Goal: Task Accomplishment & Management: Manage account settings

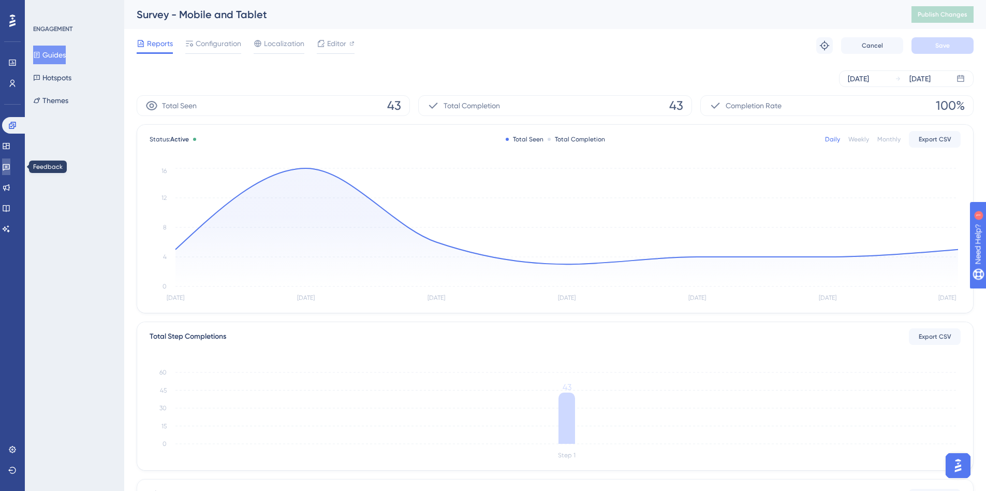
click at [10, 173] on link at bounding box center [6, 166] width 8 height 17
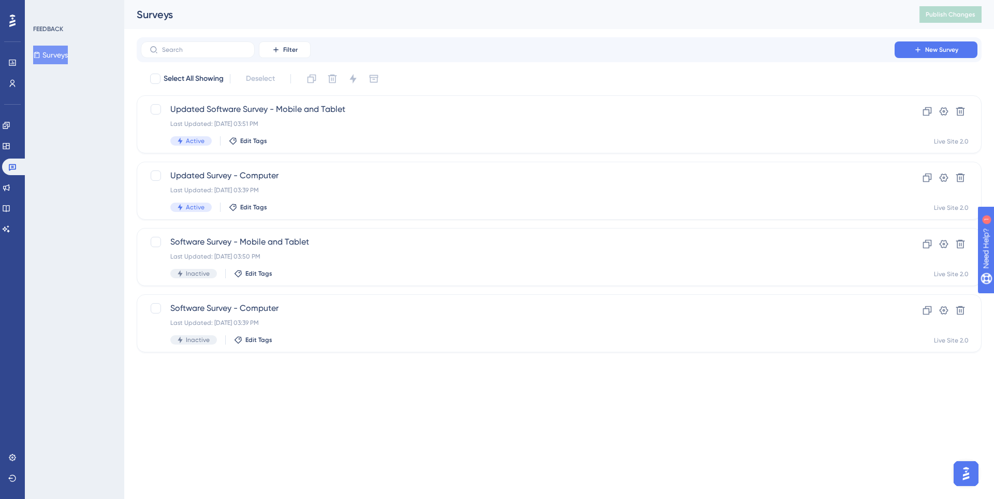
click at [25, 121] on div "FEEDBACK Surveys" at bounding box center [74, 249] width 99 height 499
click at [9, 126] on icon at bounding box center [6, 125] width 8 height 8
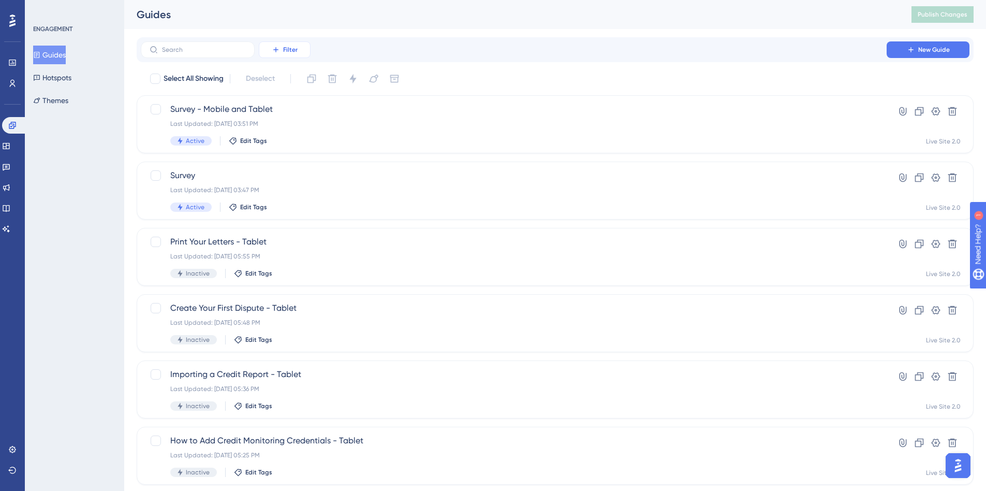
click at [277, 48] on icon at bounding box center [276, 50] width 8 height 8
click at [283, 145] on span "Status" at bounding box center [284, 141] width 21 height 12
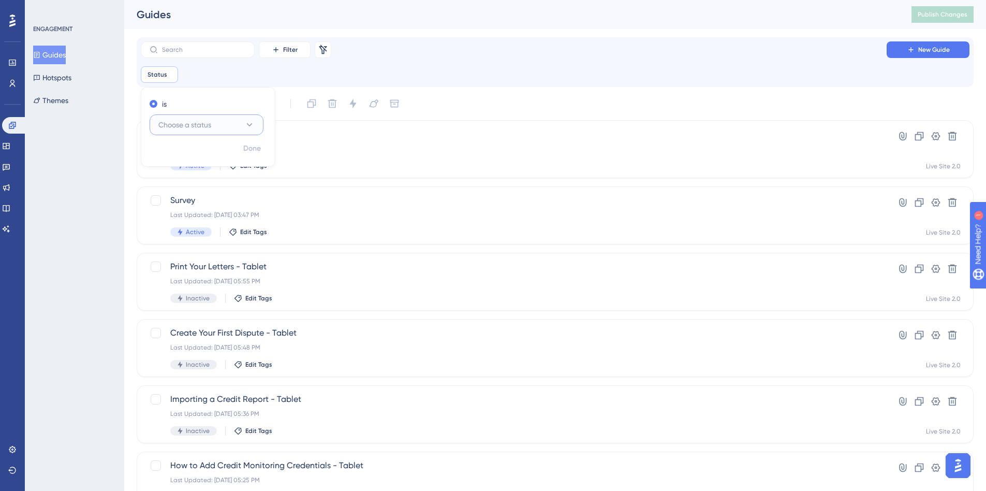
click at [194, 126] on span "Choose a status" at bounding box center [184, 125] width 53 height 12
click at [191, 156] on div "Active Active" at bounding box center [207, 156] width 84 height 21
click at [260, 149] on span "Done" at bounding box center [252, 148] width 18 height 12
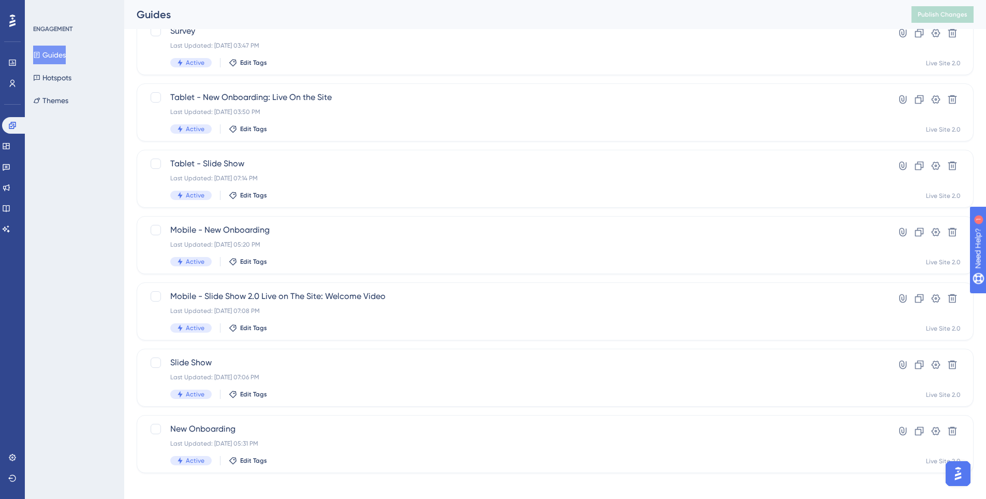
scroll to position [177, 0]
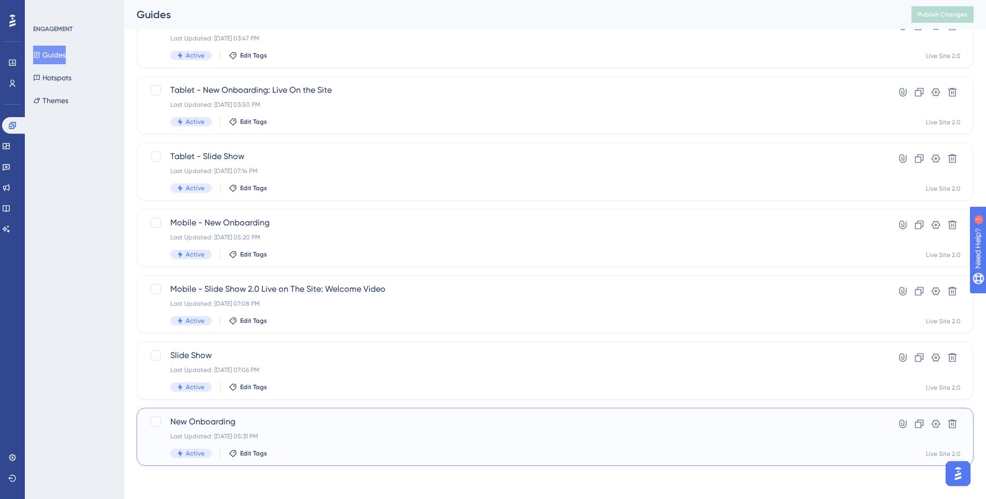
click at [388, 443] on div "New Onboarding Last Updated: Sep 19 2025, 05:31 PM Active Edit Tags" at bounding box center [513, 436] width 687 height 42
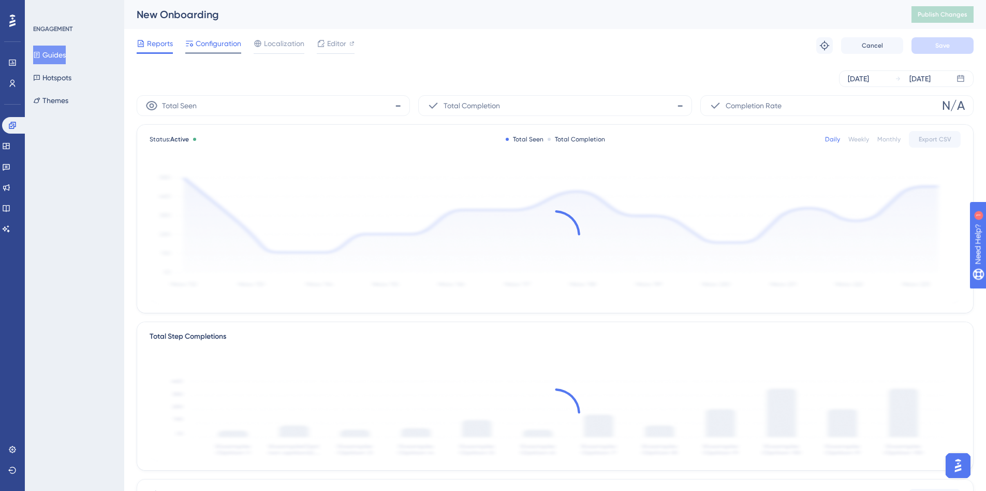
click at [225, 49] on span "Configuration" at bounding box center [219, 43] width 46 height 12
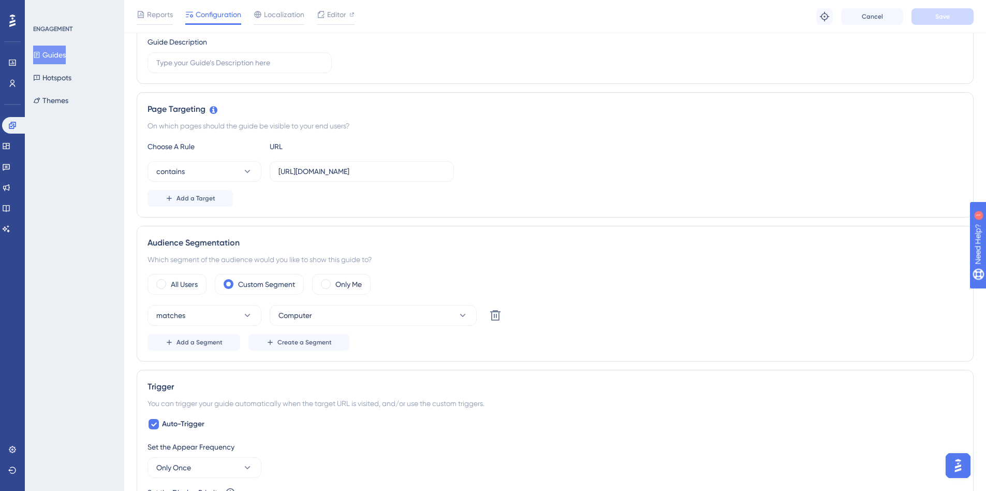
scroll to position [362, 0]
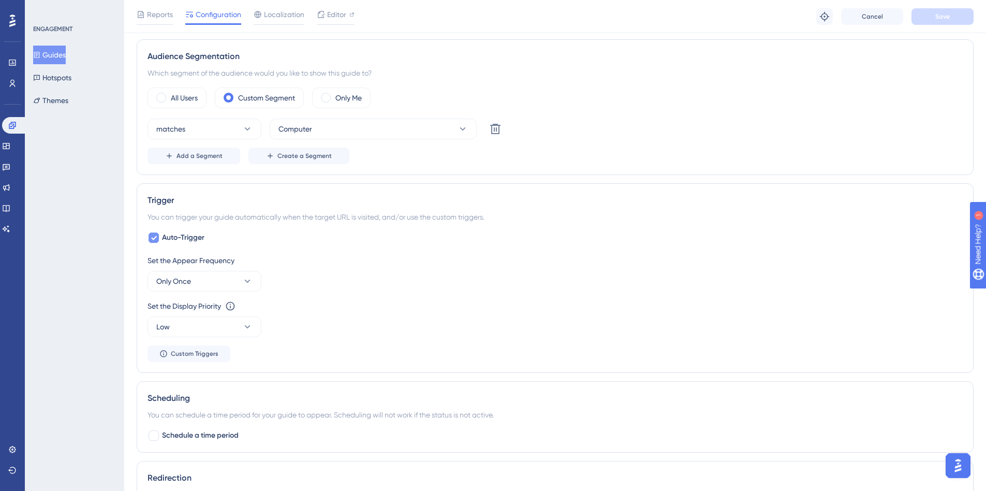
click at [153, 242] on div at bounding box center [154, 237] width 10 height 10
checkbox input "false"
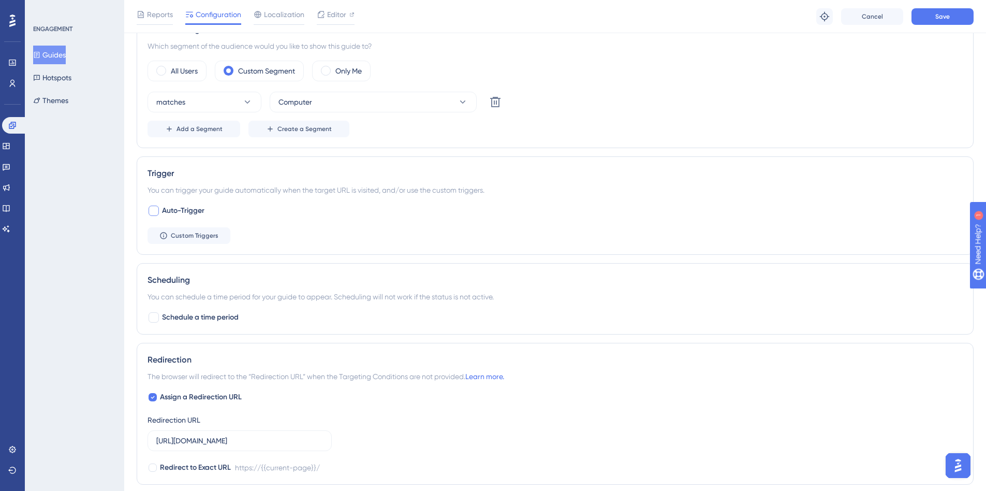
scroll to position [207, 0]
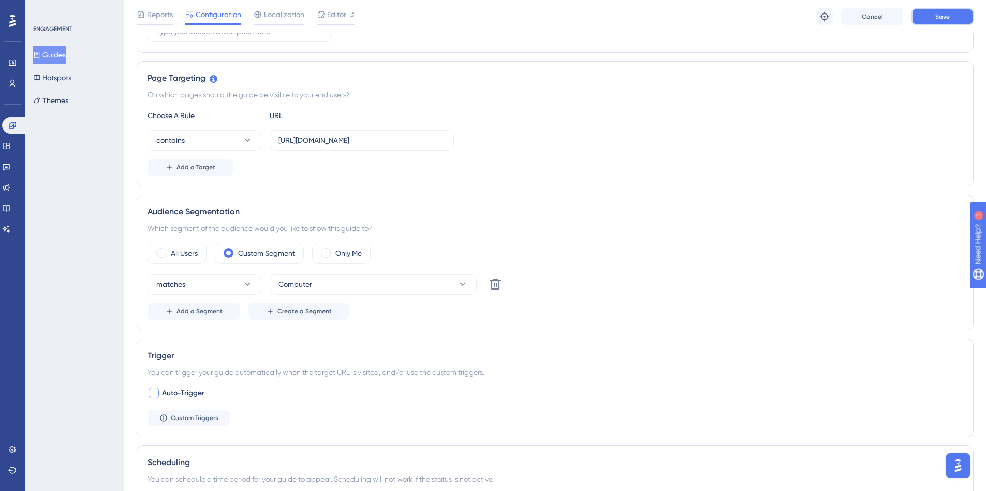
click at [927, 14] on button "Save" at bounding box center [943, 16] width 62 height 17
click at [66, 55] on button "Guides" at bounding box center [49, 55] width 33 height 19
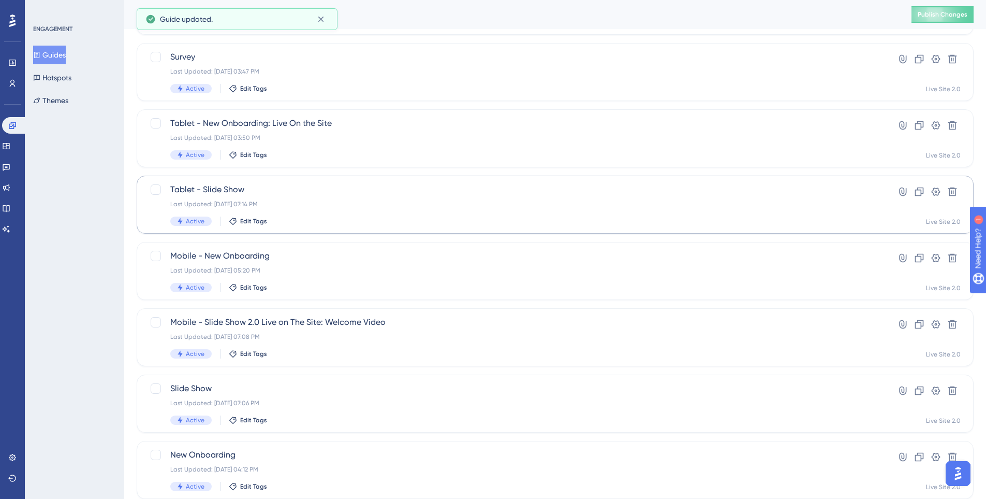
scroll to position [177, 0]
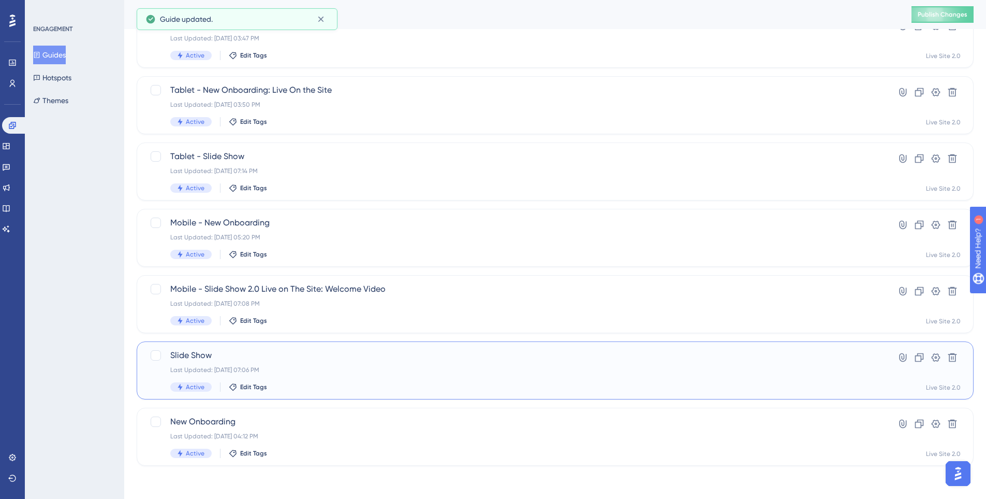
click at [276, 358] on span "Slide Show" at bounding box center [513, 355] width 687 height 12
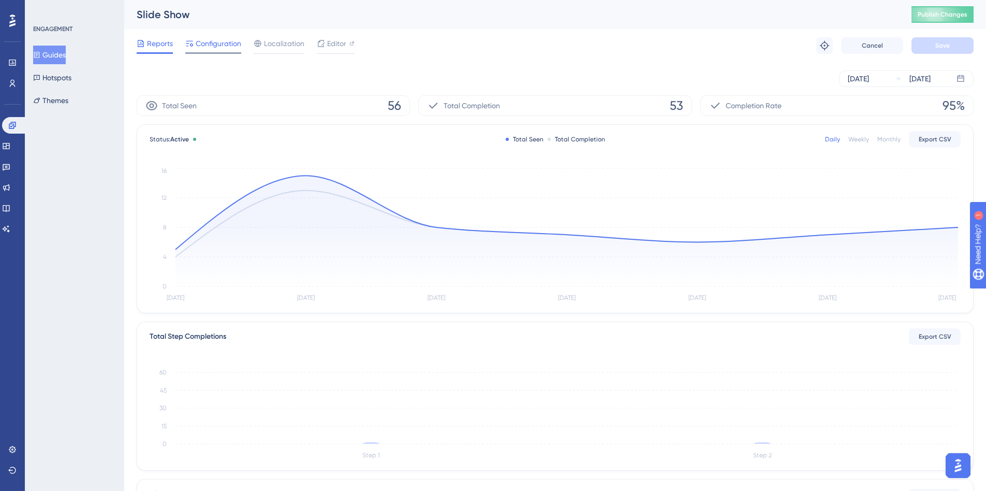
click at [200, 42] on span "Configuration" at bounding box center [219, 43] width 46 height 12
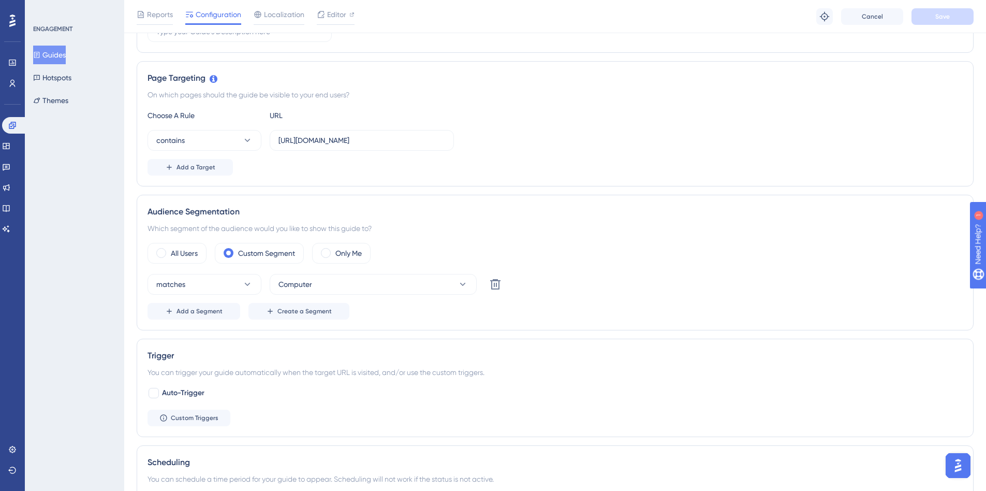
scroll to position [52, 0]
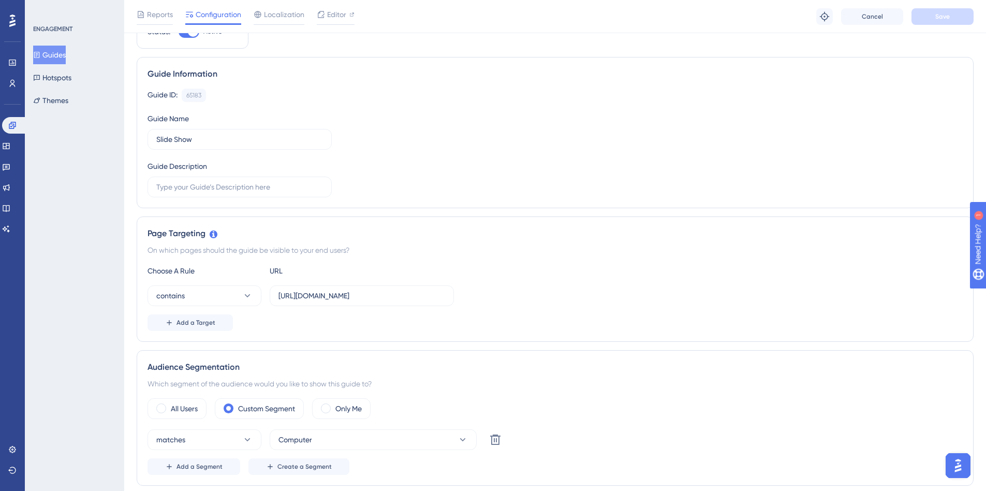
click at [62, 55] on button "Guides" at bounding box center [49, 55] width 33 height 19
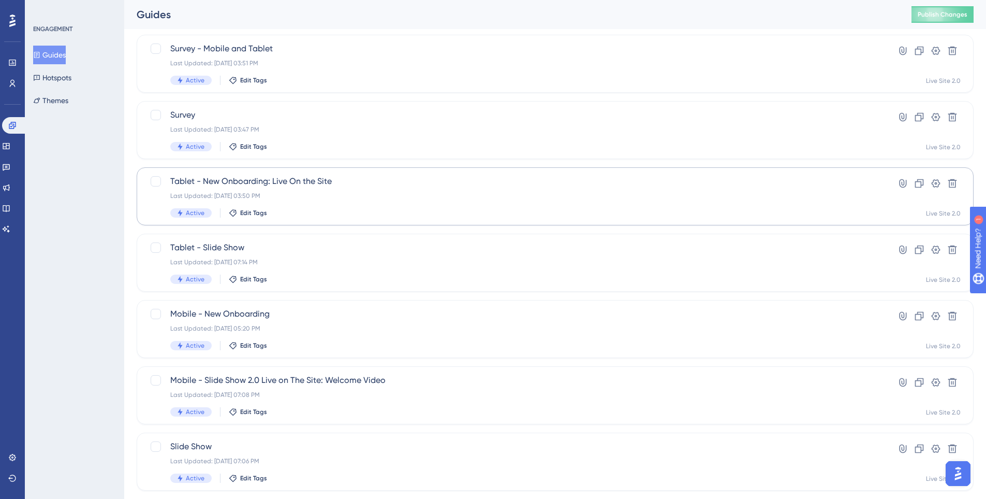
scroll to position [104, 0]
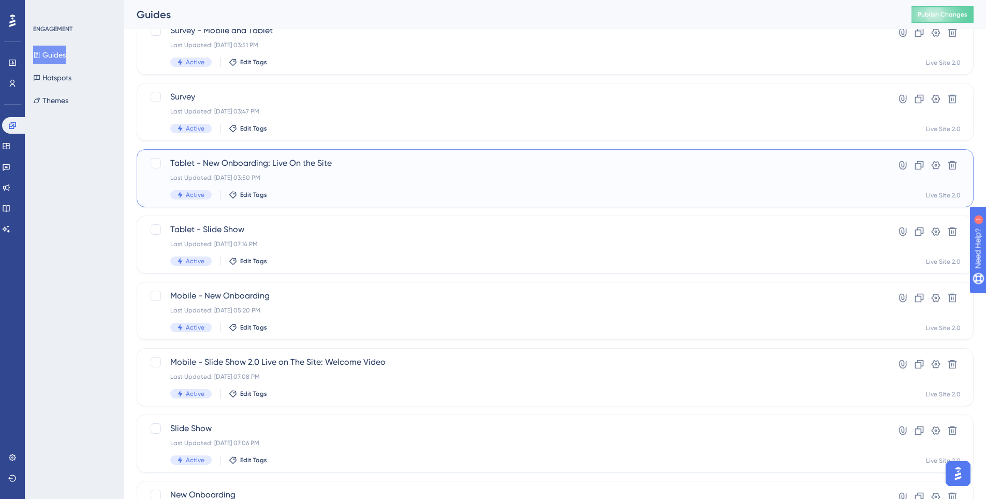
click at [325, 168] on span "Tablet - New Onboarding: Live On the Site" at bounding box center [513, 163] width 687 height 12
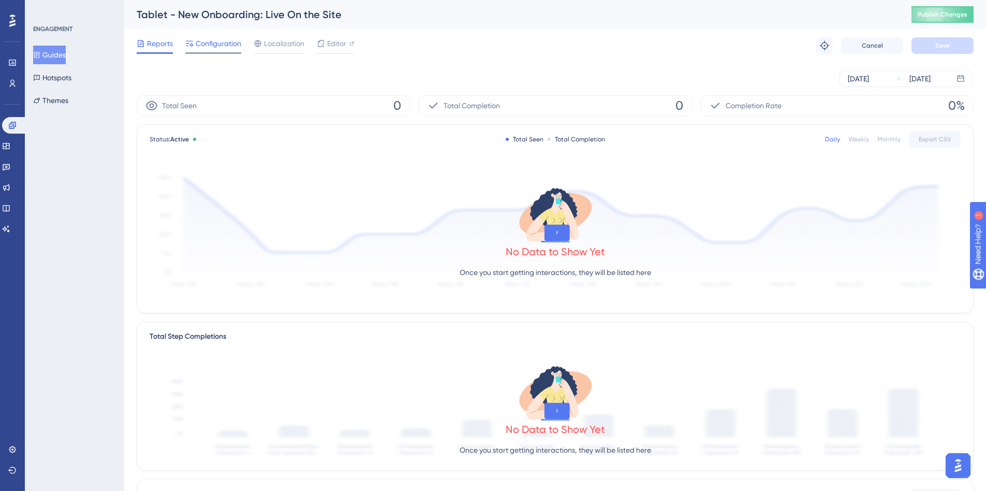
click at [214, 48] on span "Configuration" at bounding box center [219, 43] width 46 height 12
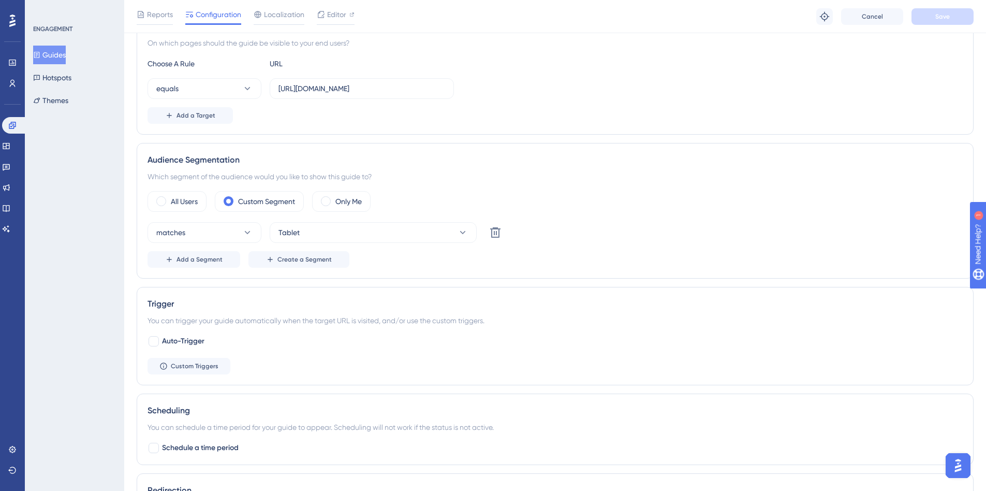
scroll to position [155, 0]
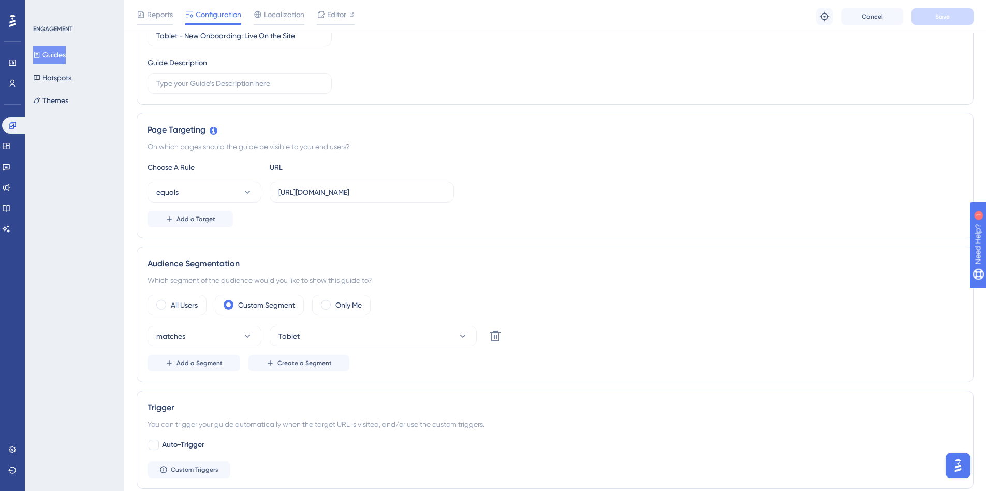
click at [63, 53] on button "Guides" at bounding box center [49, 55] width 33 height 19
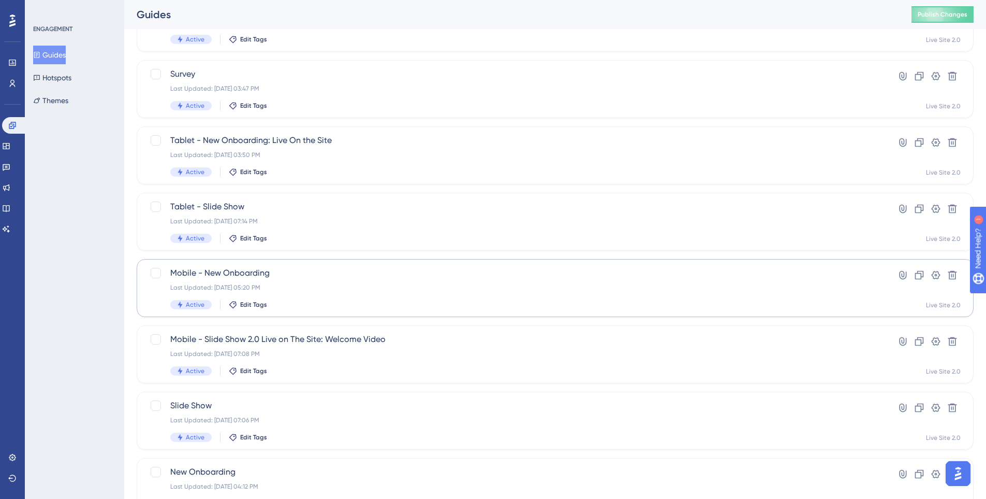
scroll to position [155, 0]
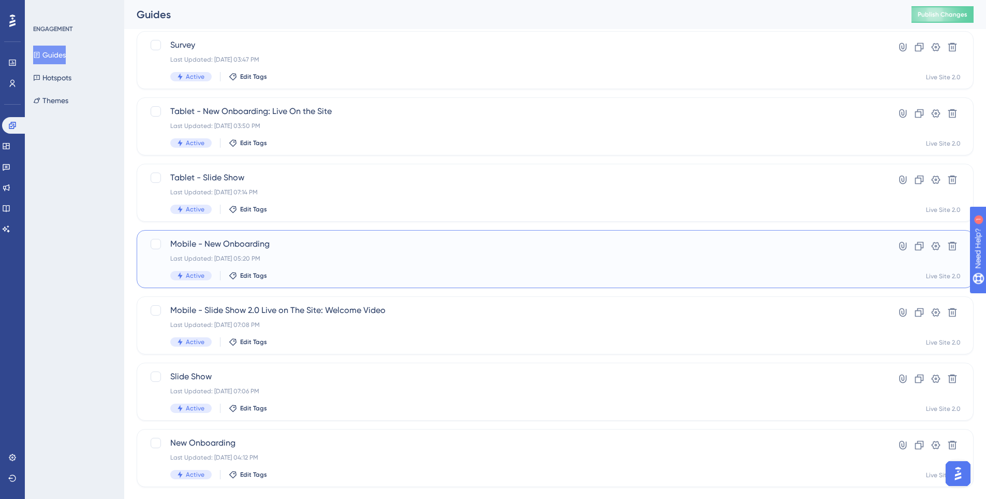
click at [279, 264] on div "Mobile - New Onboarding Last Updated: Aug 22 2025, 05:20 PM Active Edit Tags" at bounding box center [513, 259] width 687 height 42
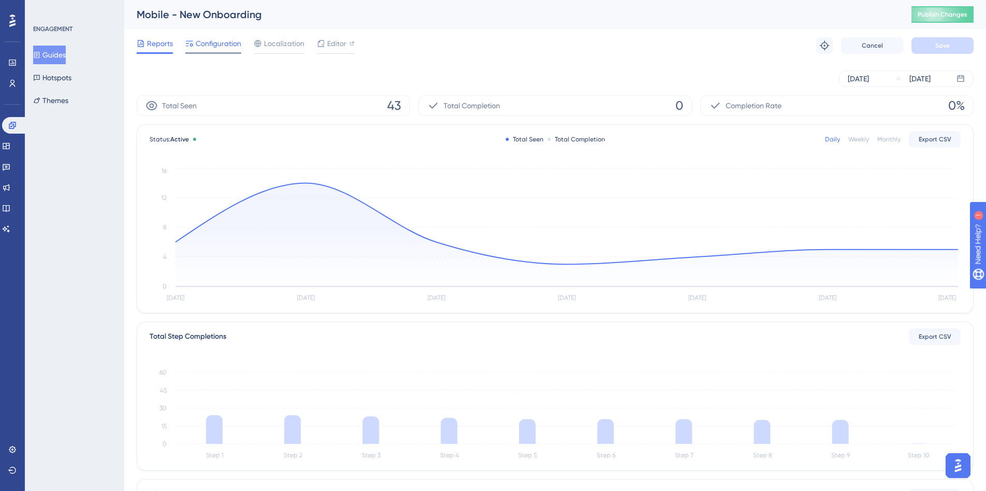
click at [222, 46] on span "Configuration" at bounding box center [219, 43] width 46 height 12
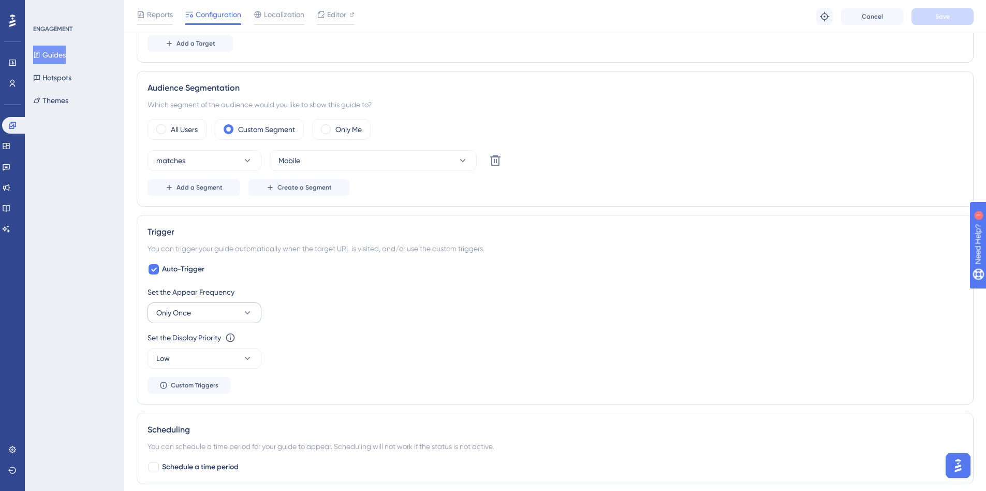
scroll to position [362, 0]
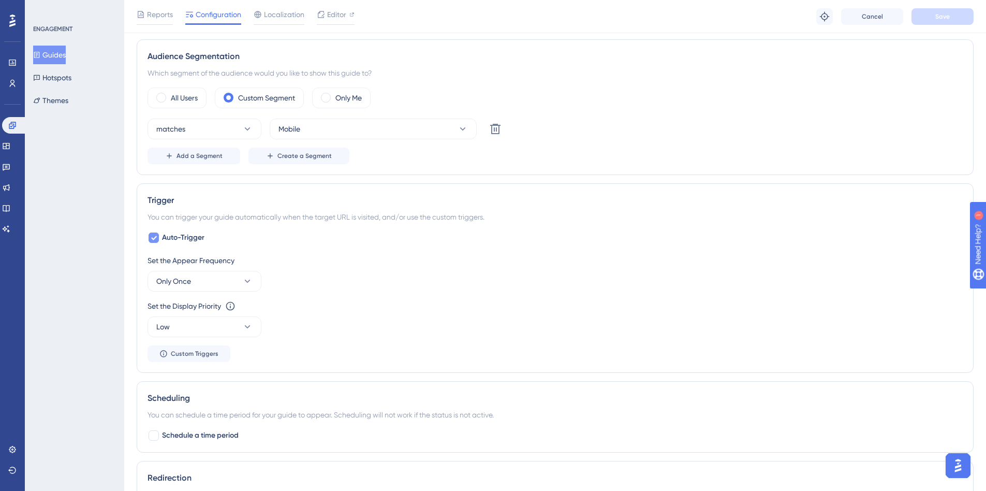
click at [150, 239] on div at bounding box center [154, 237] width 10 height 10
checkbox input "false"
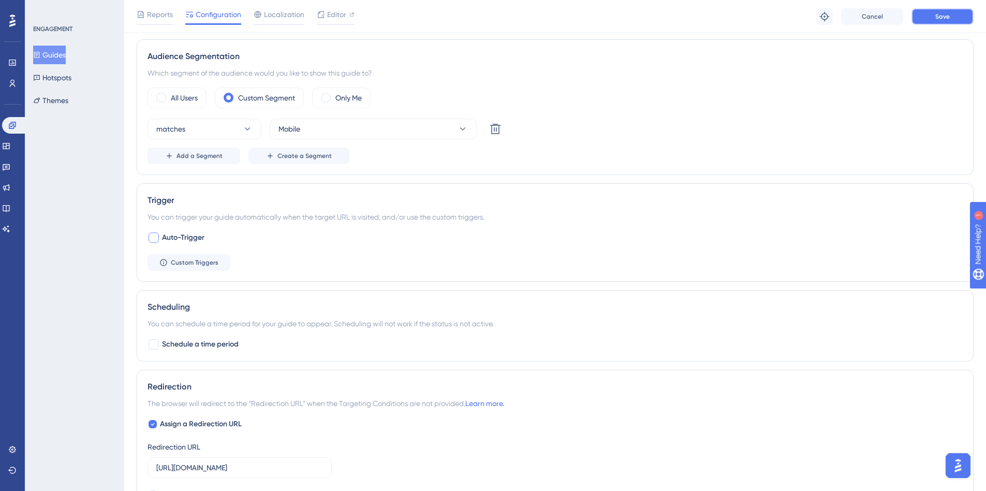
click at [929, 17] on button "Save" at bounding box center [943, 16] width 62 height 17
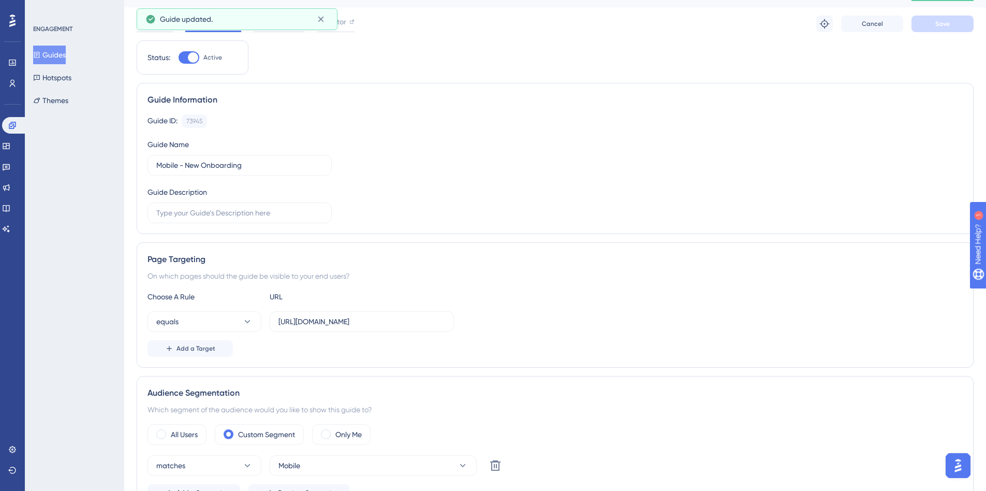
scroll to position [0, 0]
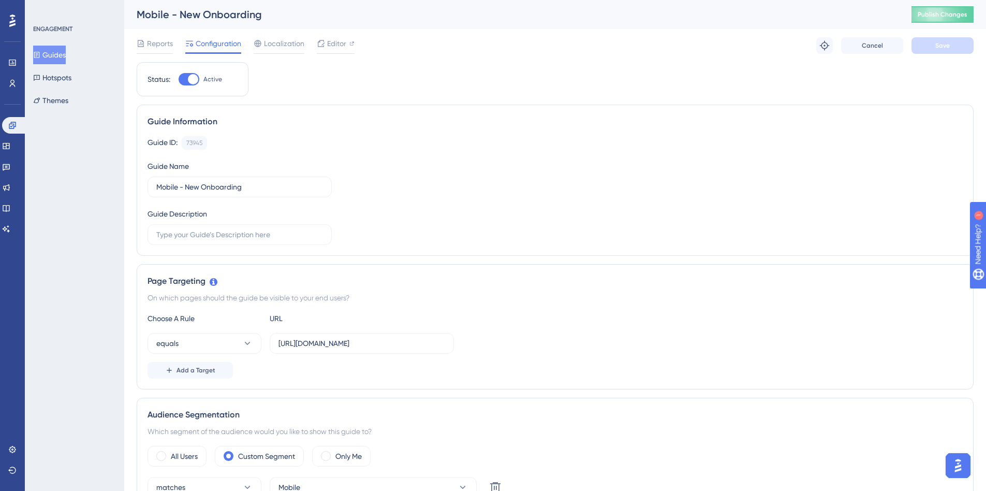
click at [961, 27] on div "Mobile - New Onboarding Publish Changes" at bounding box center [555, 14] width 862 height 29
click at [963, 14] on span "Publish Changes" at bounding box center [943, 14] width 50 height 8
click at [49, 56] on button "Guides" at bounding box center [49, 55] width 33 height 19
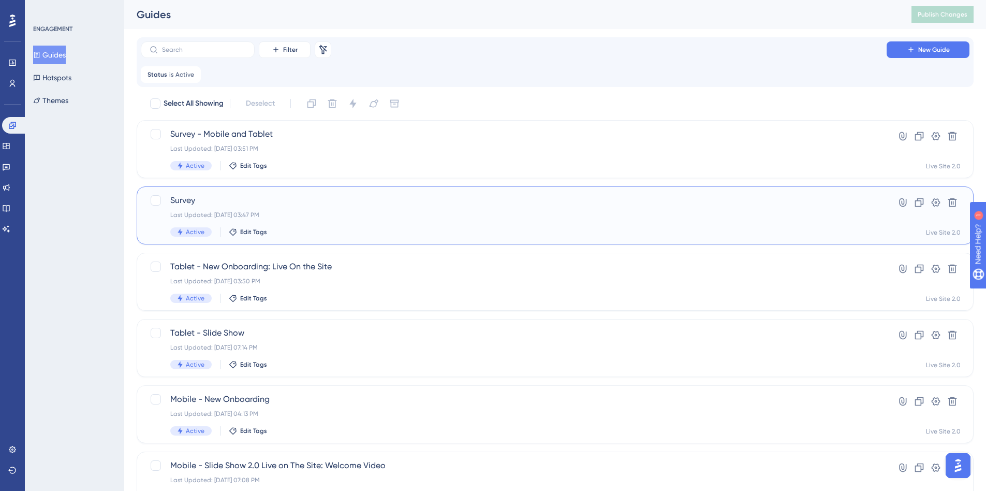
click at [293, 211] on div "Last Updated: Sep 30 2025, 03:47 PM" at bounding box center [513, 215] width 687 height 8
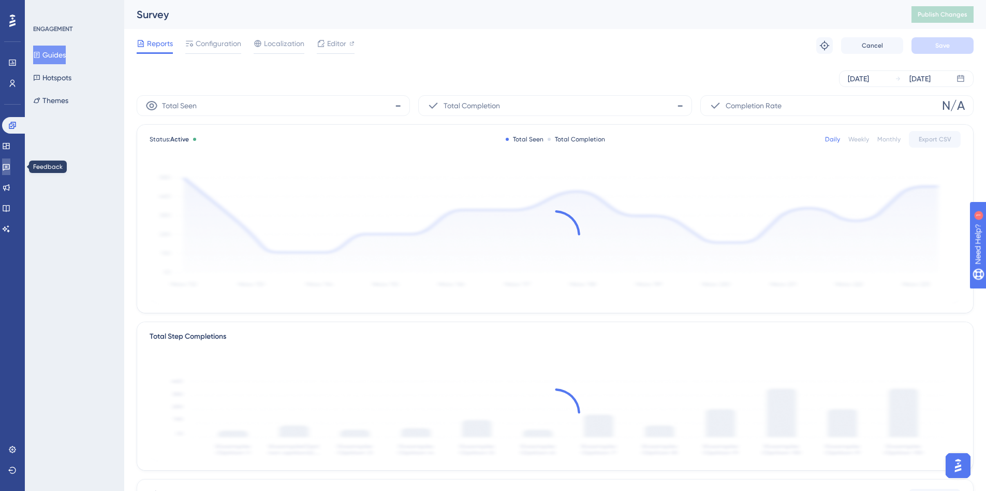
click at [10, 167] on icon at bounding box center [6, 167] width 8 height 8
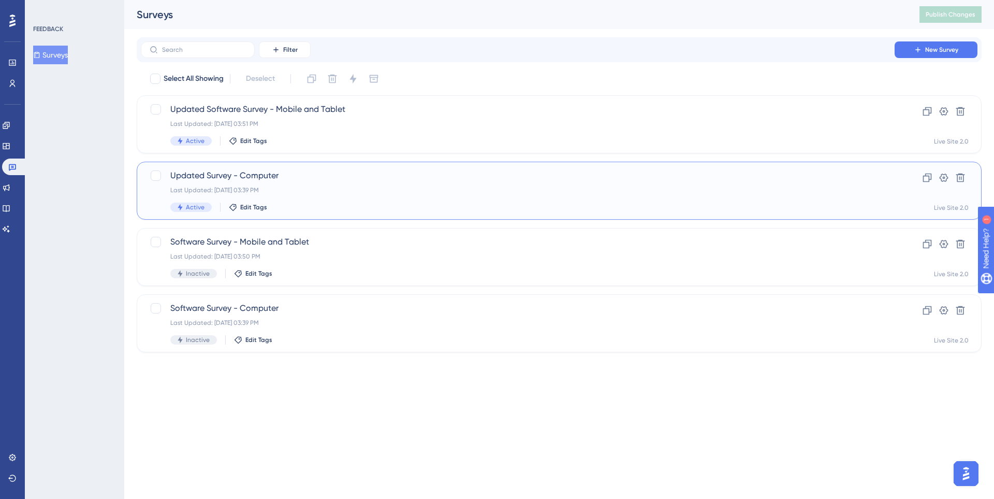
click at [335, 191] on div "Last Updated: Sep 30 2025, 03:39 PM" at bounding box center [517, 190] width 695 height 8
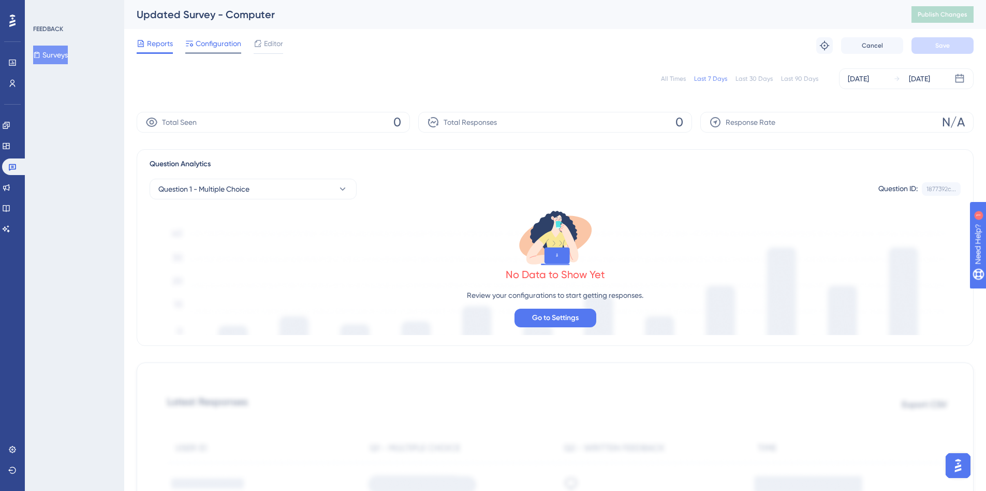
click at [213, 47] on span "Configuration" at bounding box center [219, 43] width 46 height 12
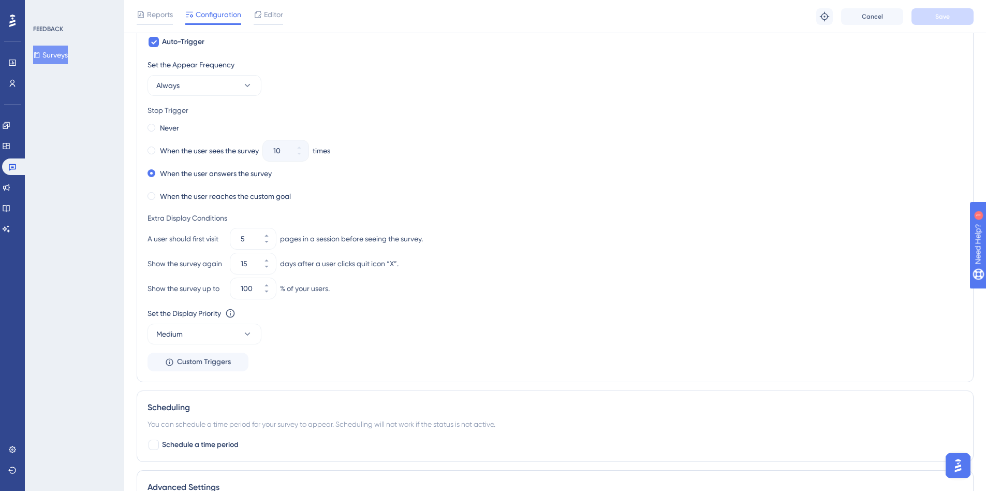
scroll to position [569, 0]
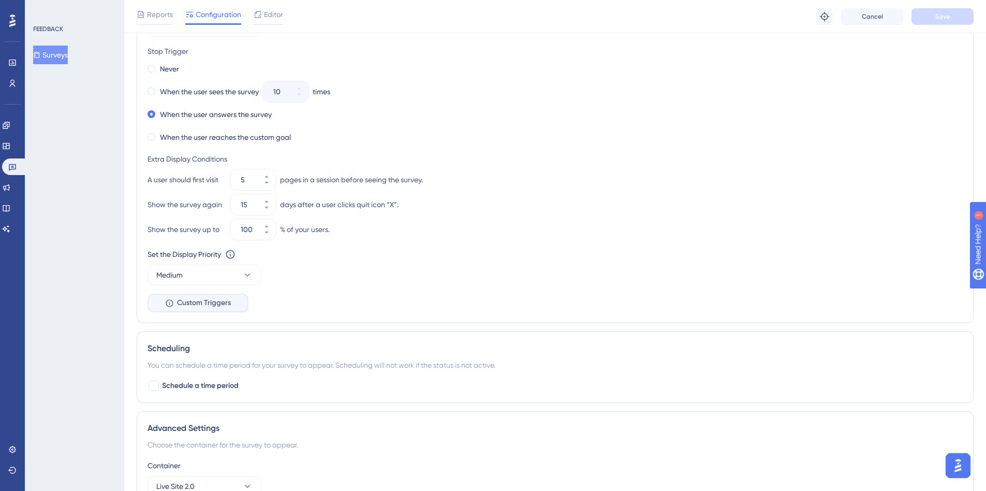
click at [200, 309] on button "Custom Triggers" at bounding box center [198, 303] width 101 height 19
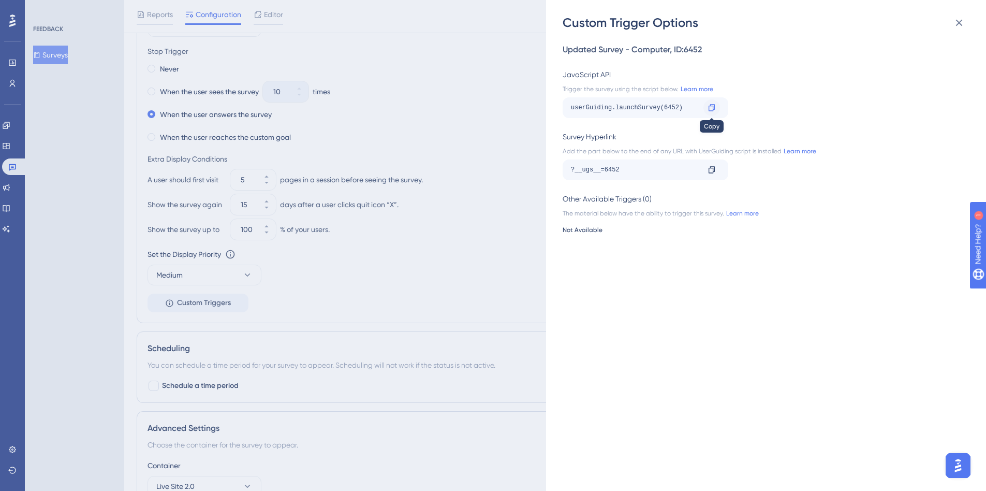
click at [712, 105] on icon at bounding box center [712, 108] width 8 height 8
click at [50, 48] on div "Custom Trigger Options Updated Survey - Computer , ID: 6452 JavaScript API Trig…" at bounding box center [493, 245] width 986 height 491
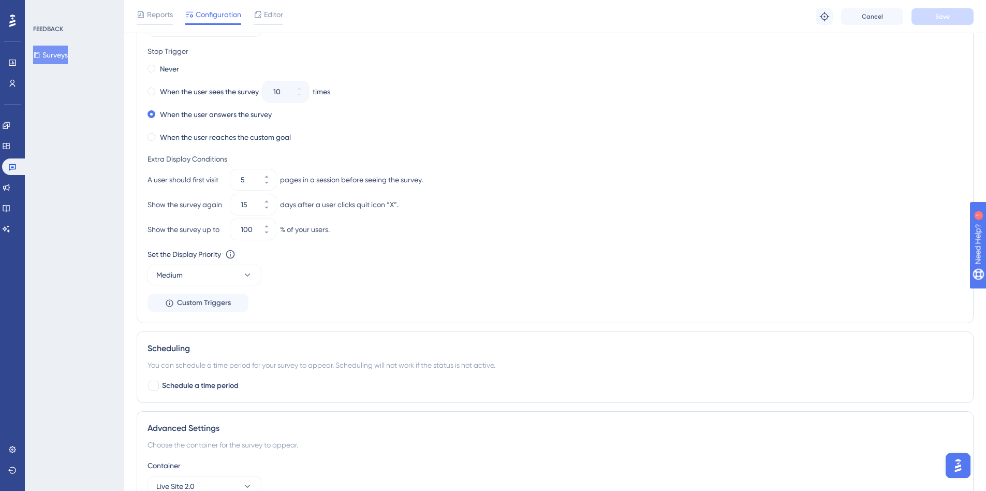
click at [50, 59] on button "Surveys" at bounding box center [50, 55] width 35 height 19
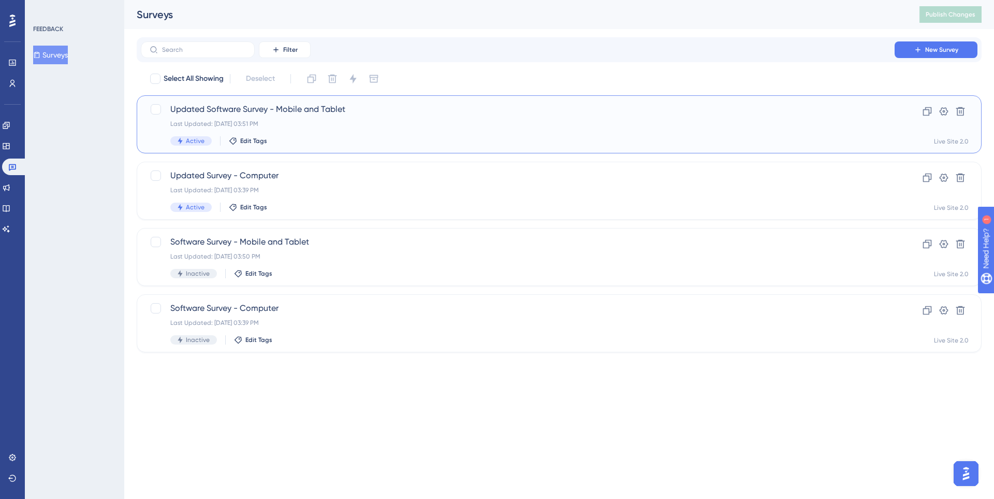
click at [268, 120] on div "Last Updated: Sep 30 2025, 03:51 PM" at bounding box center [517, 124] width 695 height 8
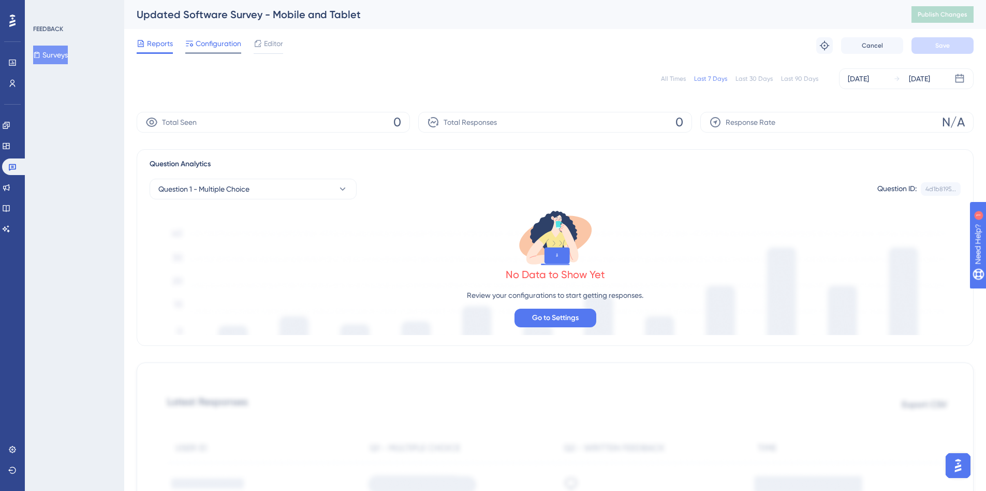
click at [228, 41] on span "Configuration" at bounding box center [219, 43] width 46 height 12
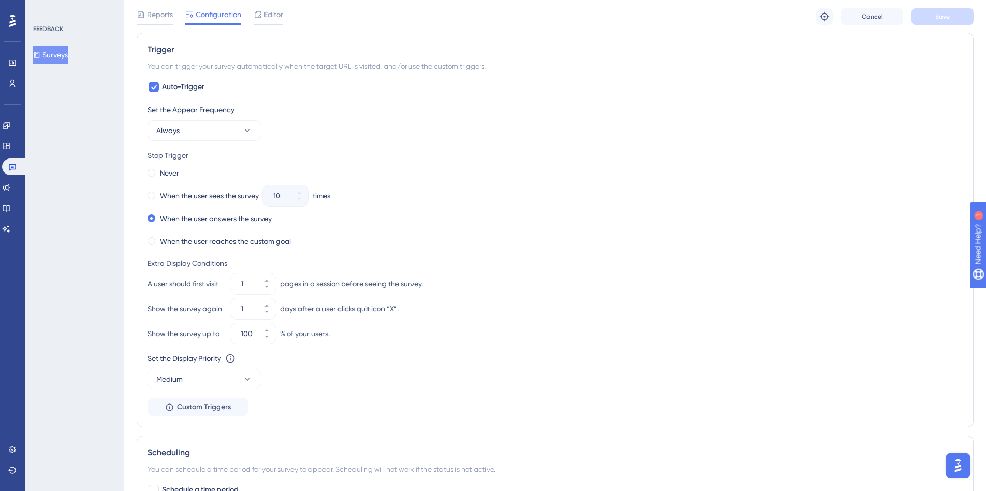
scroll to position [466, 0]
click at [211, 405] on span "Custom Triggers" at bounding box center [204, 406] width 54 height 12
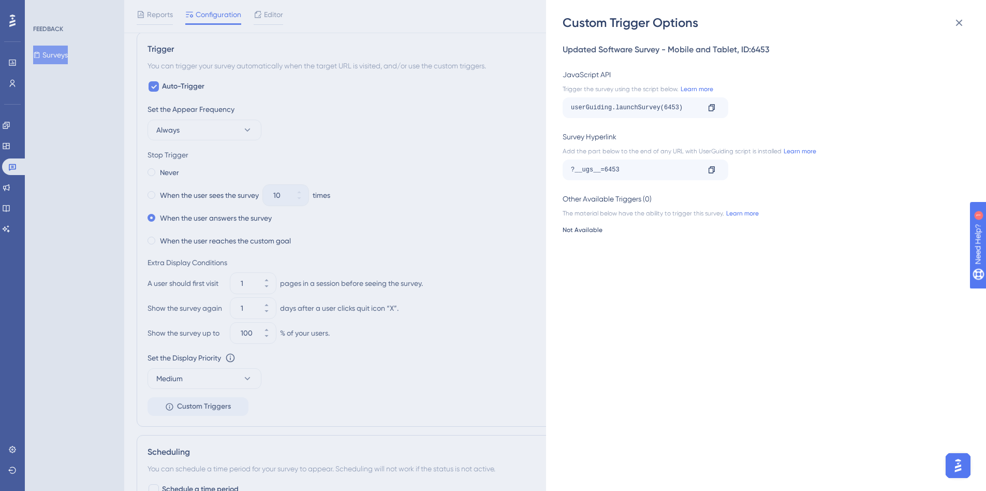
click at [67, 51] on div "Custom Trigger Options Updated Software Survey - Mobile and Tablet , ID: 6453 J…" at bounding box center [493, 245] width 986 height 491
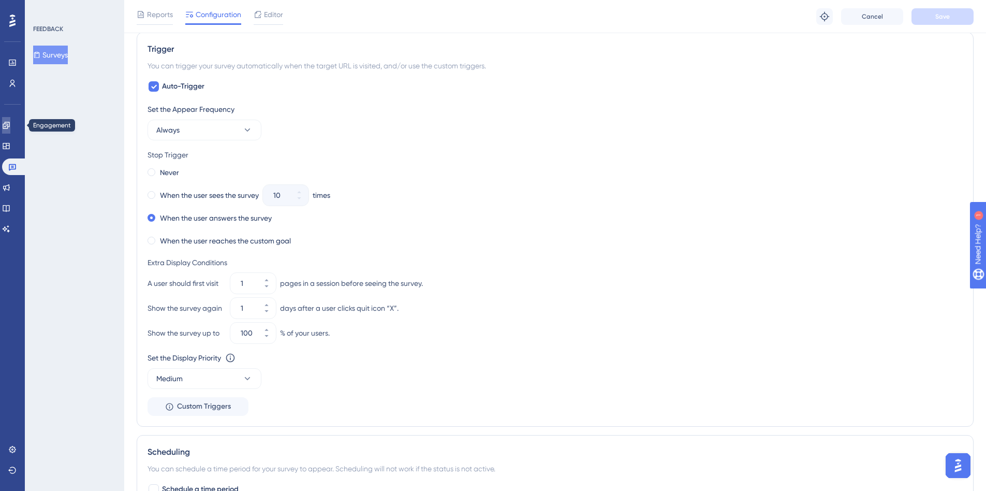
click at [4, 123] on link at bounding box center [6, 125] width 8 height 17
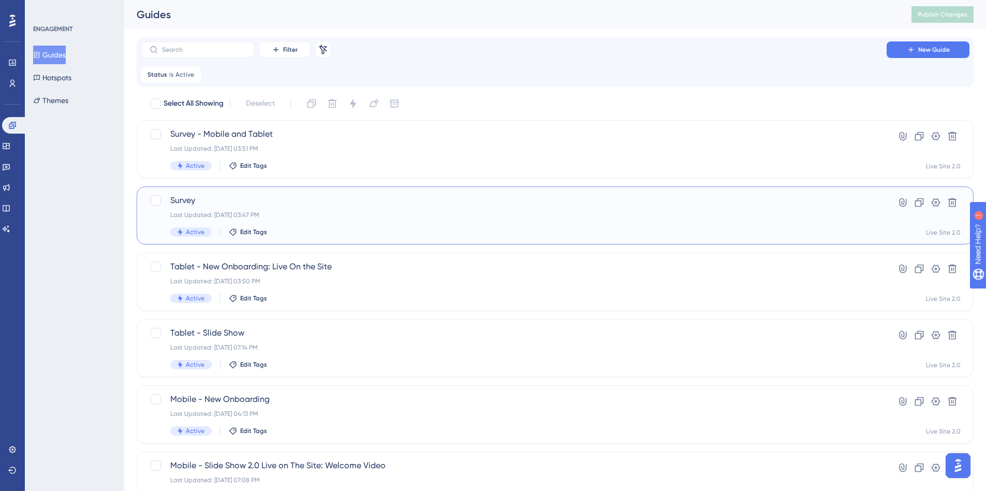
click at [293, 208] on div "Survey Last Updated: Sep 30 2025, 03:47 PM Active Edit Tags" at bounding box center [513, 215] width 687 height 42
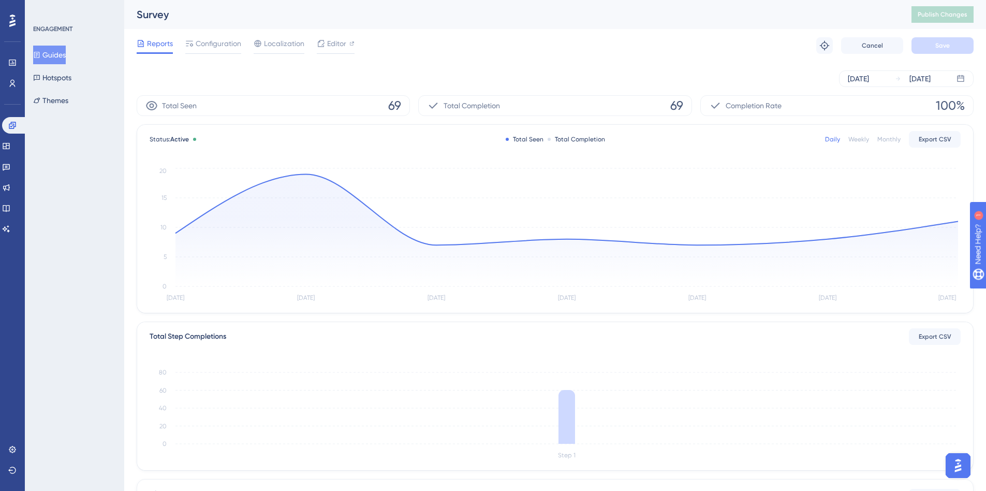
click at [328, 35] on div "Reports Configuration Localization Editor Troubleshoot Cancel Save" at bounding box center [555, 45] width 837 height 33
click at [326, 44] on div "Editor" at bounding box center [336, 43] width 38 height 12
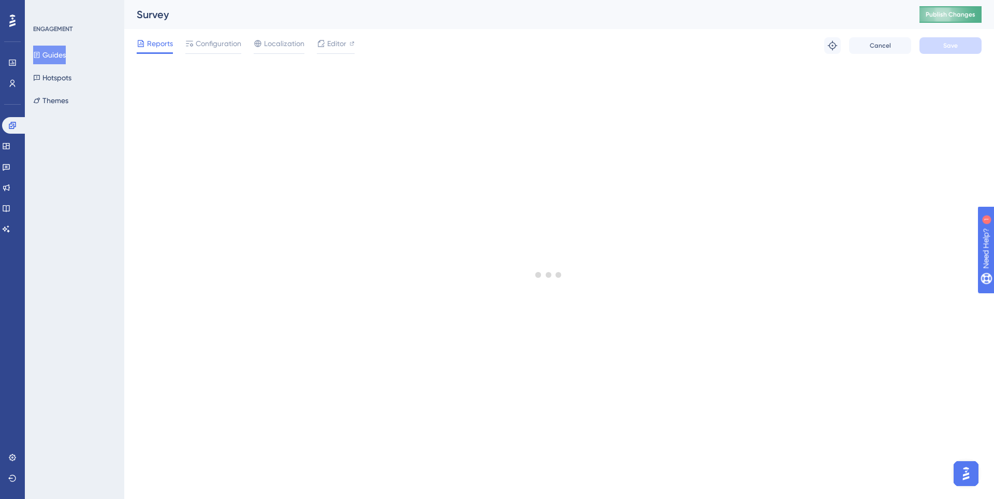
click at [946, 14] on span "Publish Changes" at bounding box center [951, 14] width 50 height 8
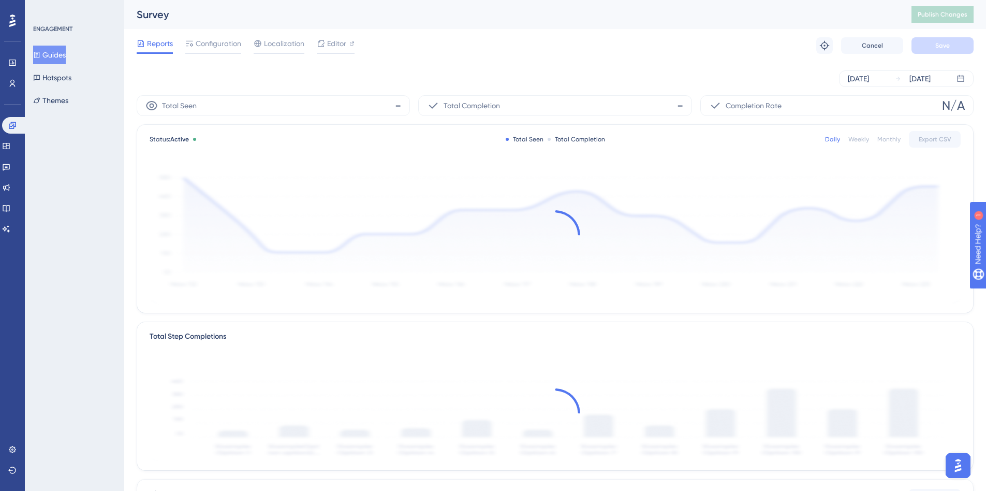
click at [53, 49] on button "Guides" at bounding box center [49, 55] width 33 height 19
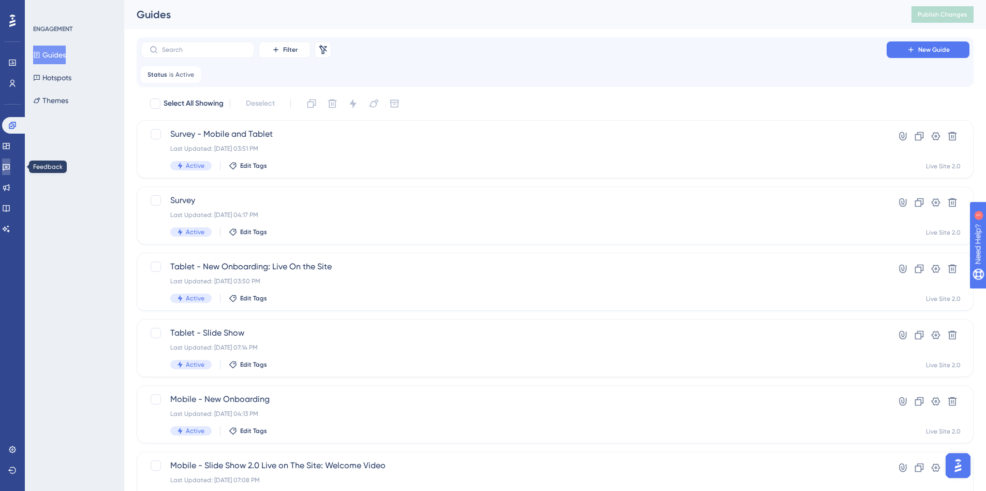
click at [10, 159] on link at bounding box center [6, 166] width 8 height 17
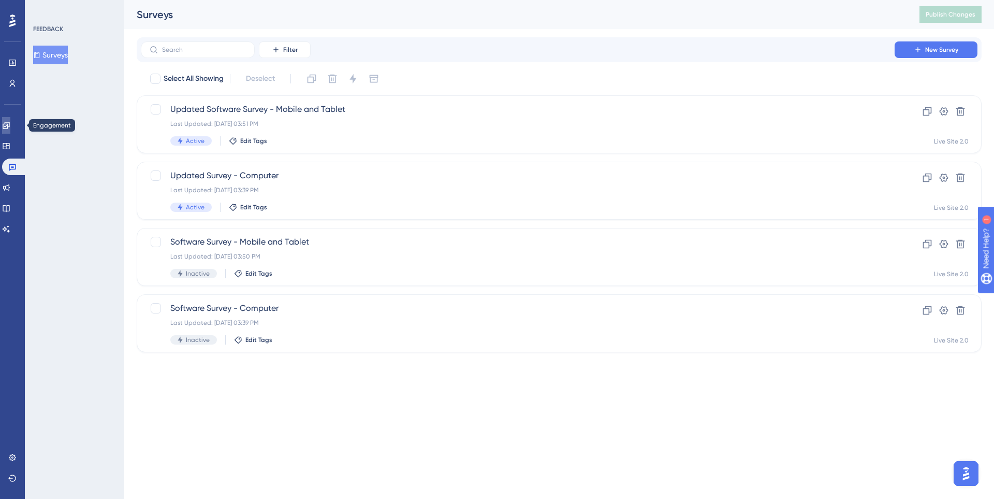
click at [10, 117] on link at bounding box center [6, 125] width 8 height 17
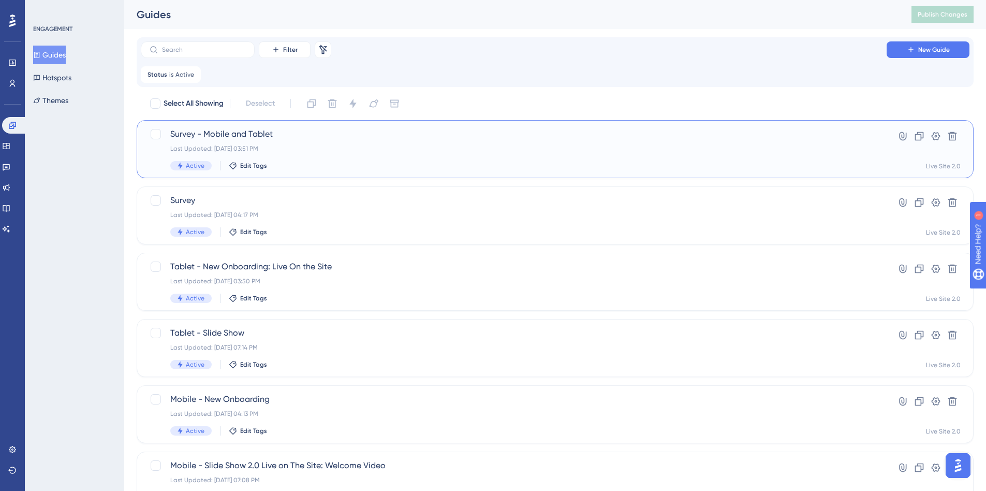
click at [295, 143] on div "Survey - Mobile and Tablet Last Updated: Sep 30 2025, 03:51 PM Active Edit Tags" at bounding box center [513, 149] width 687 height 42
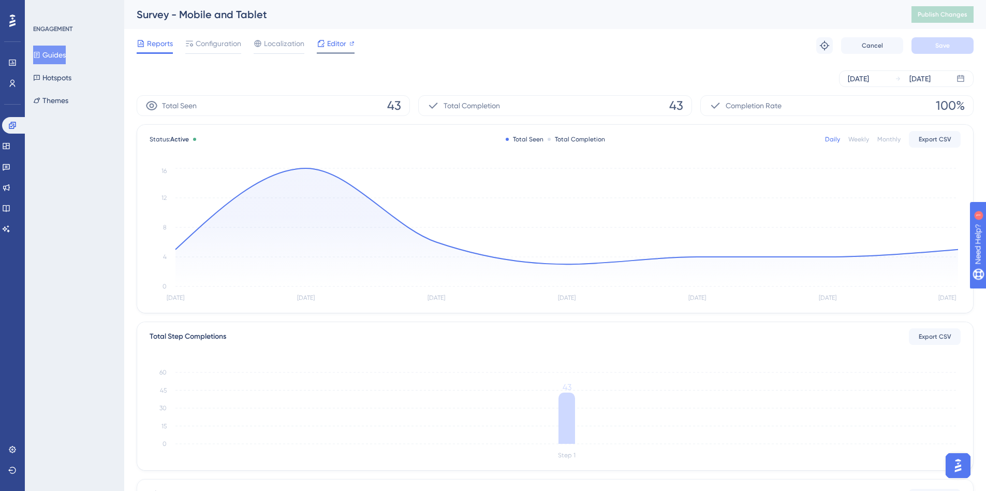
click at [332, 51] on div "Editor" at bounding box center [336, 45] width 38 height 17
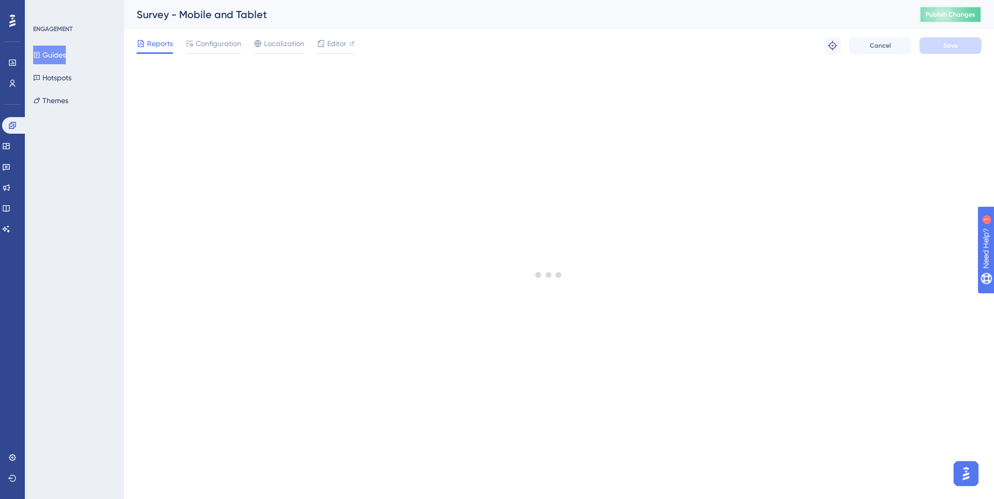
click at [934, 14] on button "Publish Changes" at bounding box center [950, 14] width 62 height 17
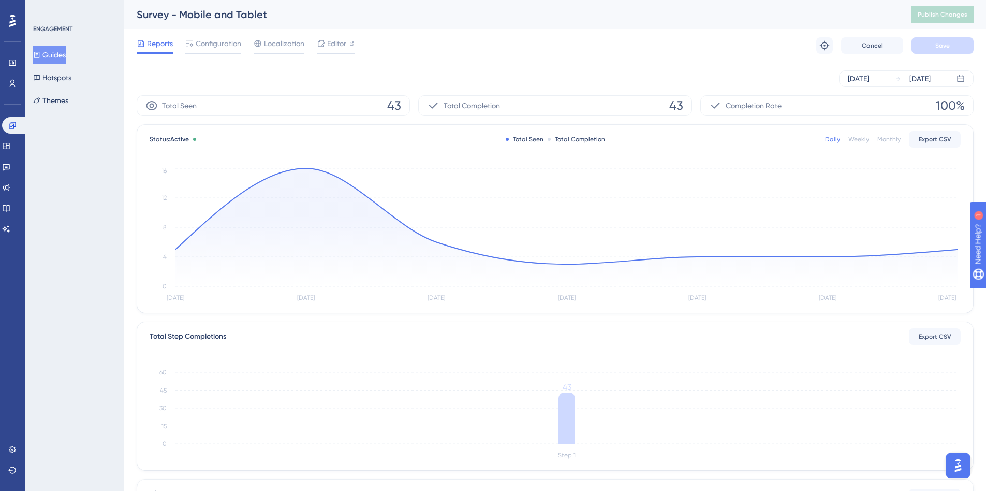
click at [57, 58] on button "Guides" at bounding box center [49, 55] width 33 height 19
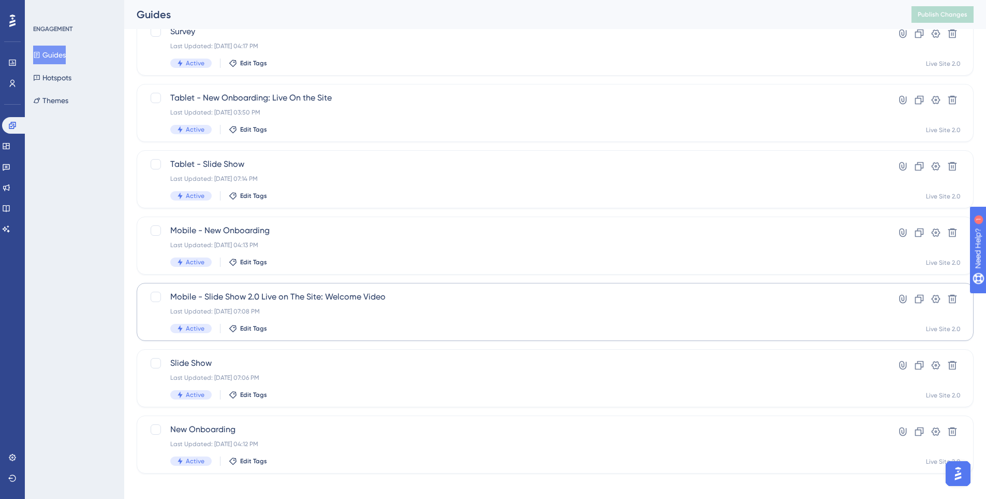
scroll to position [177, 0]
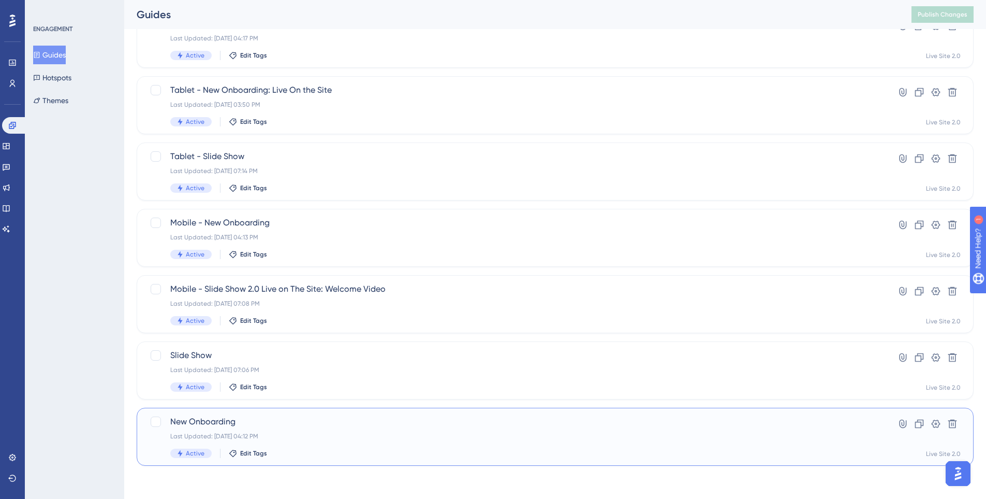
click at [277, 421] on span "New Onboarding" at bounding box center [513, 421] width 687 height 12
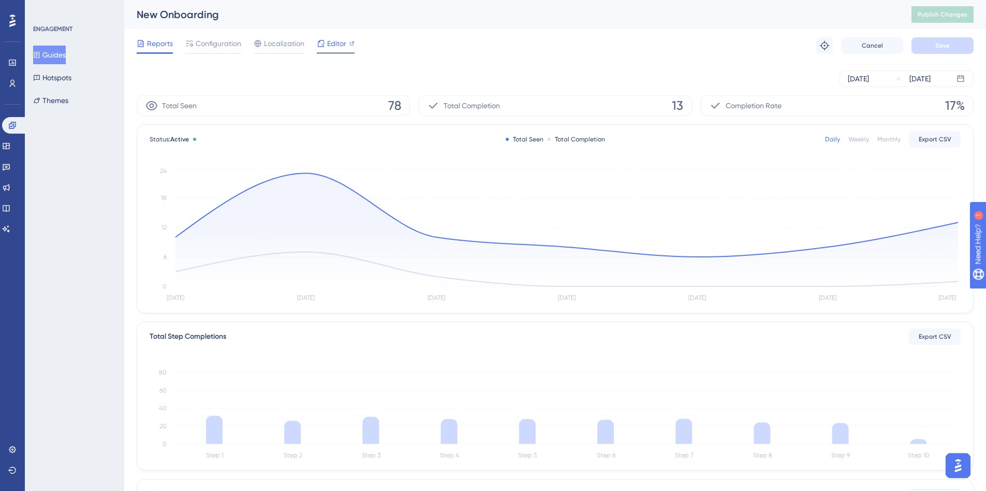
click at [327, 51] on div "Editor" at bounding box center [336, 45] width 38 height 17
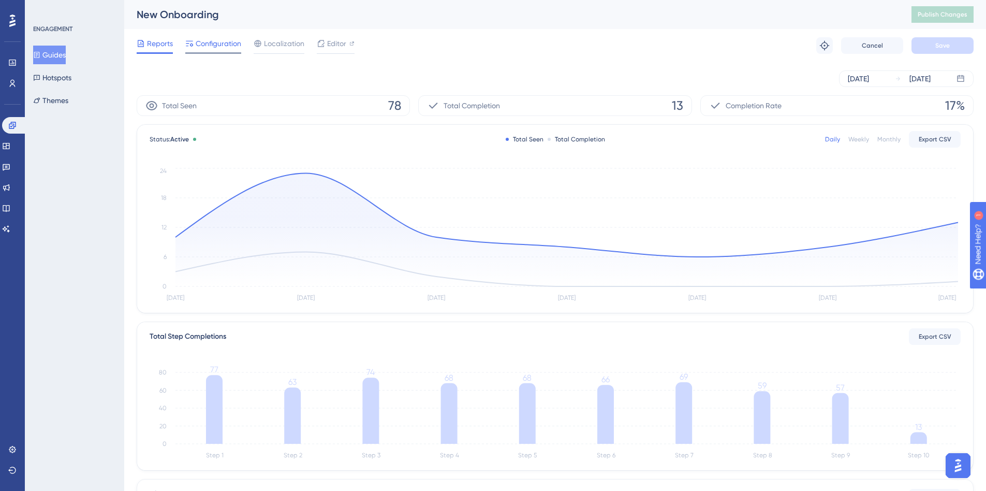
click at [223, 50] on div "Configuration" at bounding box center [213, 45] width 56 height 17
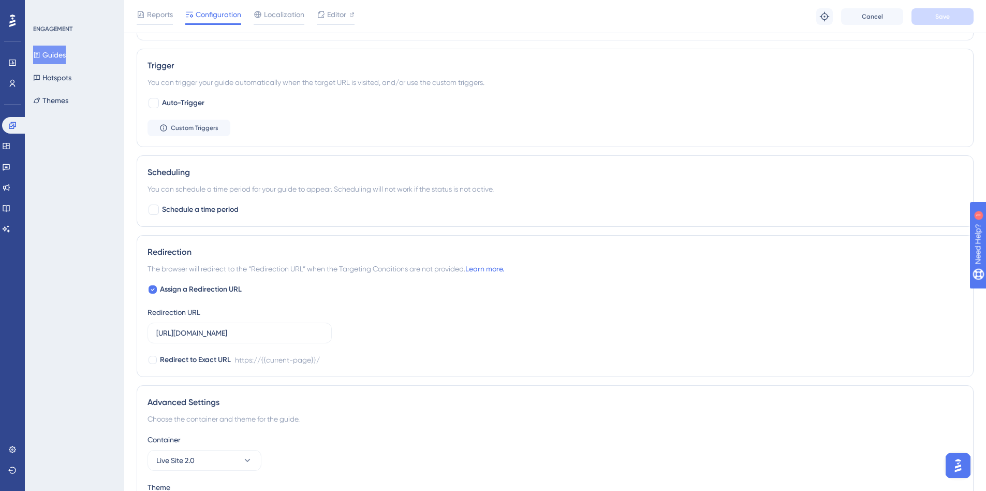
scroll to position [518, 0]
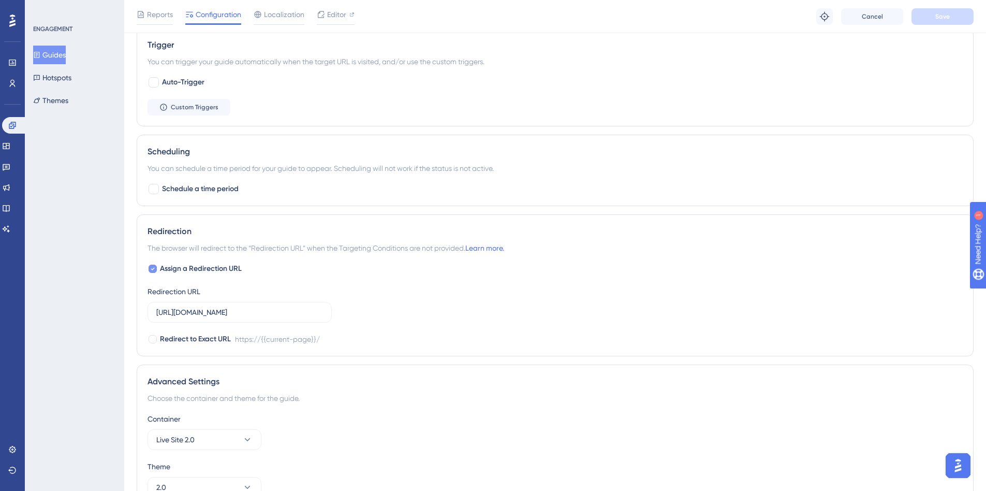
click at [150, 267] on div at bounding box center [153, 269] width 8 height 8
checkbox input "false"
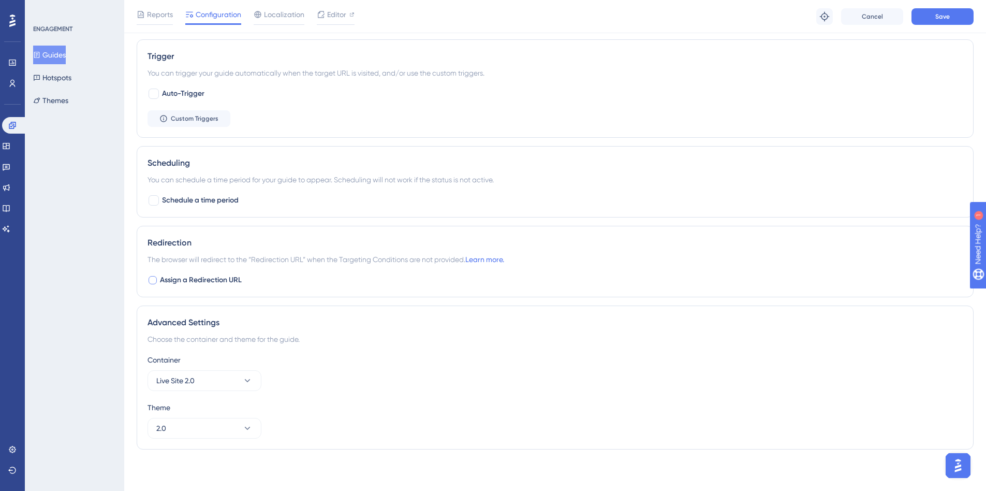
scroll to position [506, 0]
click at [962, 12] on button "Save" at bounding box center [943, 16] width 62 height 17
click at [6, 165] on link at bounding box center [6, 166] width 8 height 17
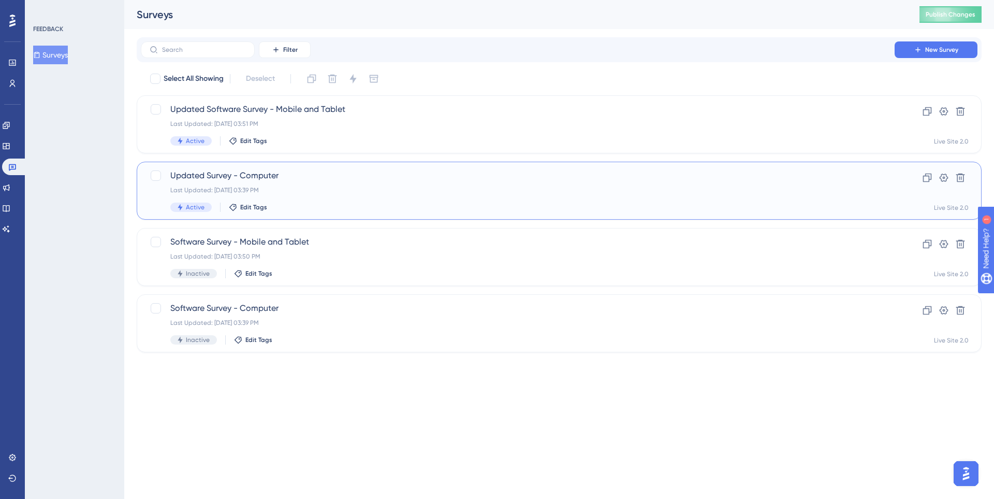
click at [306, 187] on div "Last Updated: Sep 30 2025, 03:39 PM" at bounding box center [517, 190] width 695 height 8
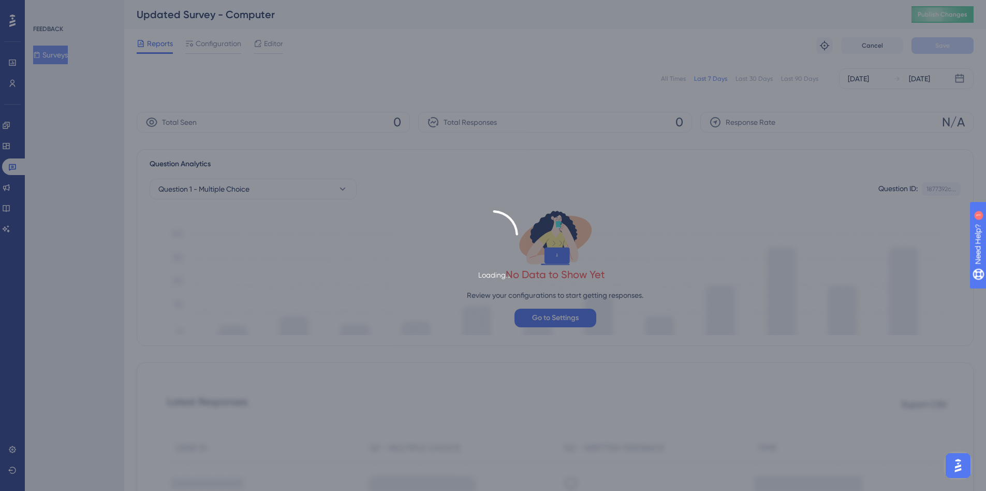
click at [215, 42] on div "Loading..." at bounding box center [493, 245] width 986 height 491
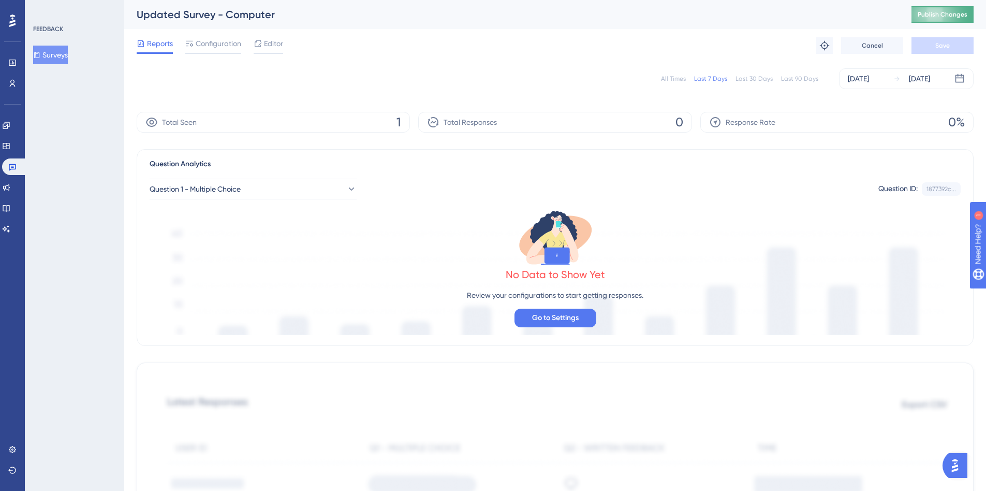
click at [942, 16] on span "Publish Changes" at bounding box center [943, 14] width 50 height 8
click at [10, 127] on icon at bounding box center [6, 125] width 8 height 8
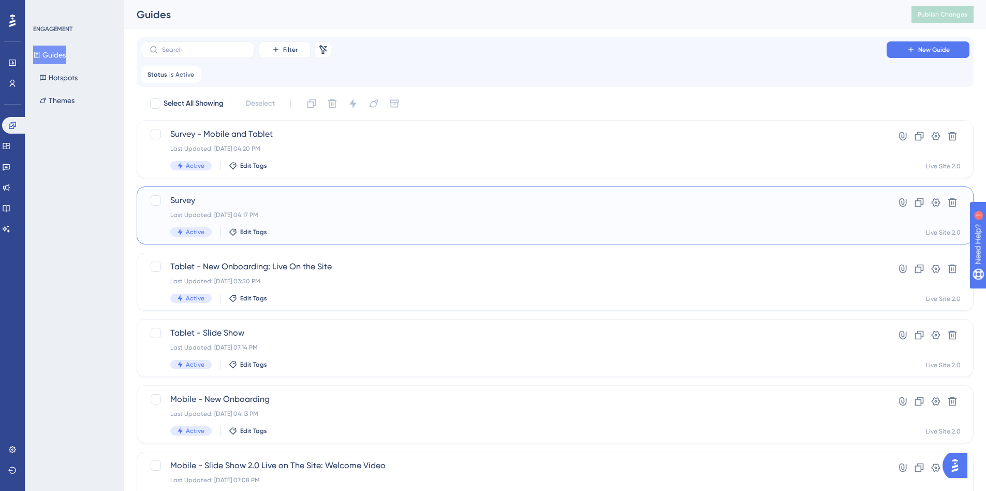
click at [227, 212] on div "Last Updated: Sep 30 2025, 04:17 PM" at bounding box center [513, 215] width 687 height 8
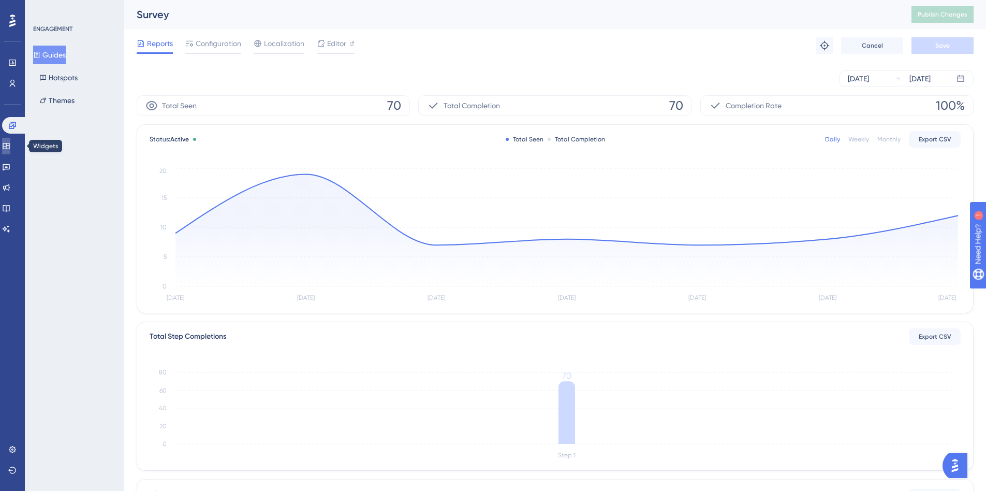
click at [10, 151] on link at bounding box center [6, 146] width 8 height 17
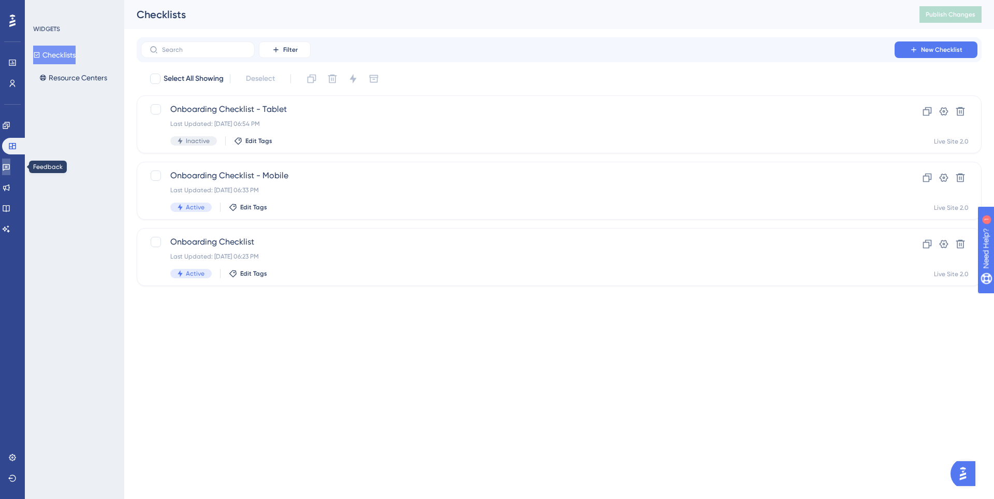
click at [10, 170] on icon at bounding box center [6, 167] width 8 height 8
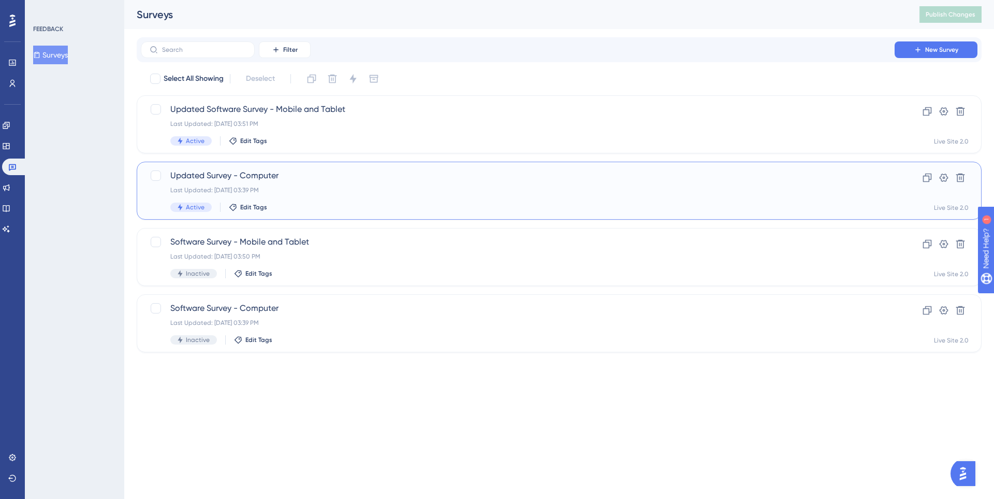
click at [277, 180] on span "Updated Survey - Computer" at bounding box center [517, 175] width 695 height 12
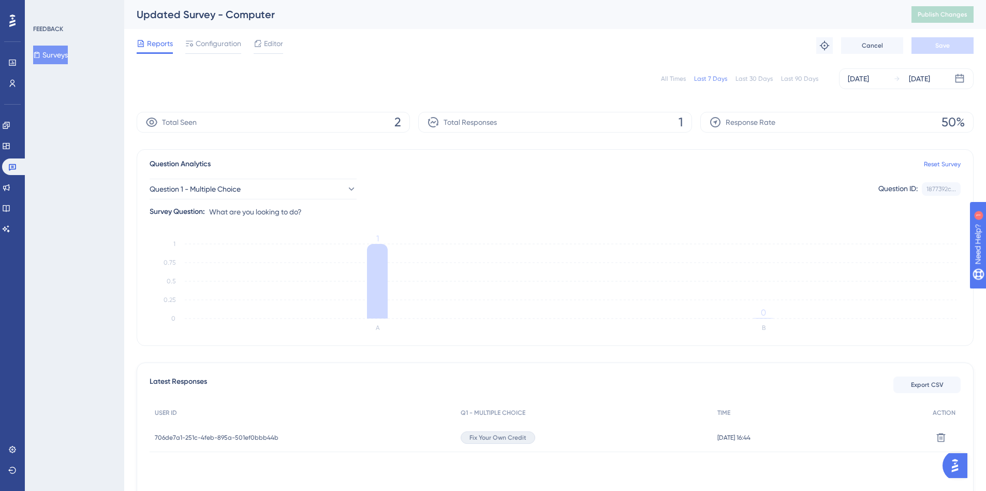
click at [19, 133] on div "Engagement" at bounding box center [12, 125] width 21 height 17
click at [8, 116] on div "Engagement Widgets Feedback Product Updates Knowledge Base AI Assistant" at bounding box center [12, 164] width 21 height 145
click at [10, 119] on link at bounding box center [6, 125] width 8 height 17
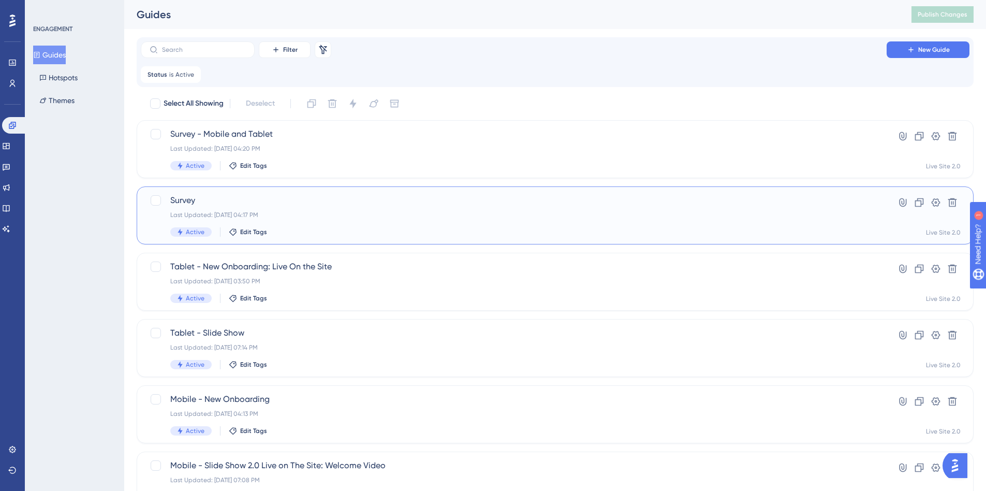
click at [305, 222] on div "Survey Last Updated: Sep 30 2025, 04:17 PM Active Edit Tags" at bounding box center [513, 215] width 687 height 42
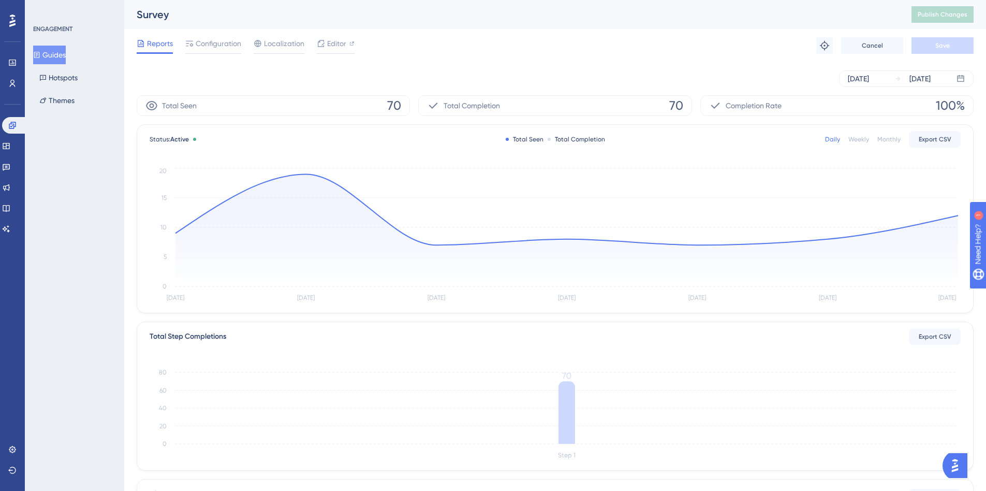
click at [206, 35] on div "Reports Configuration Localization Editor Troubleshoot Cancel Save" at bounding box center [555, 45] width 837 height 33
click at [217, 41] on span "Configuration" at bounding box center [219, 43] width 46 height 12
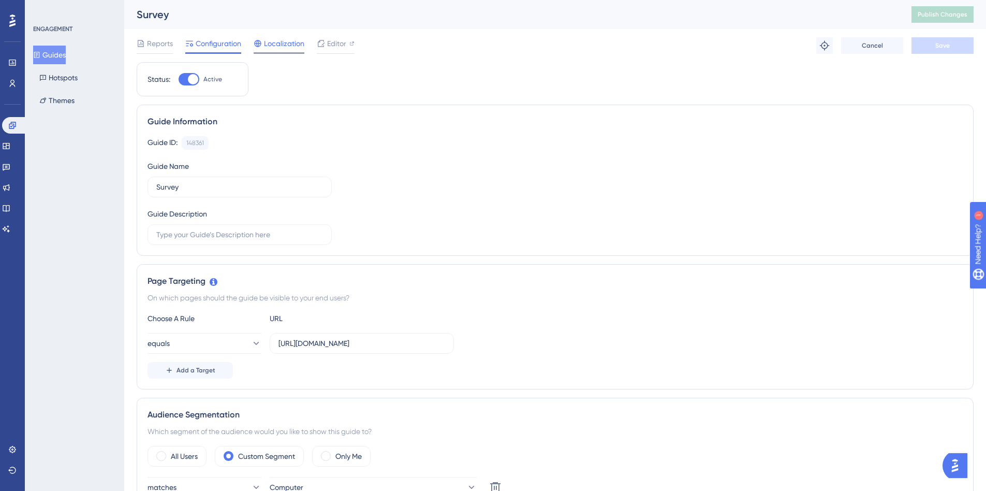
click at [290, 52] on div "Localization" at bounding box center [279, 45] width 51 height 17
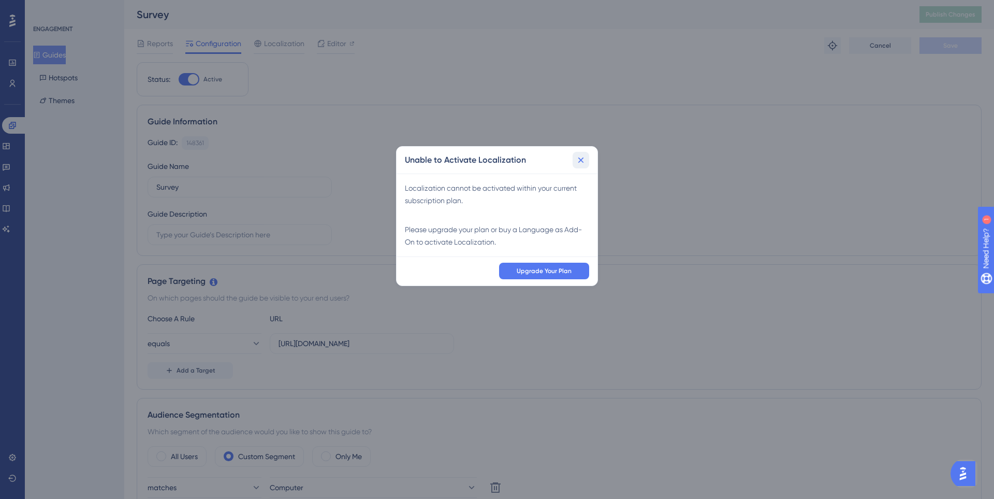
click at [581, 158] on icon at bounding box center [581, 160] width 10 height 10
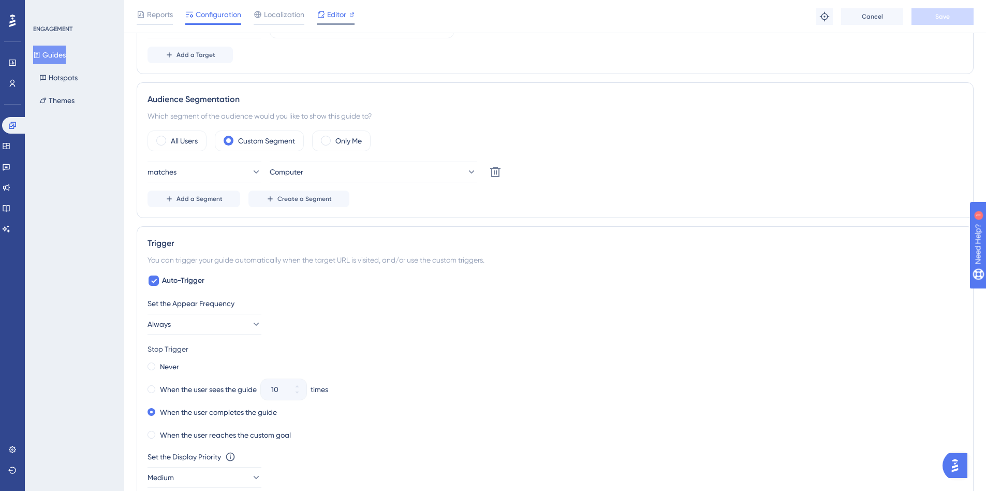
scroll to position [52, 0]
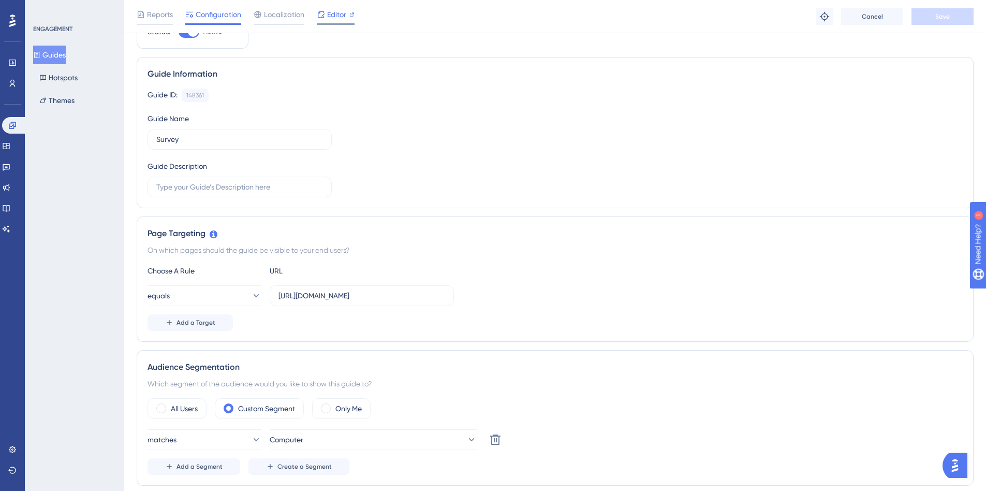
click at [327, 13] on span "Editor" at bounding box center [336, 14] width 19 height 12
click at [48, 54] on button "Guides" at bounding box center [49, 55] width 33 height 19
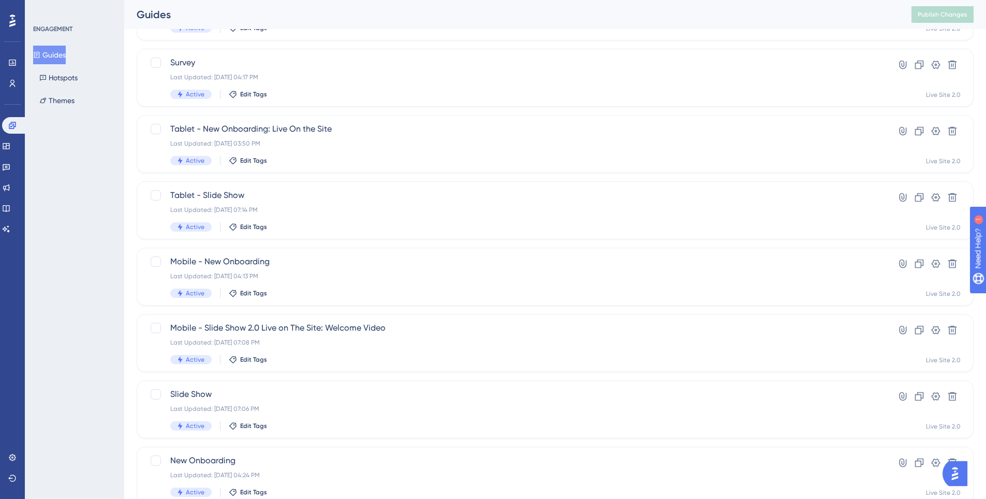
scroll to position [177, 0]
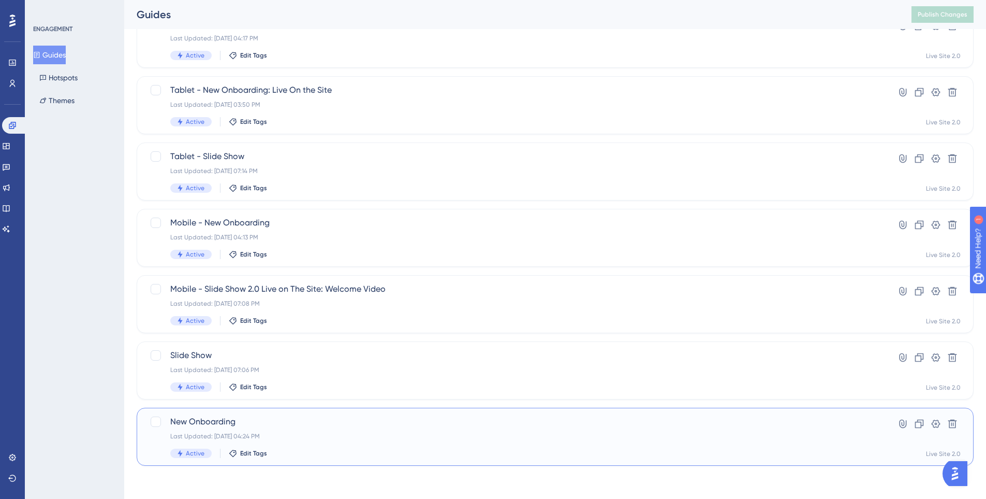
click at [297, 431] on div "New Onboarding Last Updated: Sep 30 2025, 04:24 PM Active Edit Tags" at bounding box center [513, 436] width 687 height 42
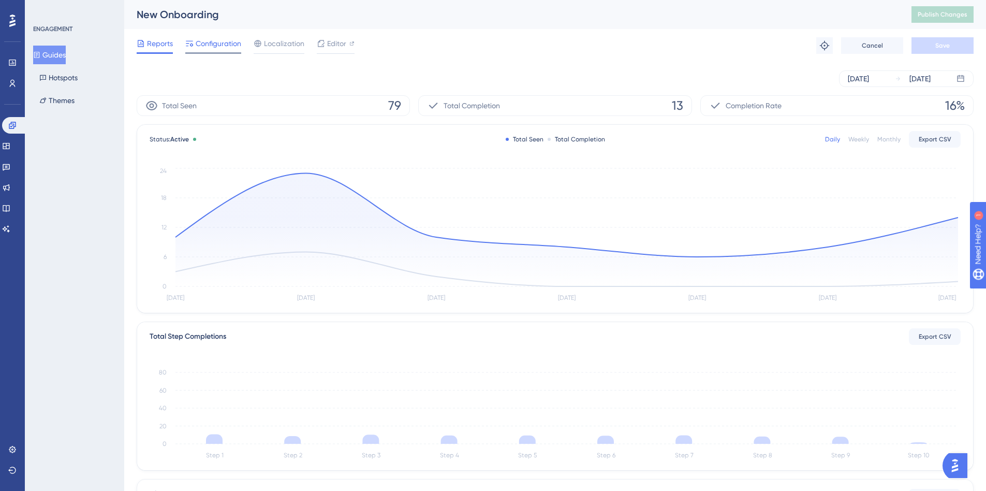
click at [207, 40] on span "Configuration" at bounding box center [219, 43] width 46 height 12
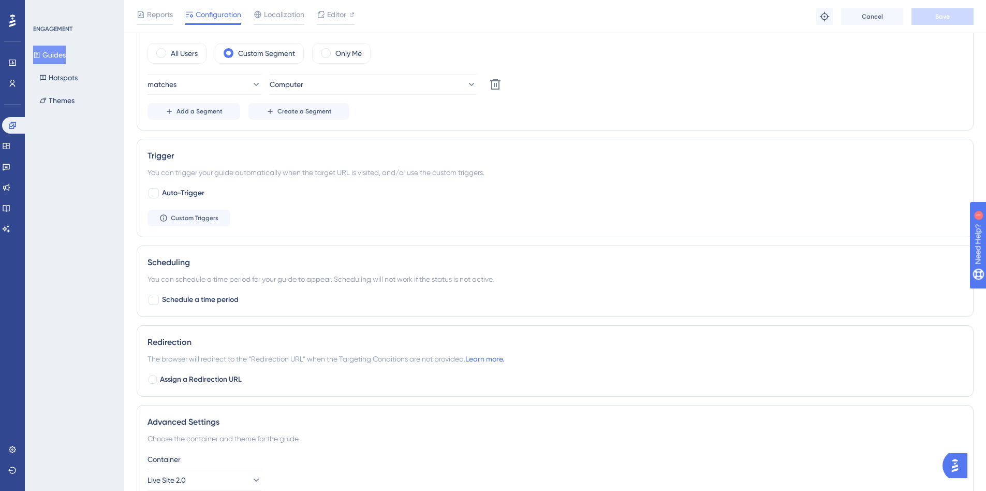
scroll to position [414, 0]
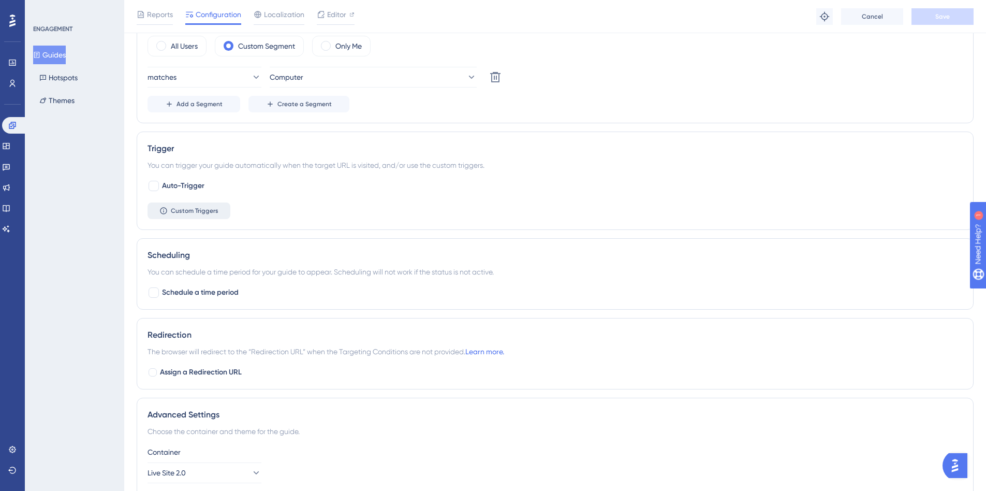
click at [204, 210] on span "Custom Triggers" at bounding box center [195, 211] width 48 height 8
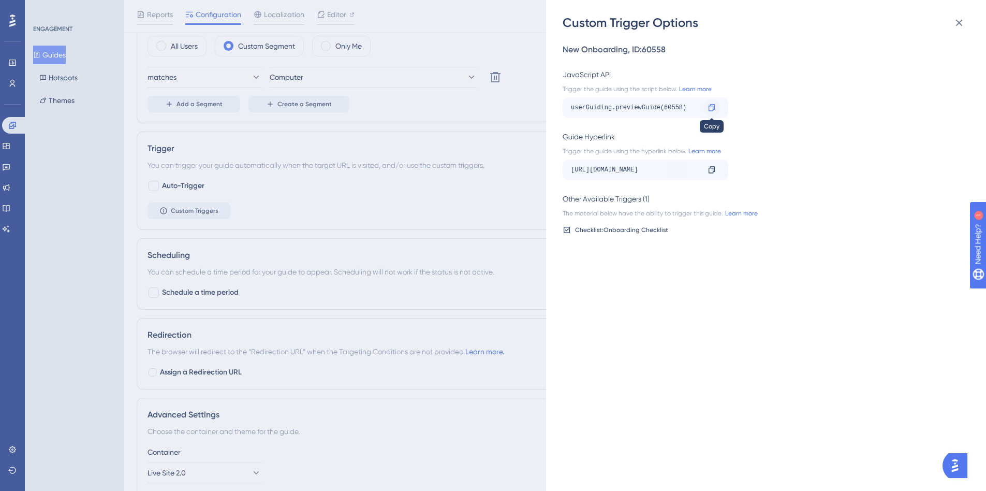
click at [709, 109] on icon at bounding box center [712, 107] width 6 height 7
click at [62, 54] on div "Custom Trigger Options New Onboarding , ID: 60558 JavaScript API Trigger the gu…" at bounding box center [493, 245] width 986 height 491
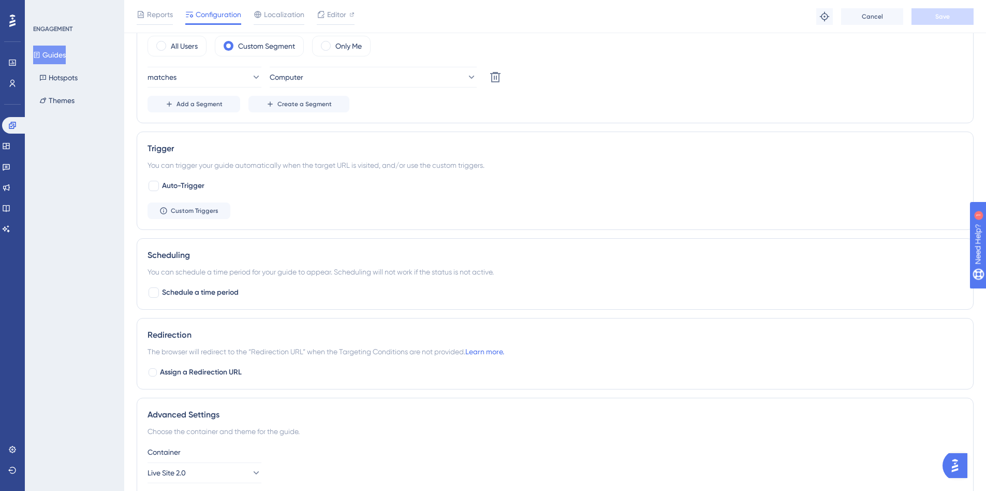
click at [62, 54] on button "Guides" at bounding box center [49, 55] width 33 height 19
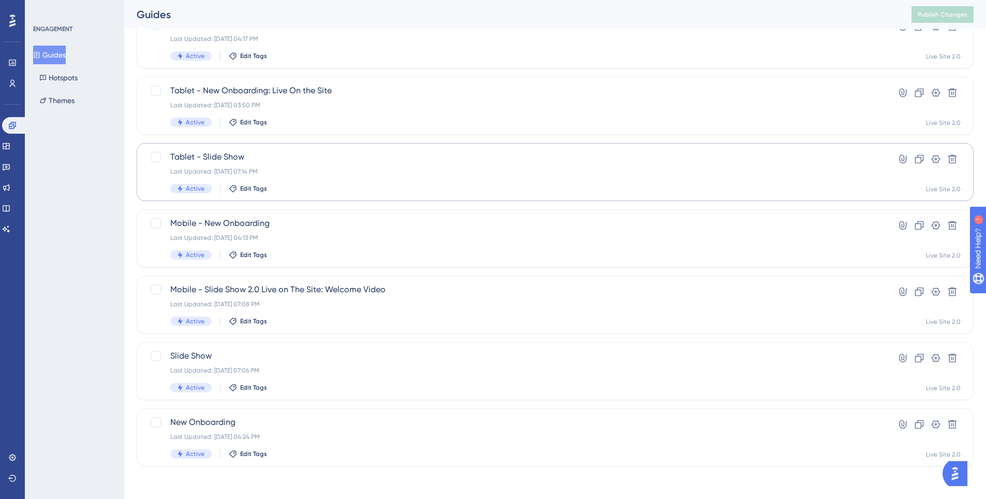
scroll to position [177, 0]
click at [308, 235] on div "Last Updated: Sep 30 2025, 04:13 PM" at bounding box center [513, 237] width 687 height 8
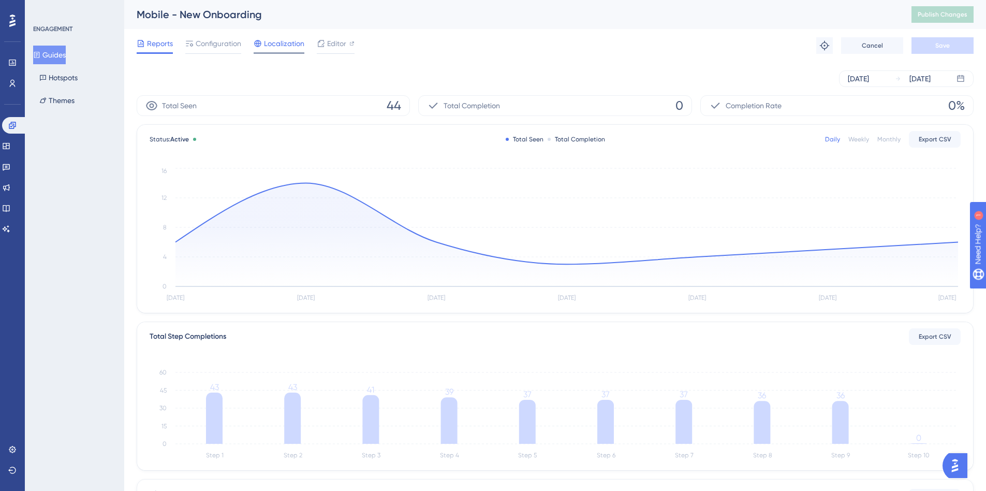
click at [283, 42] on span "Localization" at bounding box center [284, 43] width 40 height 12
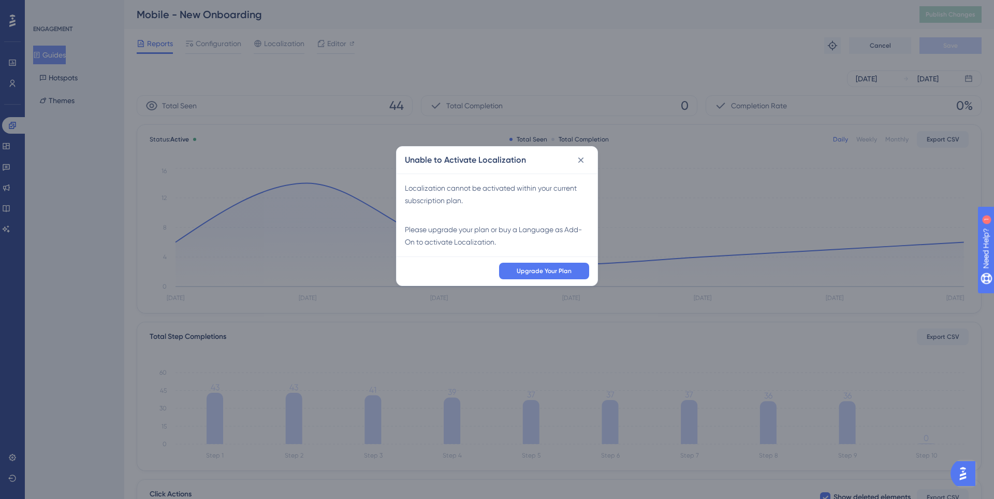
click at [226, 49] on div "Unable to Activate Localization Localization cannot be activated within your cu…" at bounding box center [497, 249] width 994 height 499
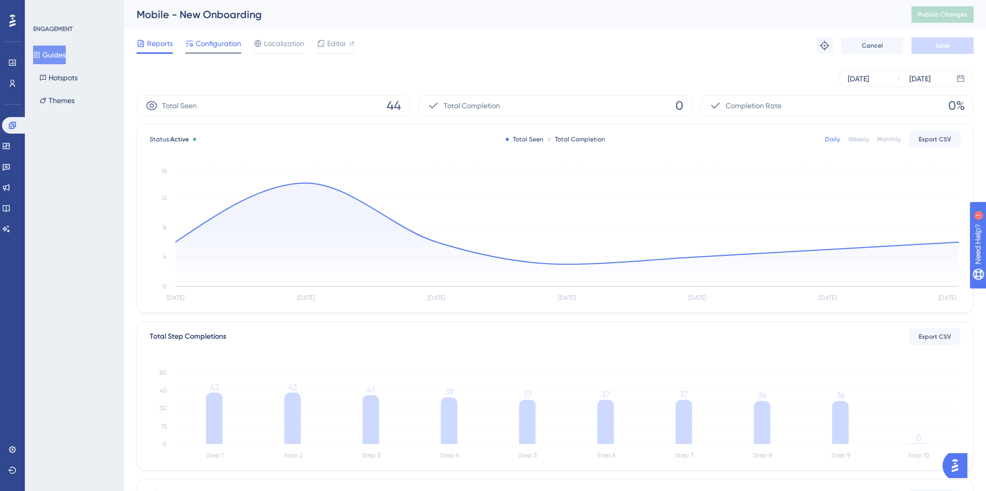
click at [225, 39] on span "Configuration" at bounding box center [219, 43] width 46 height 12
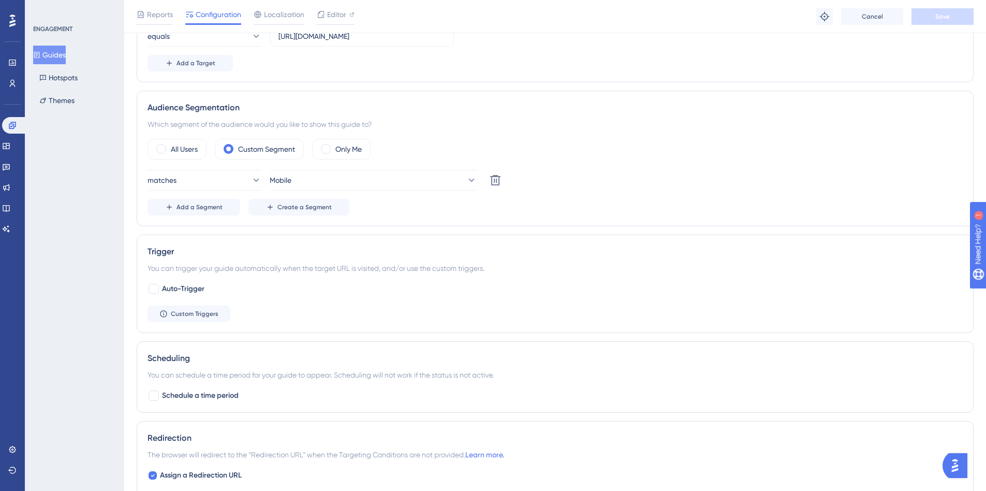
scroll to position [362, 0]
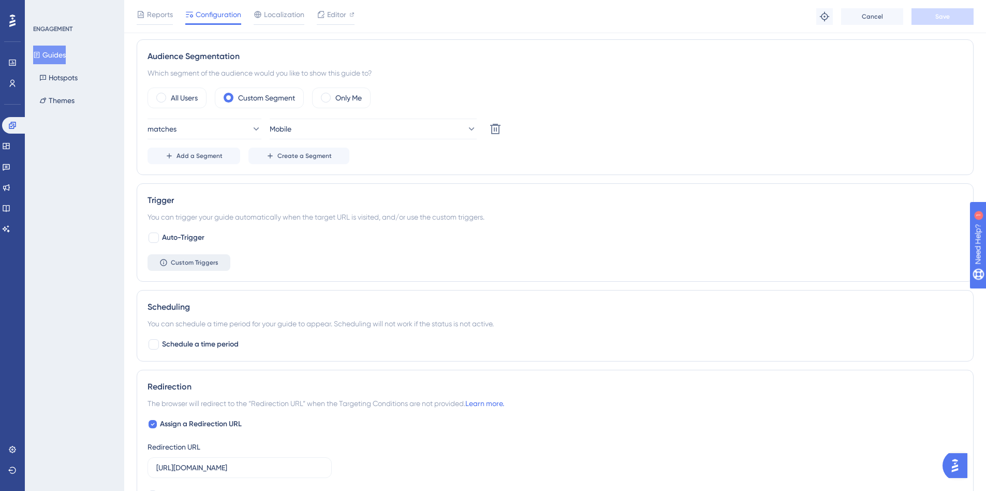
click at [205, 259] on span "Custom Triggers" at bounding box center [195, 262] width 48 height 8
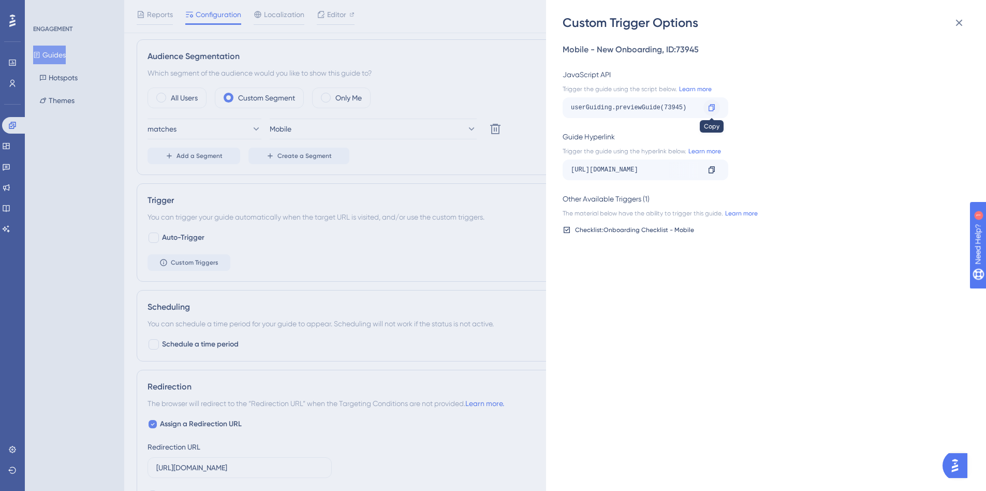
click at [709, 109] on icon at bounding box center [712, 108] width 8 height 8
click at [255, 202] on div "Custom Trigger Options Mobile - New Onboarding , ID: 73945 JavaScript API Trigg…" at bounding box center [493, 245] width 986 height 491
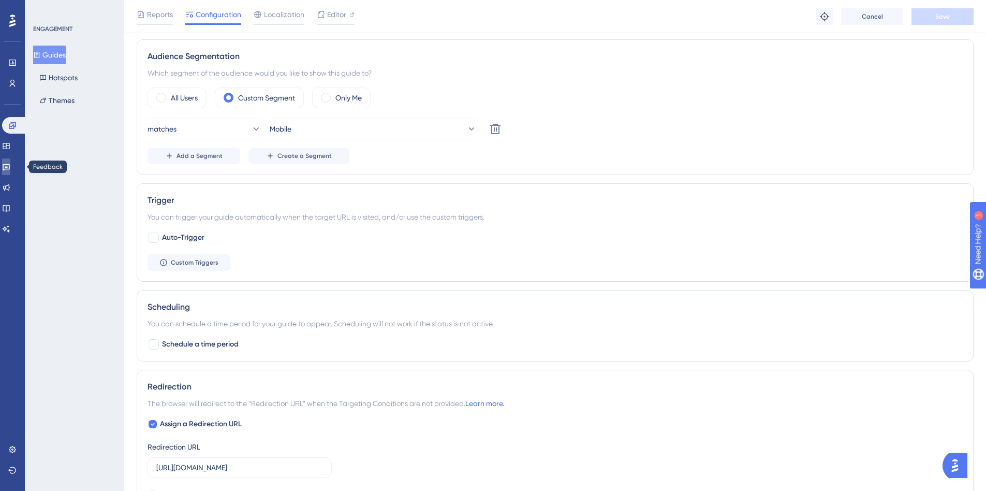
click at [10, 166] on icon at bounding box center [6, 167] width 7 height 7
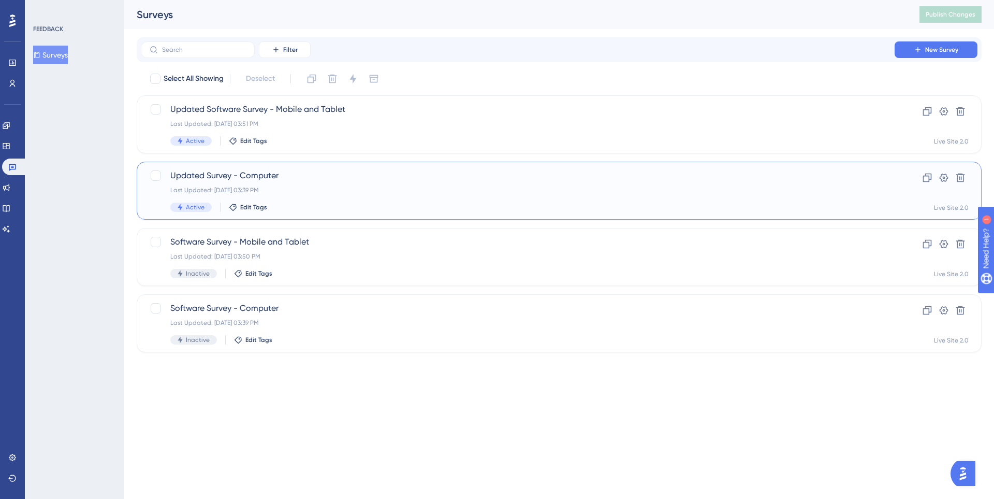
click at [319, 182] on div "Updated Survey - Computer Last Updated: Sep 30 2025, 03:39 PM Active Edit Tags" at bounding box center [517, 190] width 695 height 42
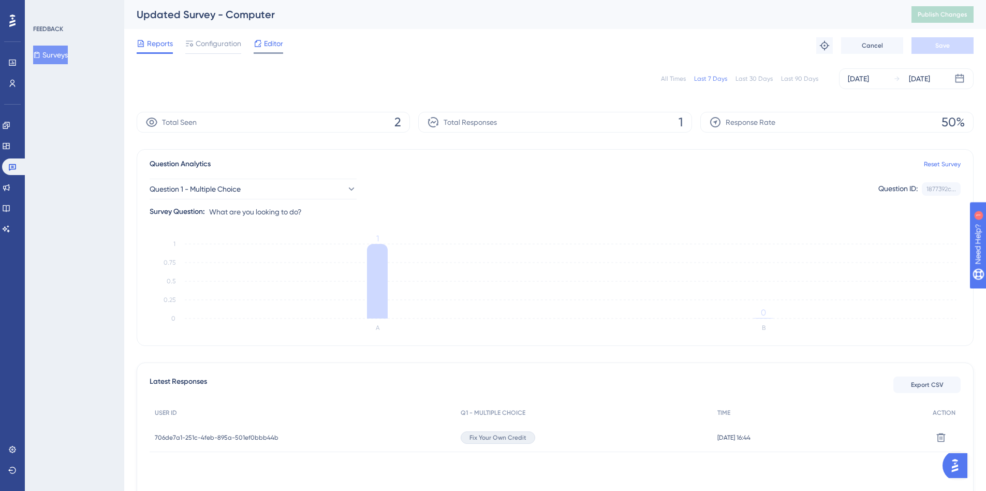
click at [269, 46] on span "Editor" at bounding box center [273, 43] width 19 height 12
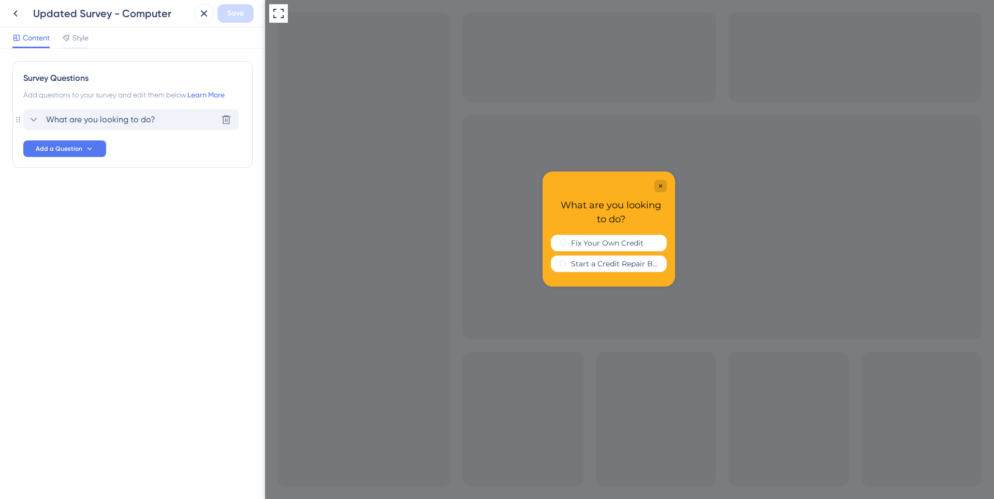
click at [66, 127] on div "What are you looking to do? Delete" at bounding box center [130, 119] width 215 height 21
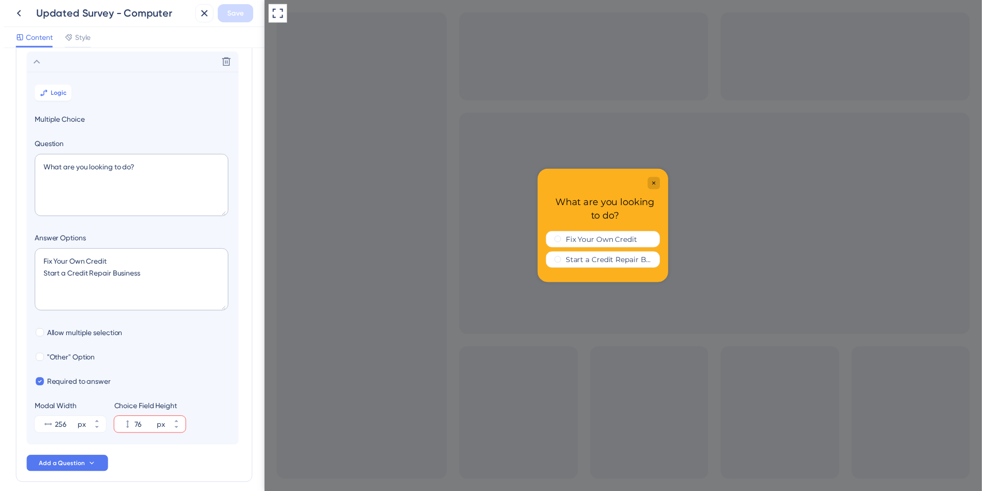
scroll to position [61, 0]
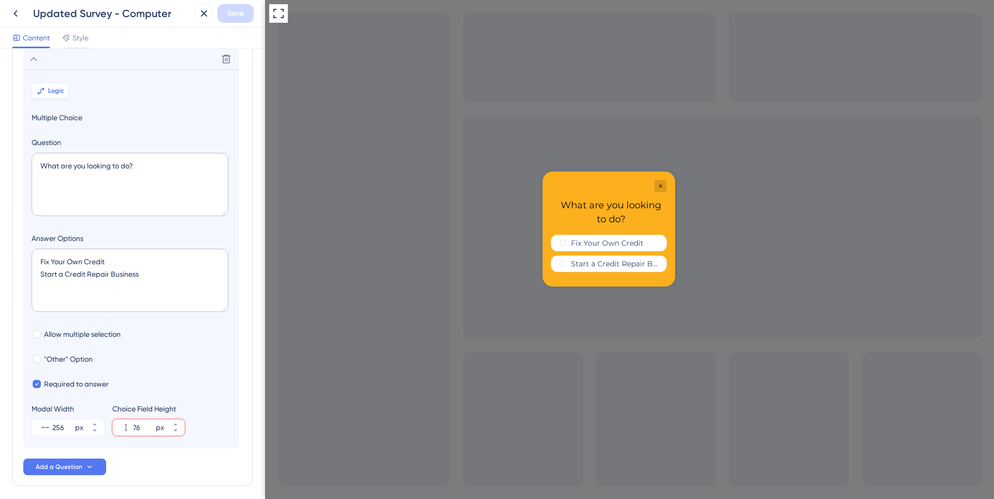
click at [52, 95] on button "Logic" at bounding box center [50, 90] width 37 height 17
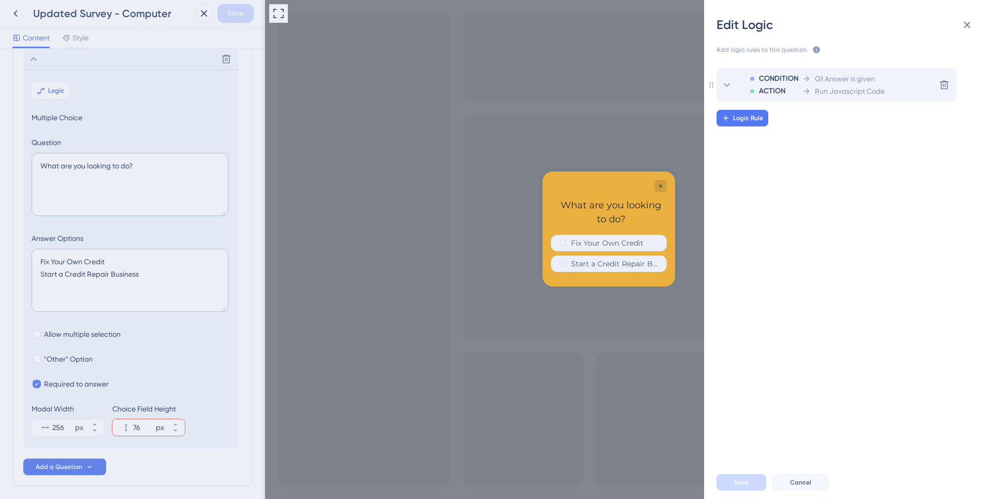
click at [784, 78] on span "CONDITION" at bounding box center [778, 78] width 39 height 12
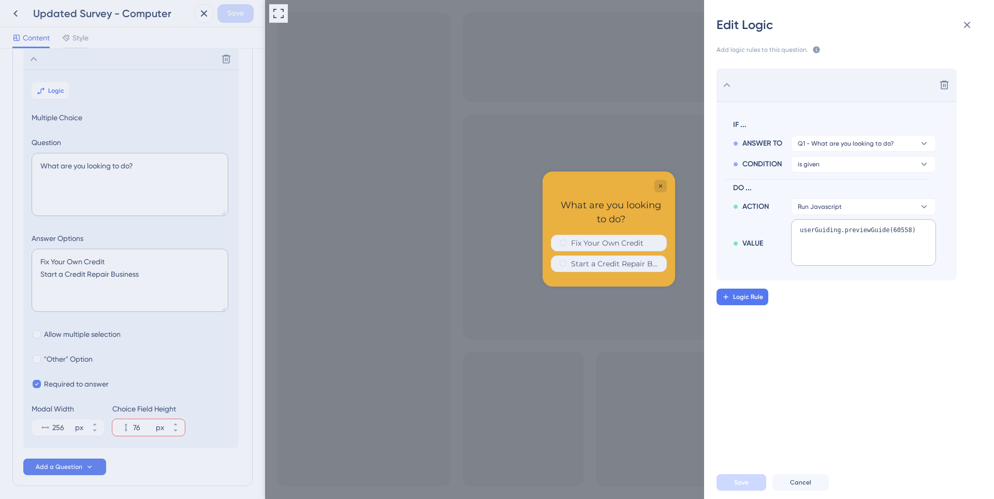
click at [23, 10] on div "Edit Logic Add logic rules to this question. The rules will apply after this qu…" at bounding box center [497, 249] width 994 height 499
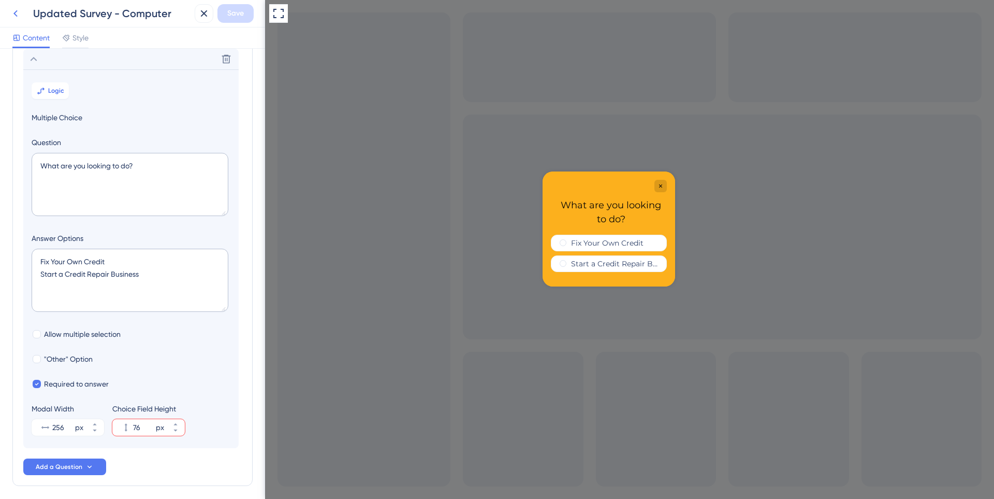
click at [10, 7] on icon at bounding box center [15, 13] width 12 height 12
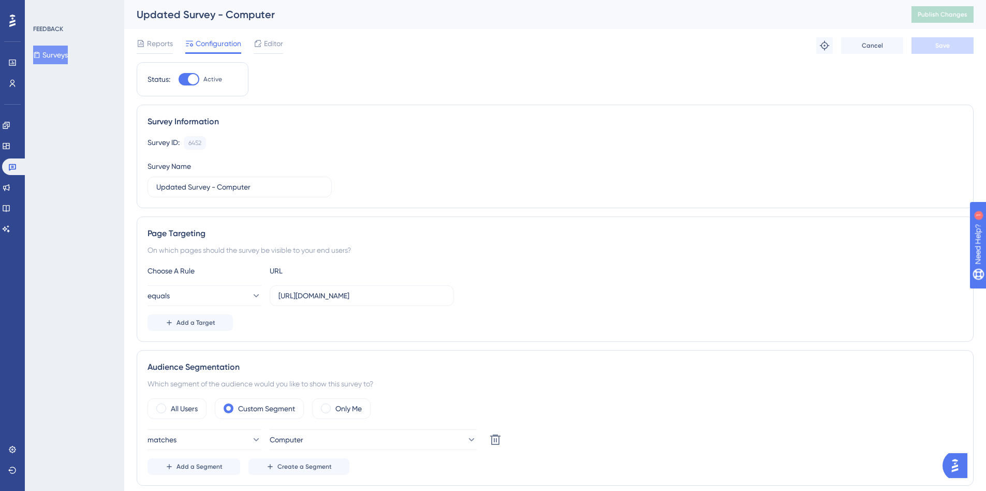
click at [68, 58] on button "Surveys" at bounding box center [50, 55] width 35 height 19
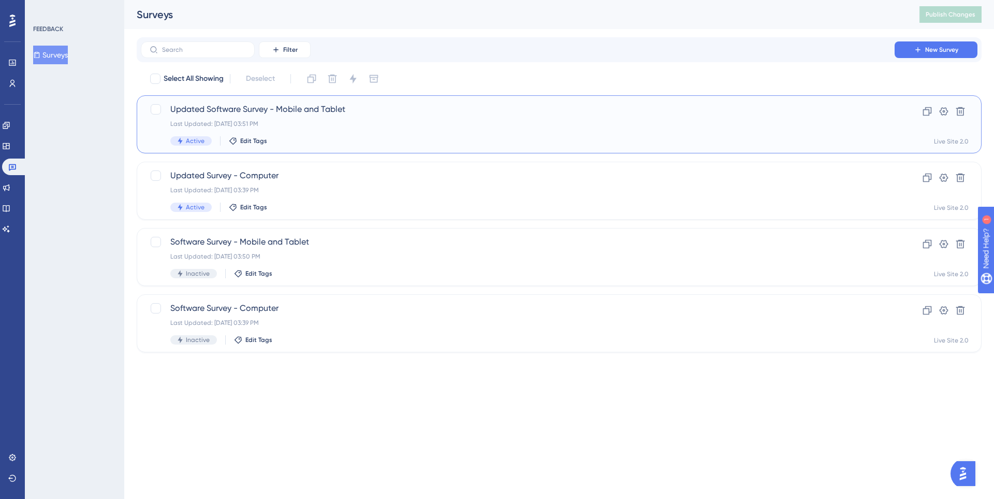
click at [324, 133] on div "Updated Software Survey - Mobile and Tablet Last Updated: Sep 30 2025, 03:51 PM…" at bounding box center [517, 124] width 695 height 42
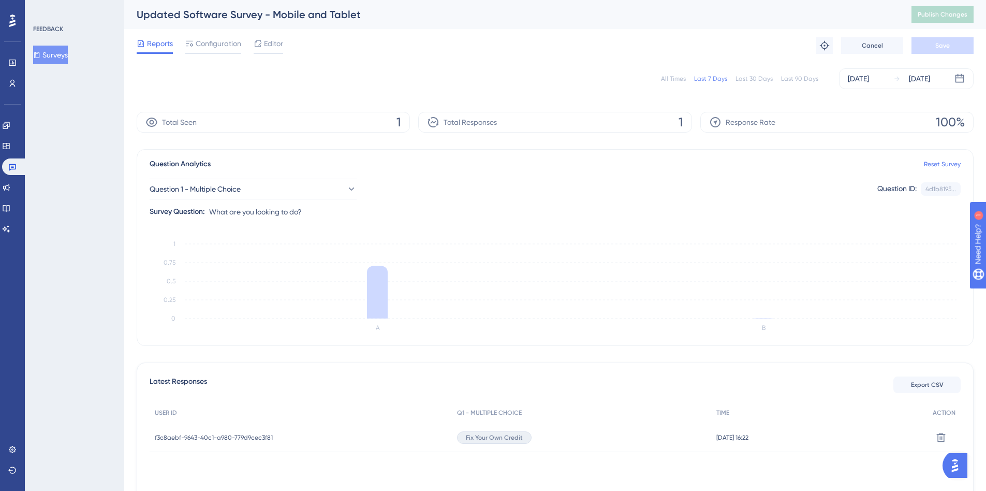
click at [271, 34] on div "Reports Configuration Editor Troubleshoot Cancel Save" at bounding box center [555, 45] width 837 height 33
click at [267, 41] on span "Editor" at bounding box center [273, 43] width 19 height 12
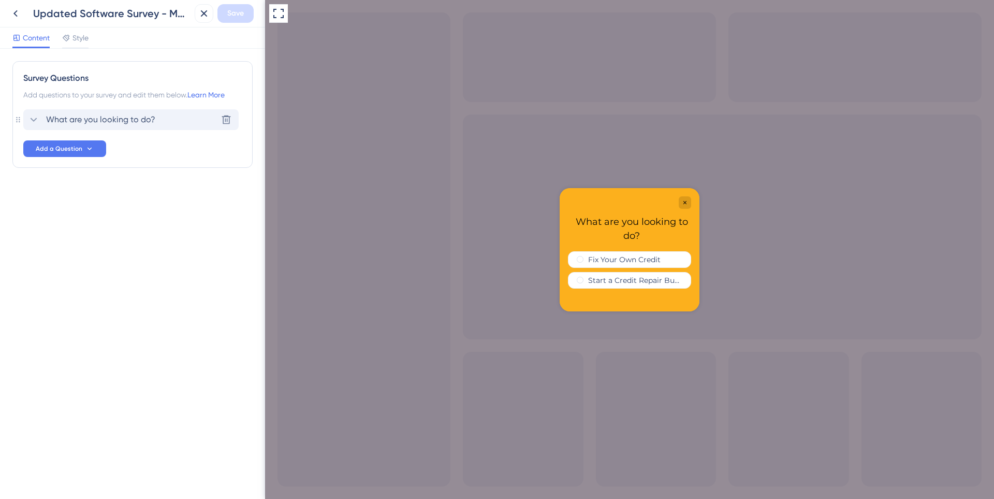
click at [159, 125] on div "What are you looking to do? Delete" at bounding box center [130, 119] width 215 height 21
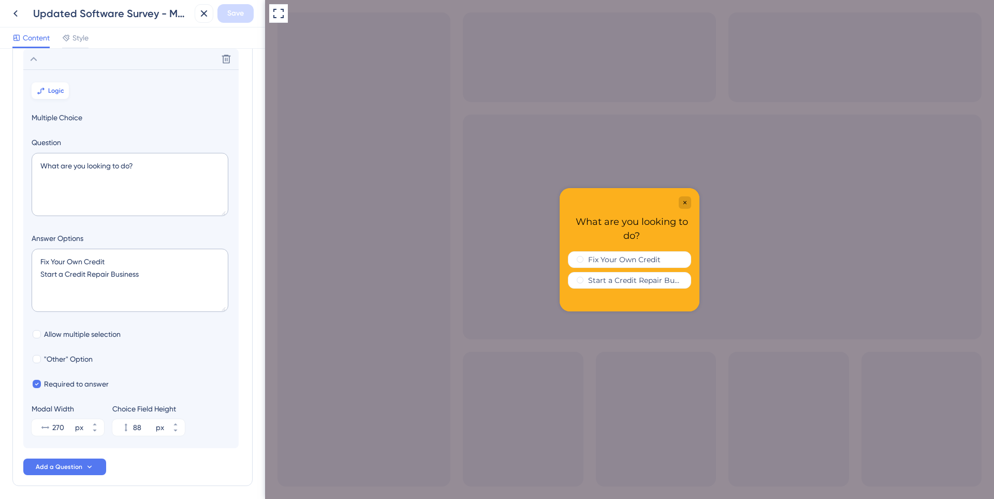
click at [37, 93] on icon at bounding box center [41, 90] width 8 height 8
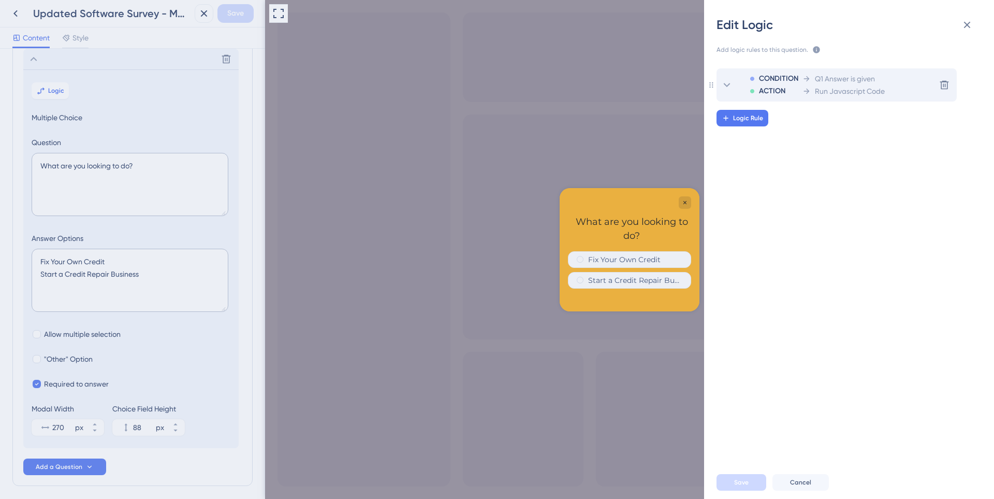
click at [801, 79] on div "CONDITION ACTION Q1 Answer is given Run Javascript Code" at bounding box center [811, 84] width 145 height 33
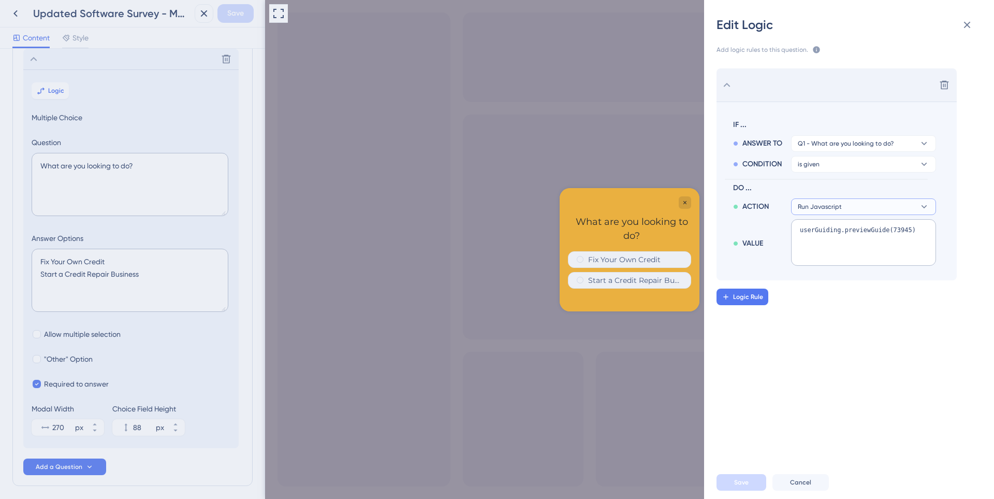
click at [851, 207] on button "Run Javascript" at bounding box center [863, 206] width 145 height 17
click at [758, 338] on div "Delete IF ... ANSWER TO Q1 - What are you looking to do? CONDITION is given DO …" at bounding box center [853, 256] width 306 height 401
click at [835, 210] on span "Run Javascript" at bounding box center [820, 206] width 44 height 8
click at [831, 280] on span "Trigger a Guide" at bounding box center [828, 277] width 52 height 12
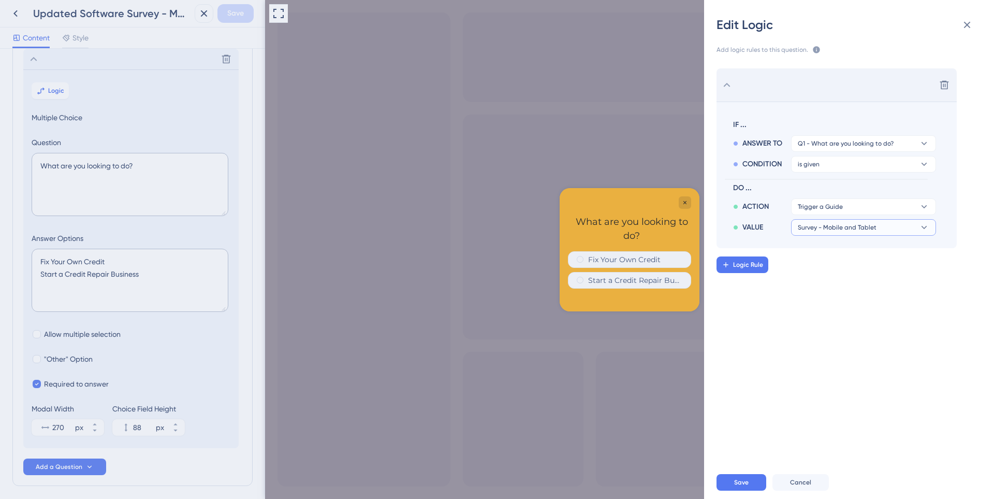
click at [842, 233] on button "Survey - Mobile and Tablet" at bounding box center [863, 227] width 145 height 17
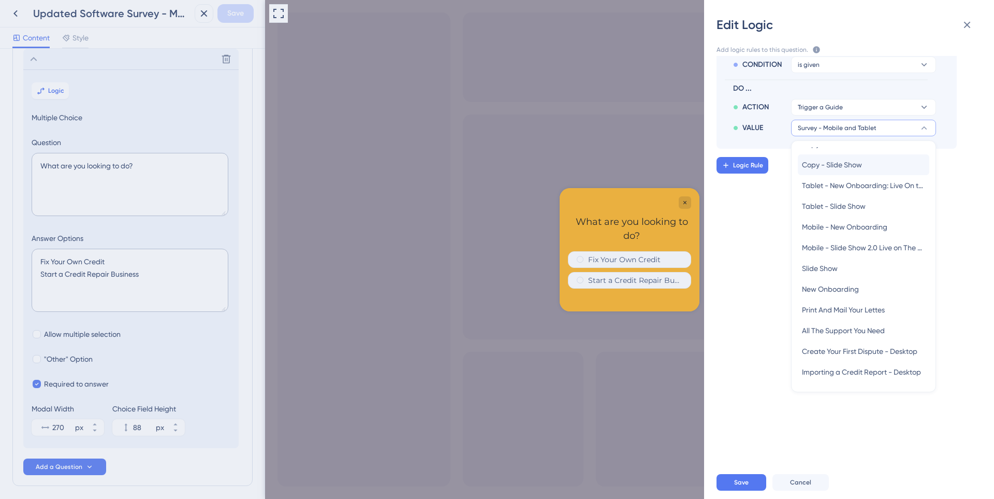
scroll to position [311, 0]
click at [817, 174] on span "Mobile - New Onboarding" at bounding box center [844, 178] width 85 height 12
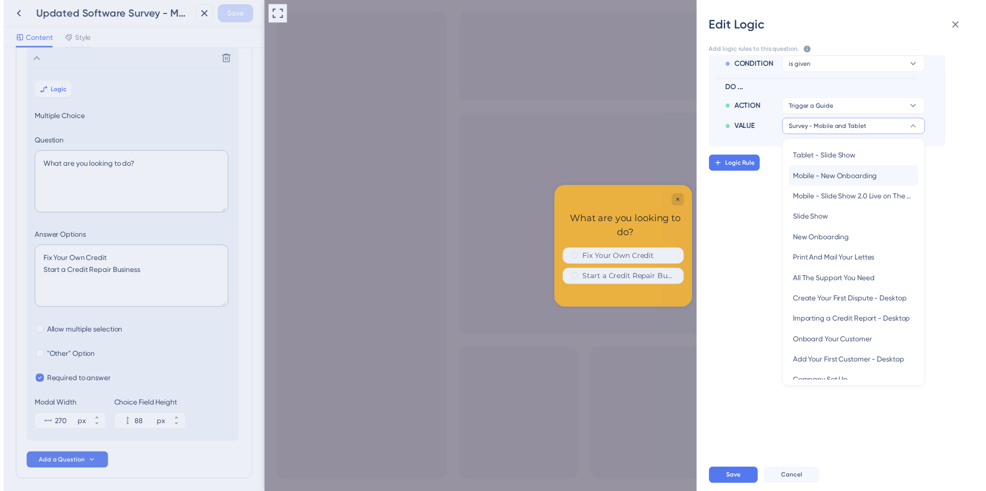
scroll to position [0, 0]
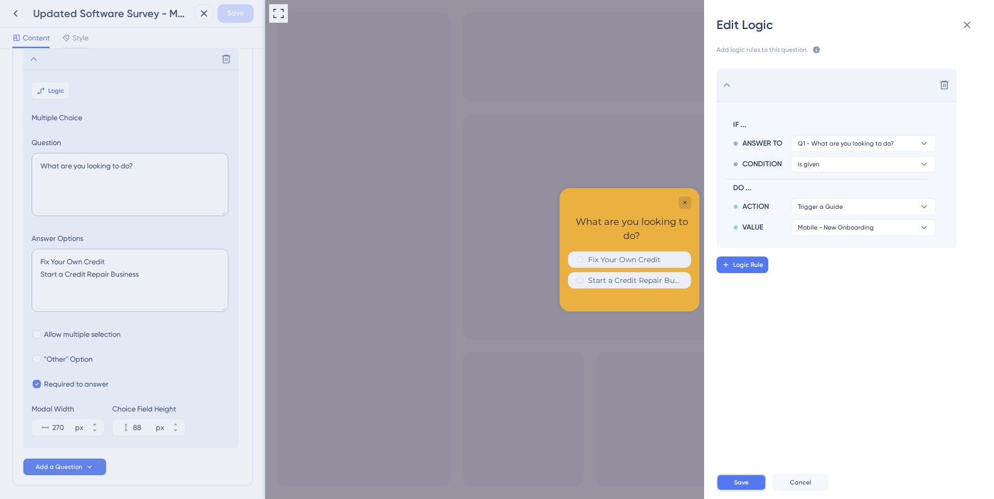
click at [747, 485] on span "Save" at bounding box center [741, 482] width 14 height 8
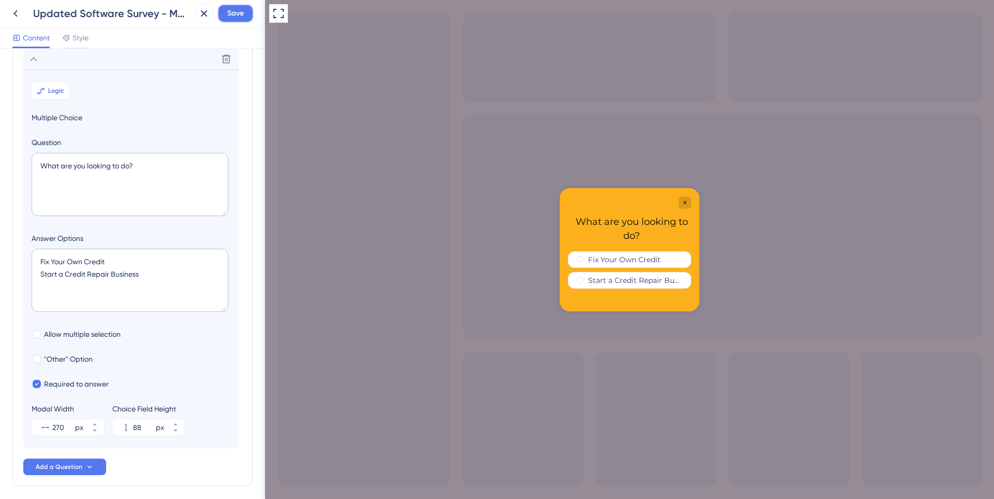
click at [238, 20] on button "Save" at bounding box center [235, 13] width 36 height 19
click at [23, 17] on icon at bounding box center [26, 19] width 9 height 9
click at [192, 17] on icon at bounding box center [197, 19] width 10 height 10
click at [12, 16] on icon at bounding box center [15, 13] width 12 height 12
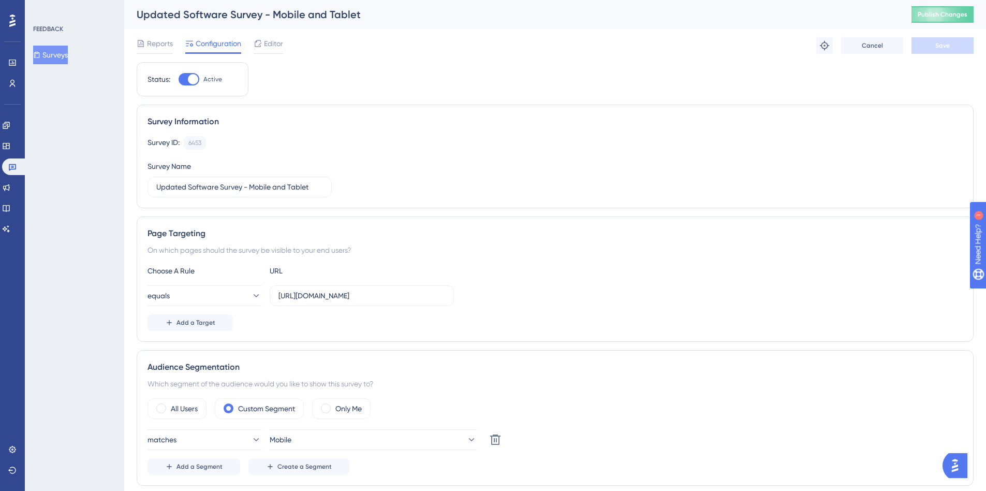
click at [64, 56] on button "Surveys" at bounding box center [50, 55] width 35 height 19
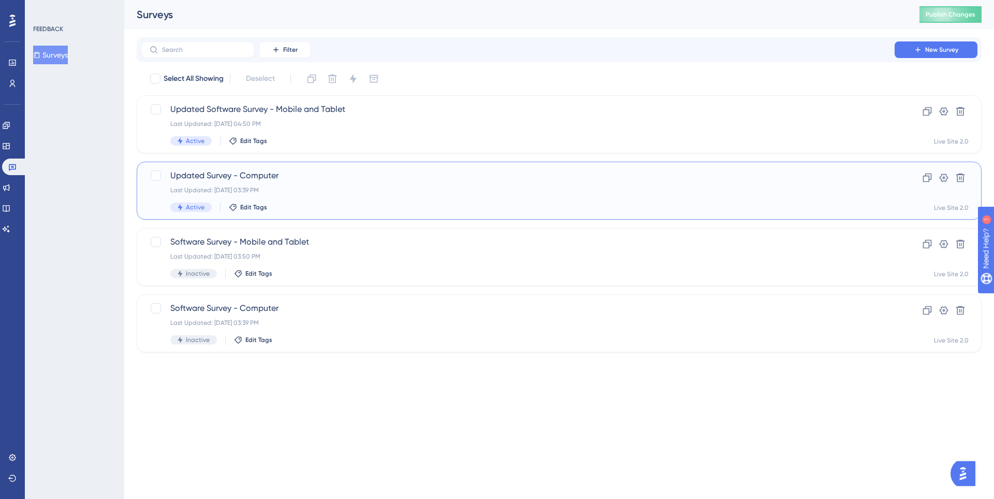
click at [330, 189] on div "Last Updated: Sep 30 2025, 03:39 PM" at bounding box center [517, 190] width 695 height 8
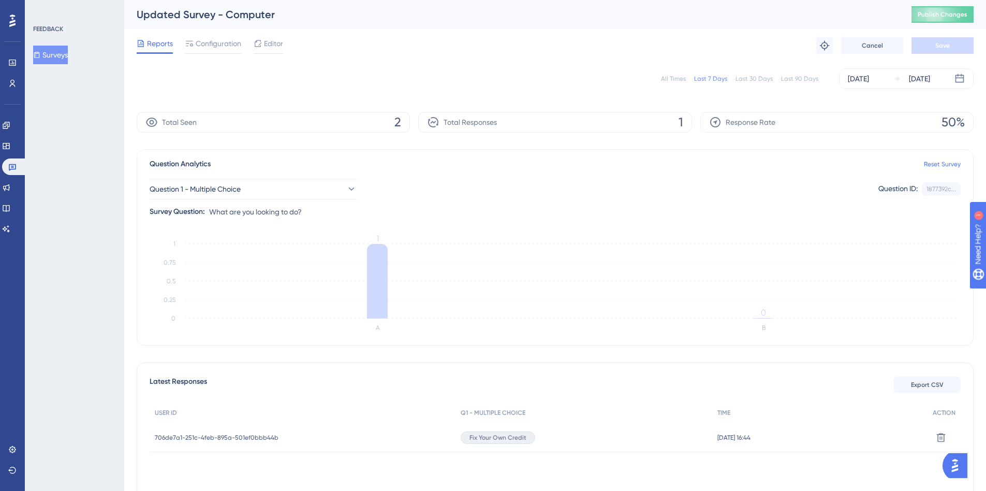
click at [263, 30] on div "Reports Configuration Editor Troubleshoot Cancel Save" at bounding box center [555, 45] width 837 height 33
click at [261, 38] on div at bounding box center [258, 43] width 8 height 12
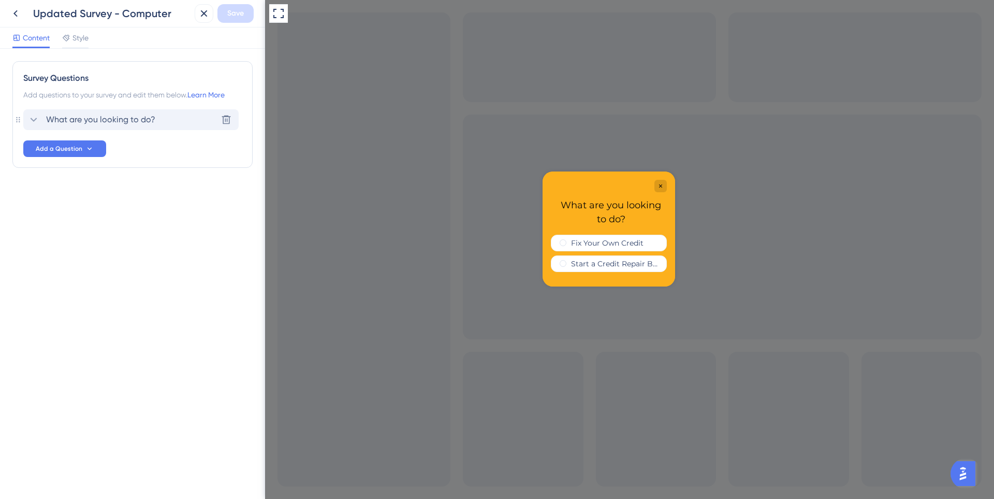
click at [109, 110] on div "What are you looking to do? Delete" at bounding box center [130, 119] width 215 height 21
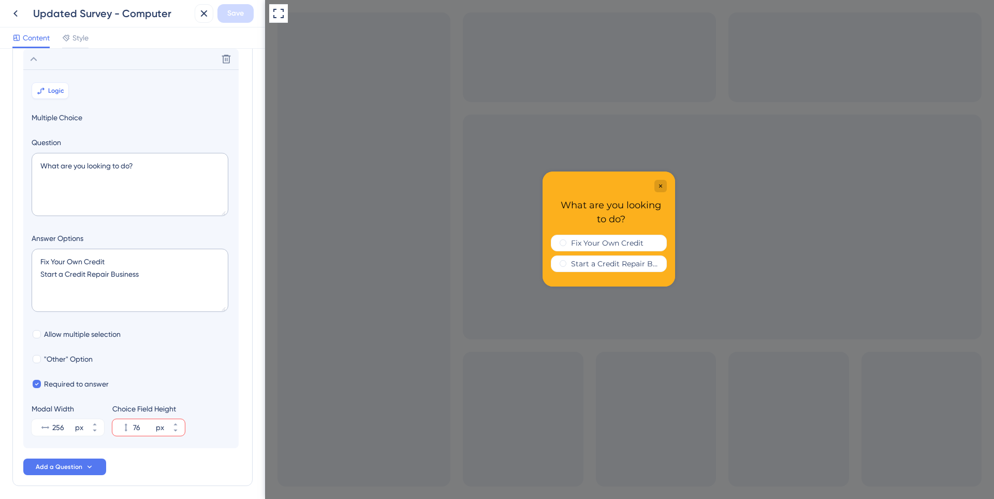
click at [49, 95] on button "Logic" at bounding box center [50, 90] width 37 height 17
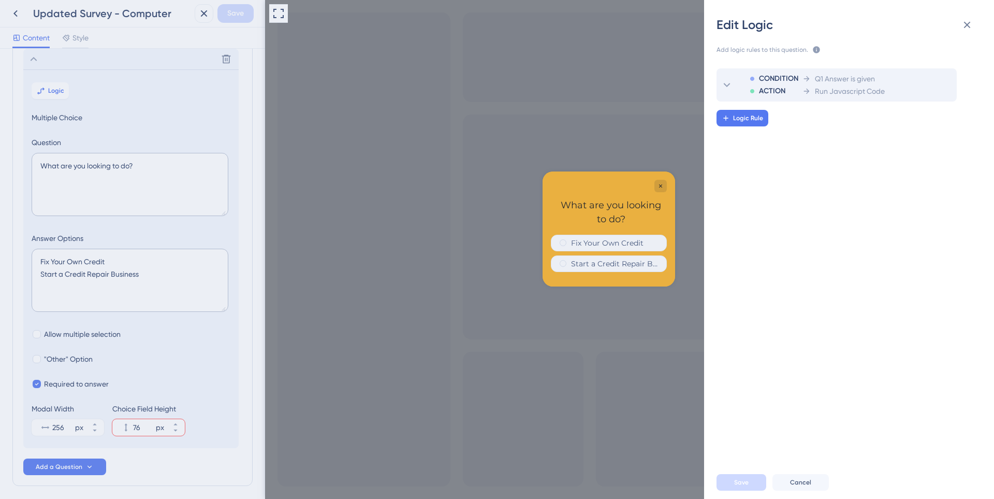
click at [806, 91] on icon at bounding box center [806, 91] width 8 height 8
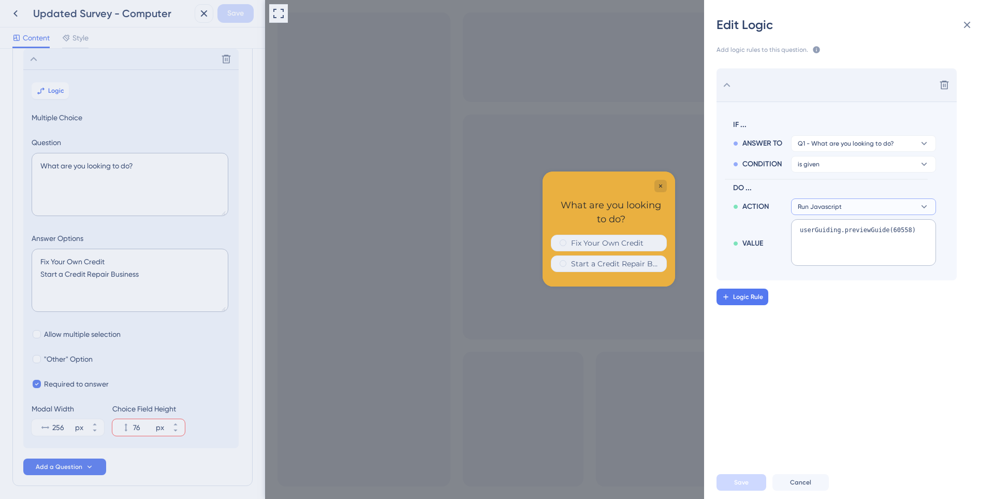
click at [811, 210] on span "Run Javascript" at bounding box center [820, 206] width 44 height 8
click at [822, 273] on span "Trigger a Guide" at bounding box center [828, 277] width 52 height 12
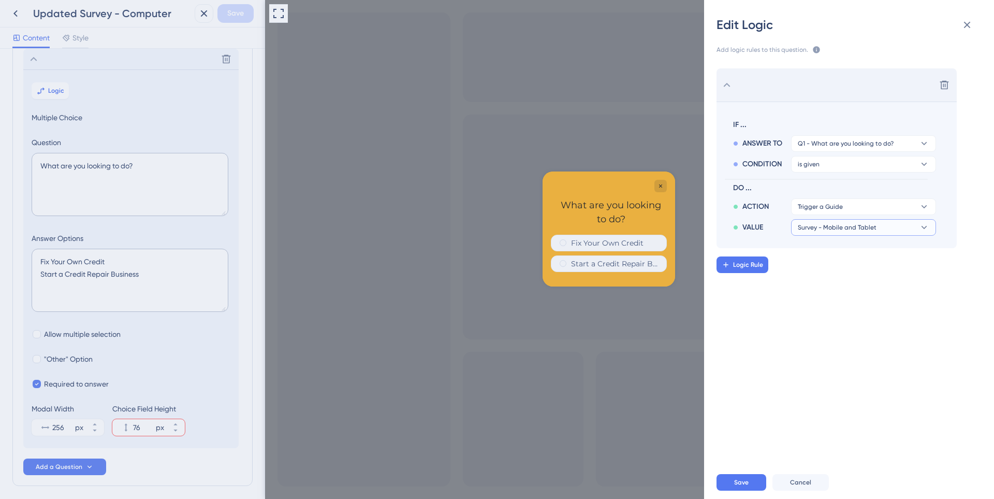
click at [826, 226] on span "Survey - Mobile and Tablet" at bounding box center [837, 227] width 79 height 8
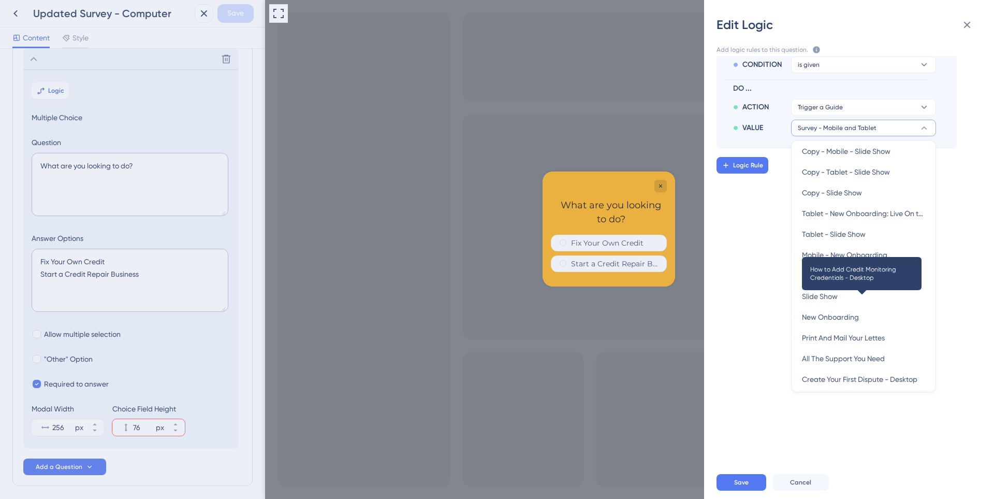
scroll to position [259, 0]
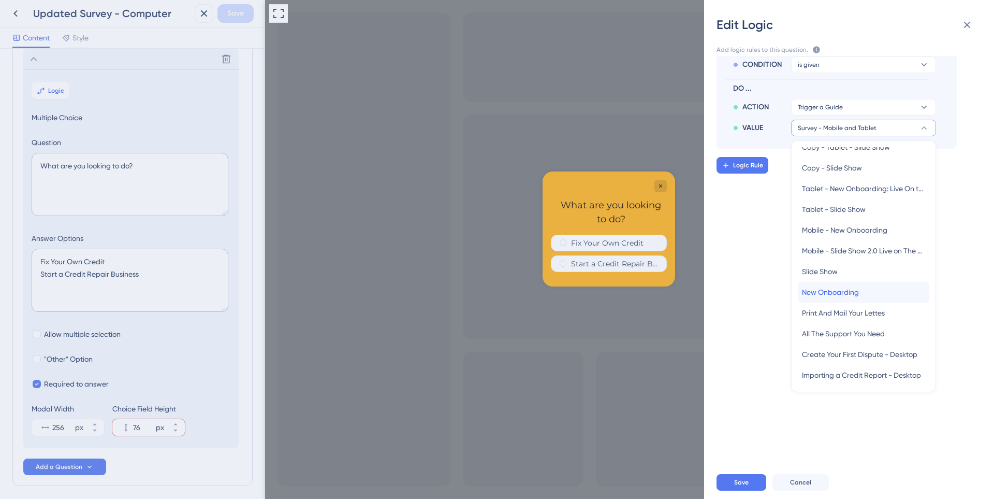
click at [822, 299] on div "New Onboarding New Onboarding" at bounding box center [863, 292] width 123 height 21
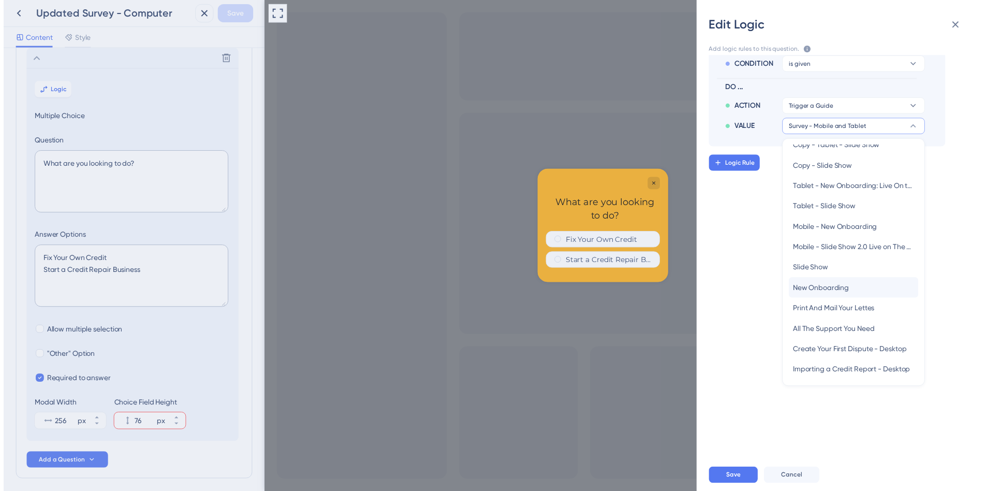
scroll to position [0, 0]
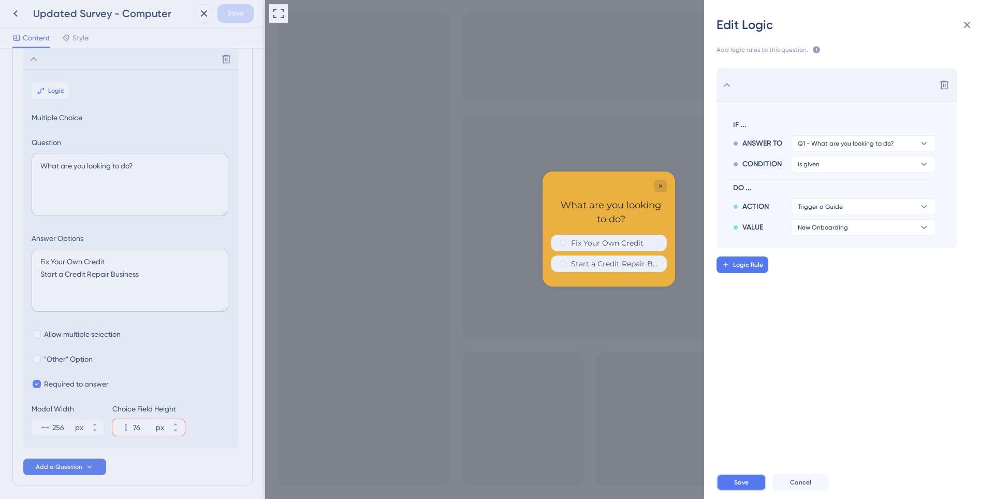
click at [740, 475] on button "Save" at bounding box center [741, 482] width 50 height 17
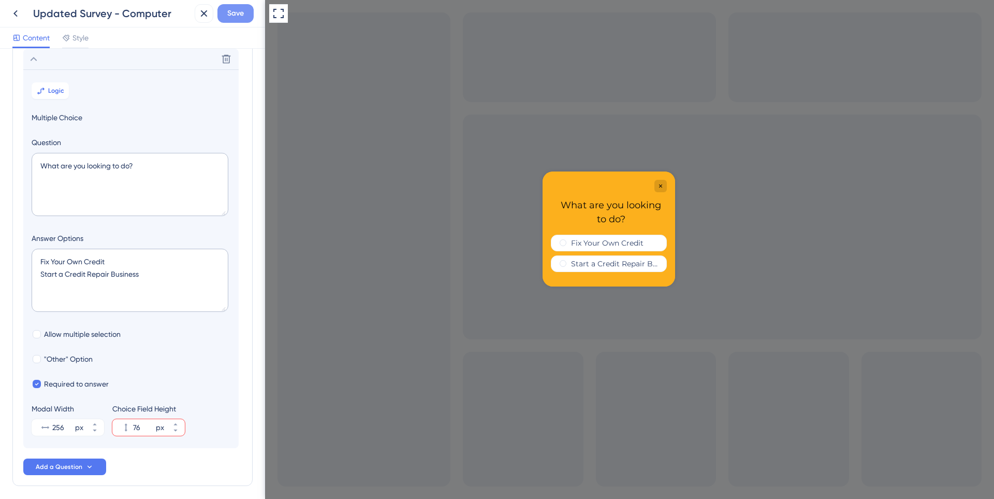
click at [240, 17] on span "Save" at bounding box center [235, 13] width 17 height 12
click at [176, 421] on icon at bounding box center [175, 424] width 6 height 6
type input "88"
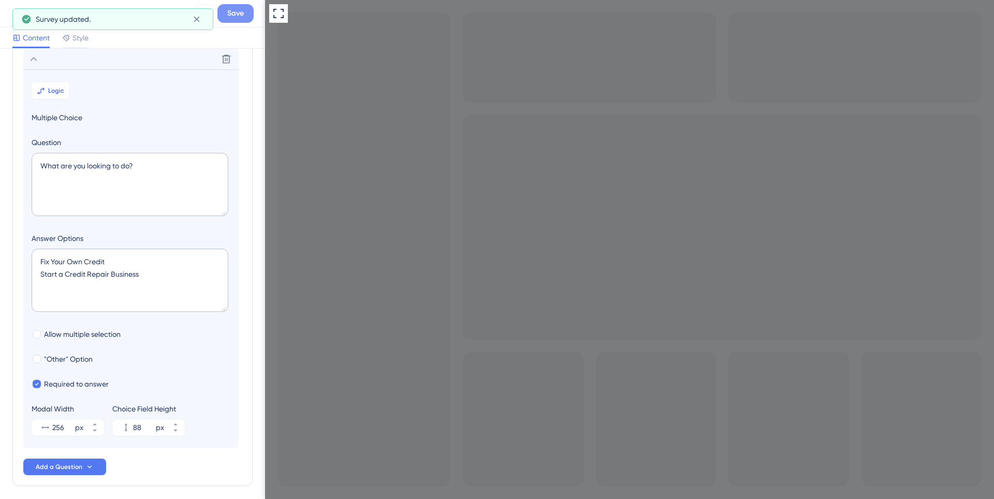
click at [235, 16] on span "Save" at bounding box center [235, 13] width 17 height 12
click at [197, 18] on icon at bounding box center [197, 19] width 10 height 10
click at [30, 16] on div "Updated Survey - Computer" at bounding box center [98, 13] width 184 height 19
click at [10, 18] on icon at bounding box center [15, 13] width 12 height 12
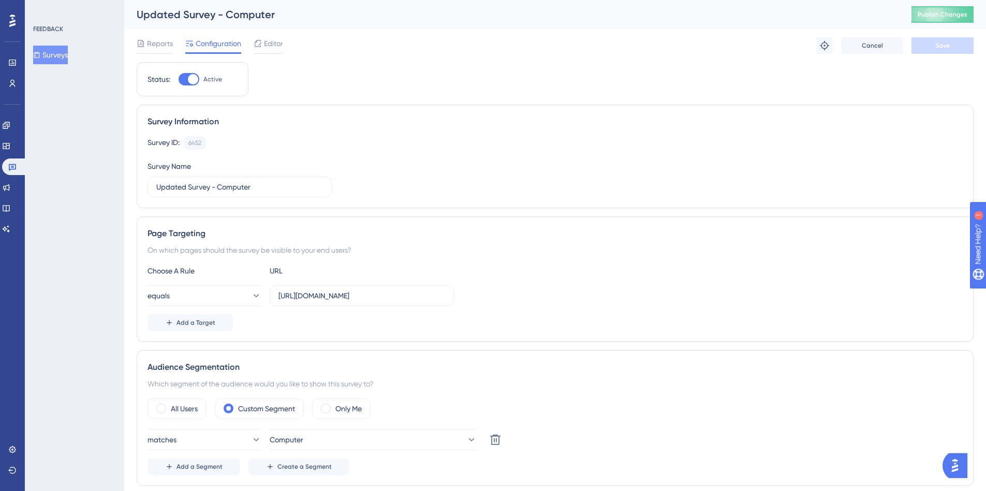
click at [68, 51] on button "Surveys" at bounding box center [50, 55] width 35 height 19
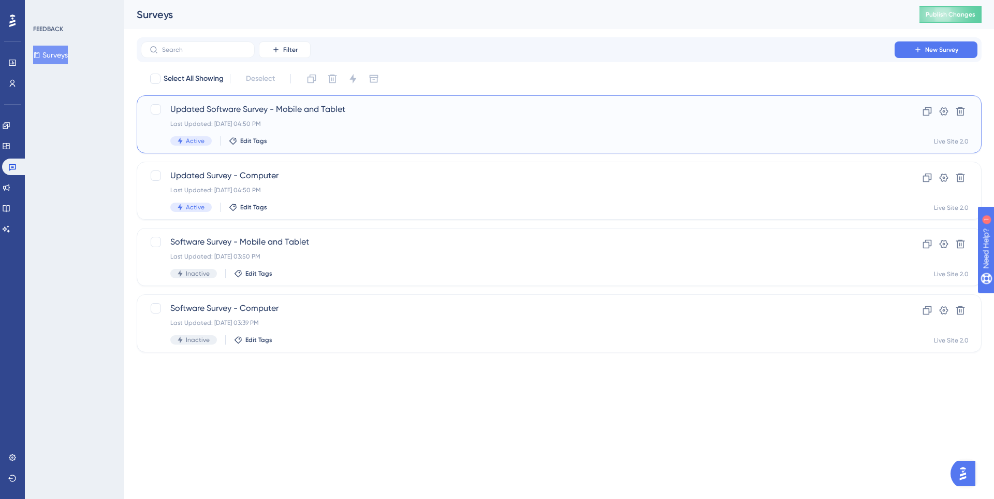
click at [268, 129] on div "Updated Software Survey - Mobile and Tablet Last Updated: Sep 30 2025, 04:50 PM…" at bounding box center [517, 124] width 695 height 42
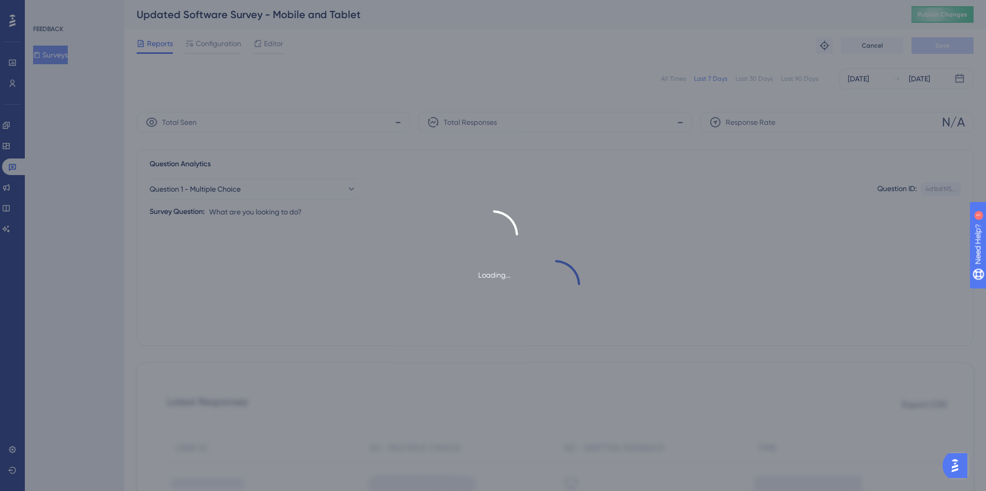
click at [267, 37] on span "Editor" at bounding box center [273, 43] width 19 height 12
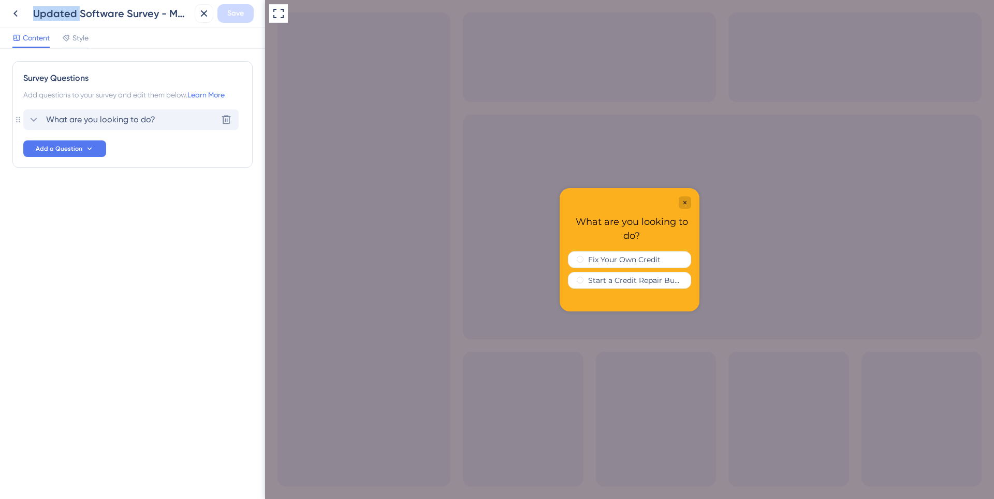
click at [112, 119] on span "What are you looking to do?" at bounding box center [100, 119] width 109 height 12
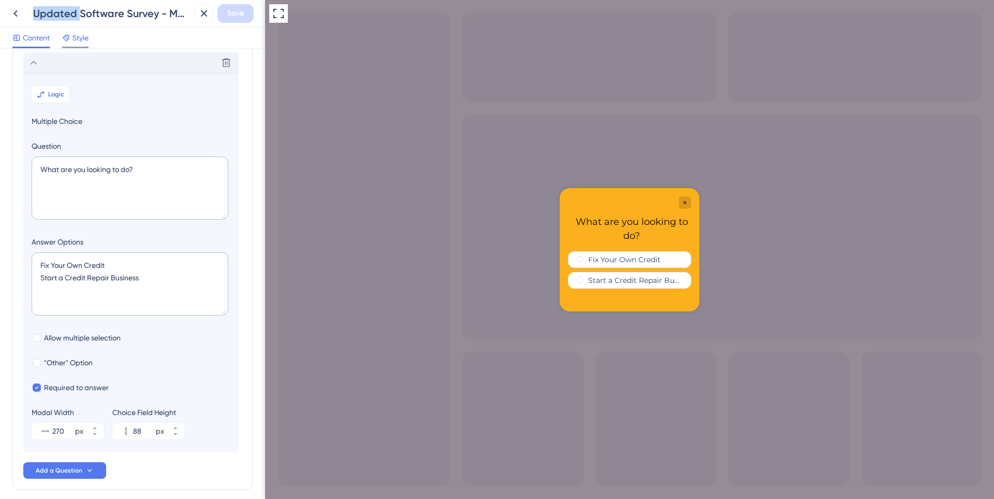
scroll to position [61, 0]
click at [76, 33] on span "Style" at bounding box center [80, 38] width 16 height 12
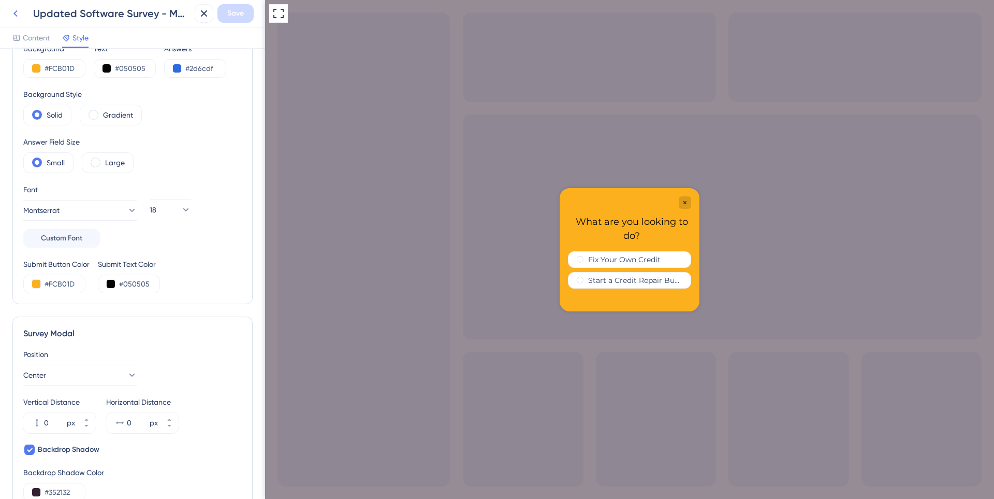
click at [17, 13] on icon at bounding box center [15, 13] width 12 height 12
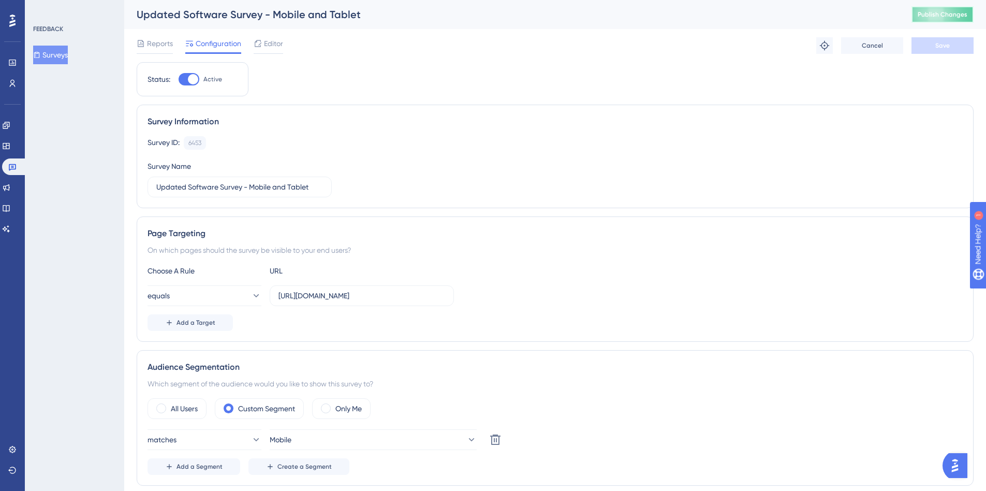
click at [946, 13] on span "Publish Changes" at bounding box center [943, 14] width 50 height 8
click at [49, 49] on button "Surveys" at bounding box center [50, 55] width 35 height 19
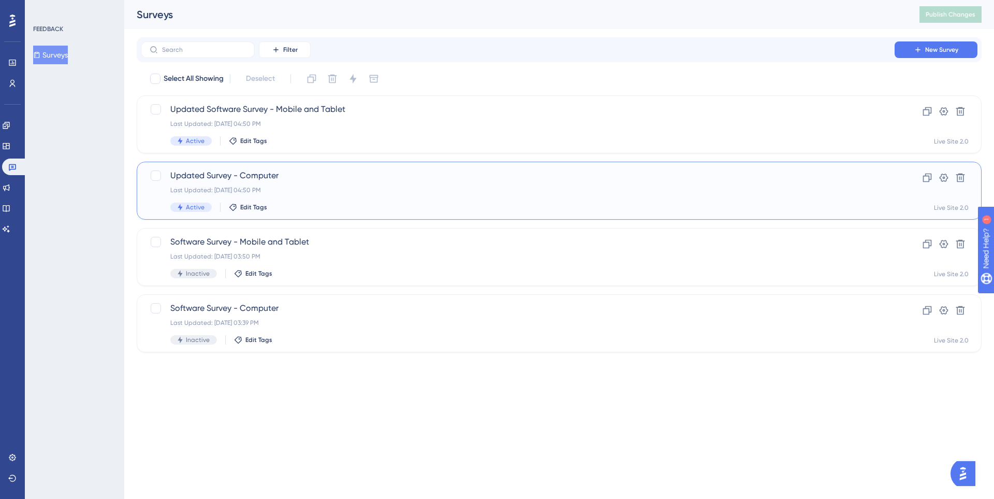
click at [248, 177] on span "Updated Survey - Computer" at bounding box center [517, 175] width 695 height 12
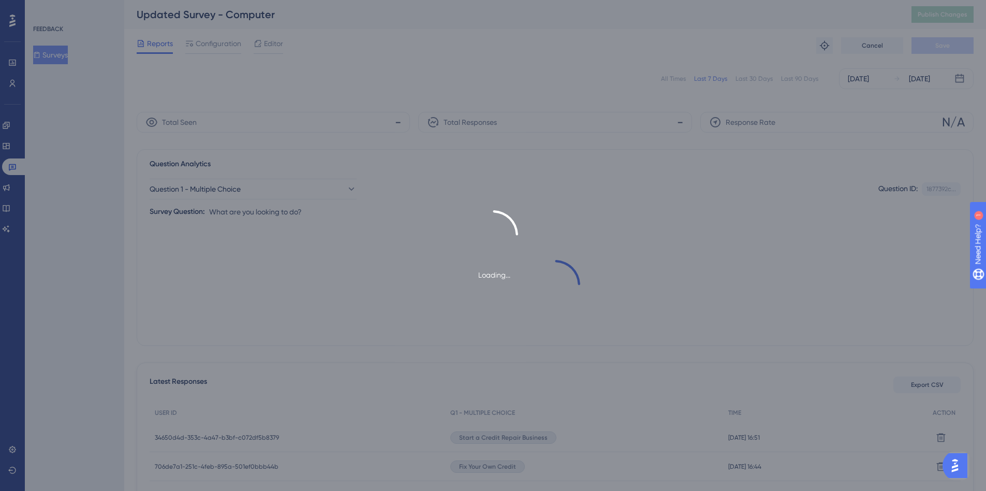
click at [280, 39] on div "Loading..." at bounding box center [493, 245] width 986 height 491
click at [274, 42] on span "Editor" at bounding box center [273, 43] width 19 height 12
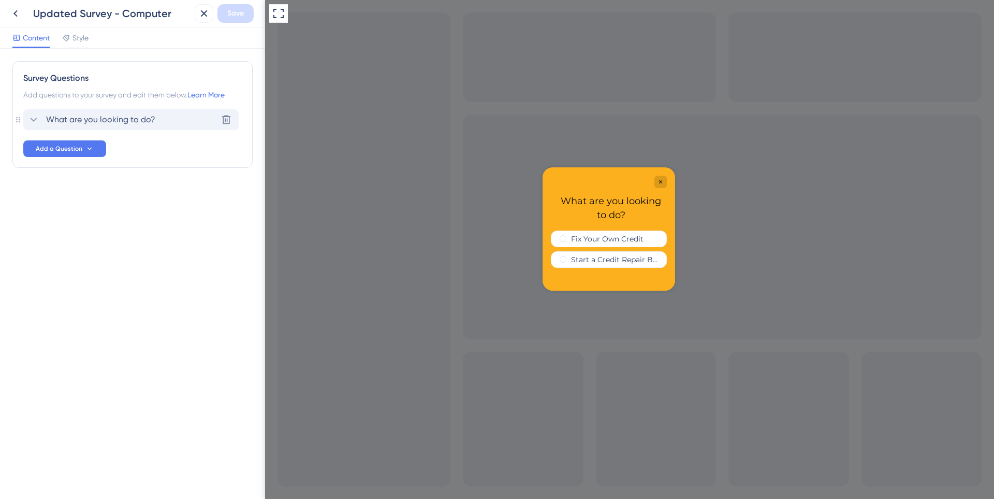
click at [122, 127] on div "What are you looking to do? Delete" at bounding box center [130, 119] width 215 height 21
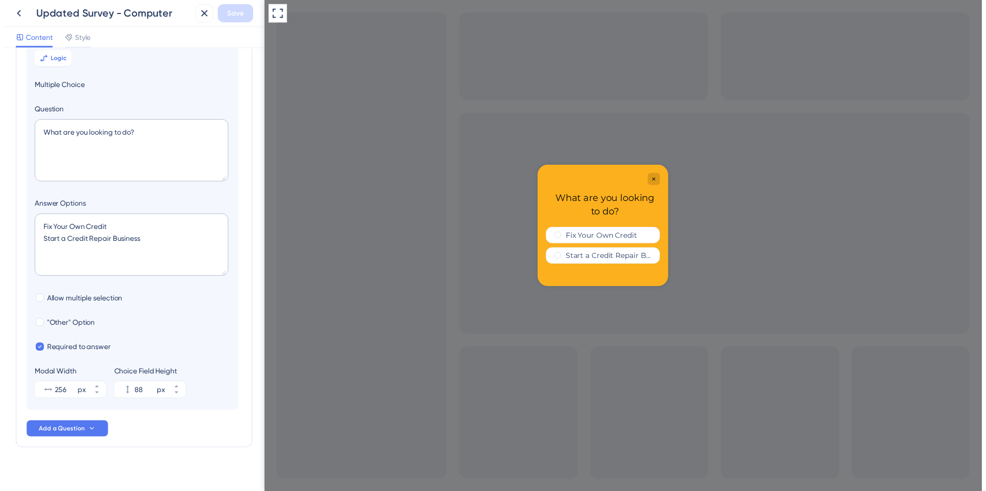
scroll to position [101, 0]
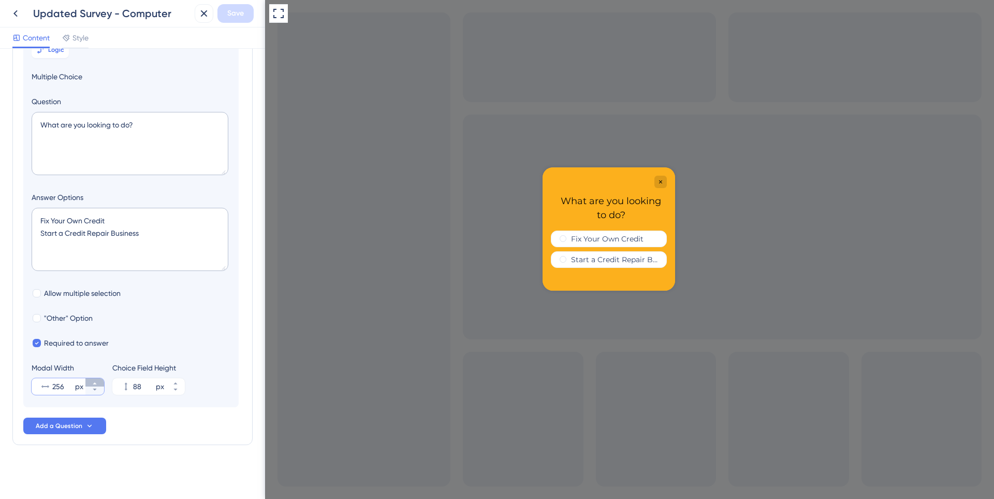
click at [96, 383] on icon at bounding box center [95, 383] width 6 height 6
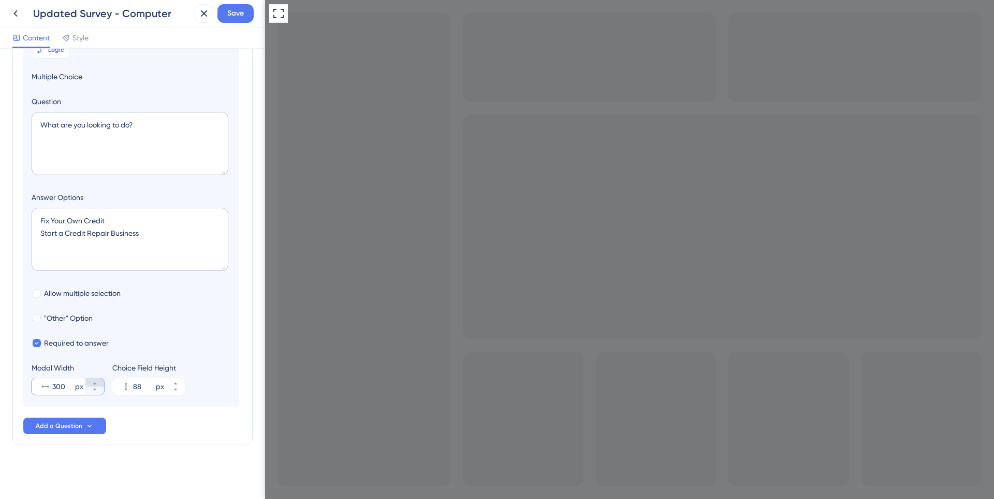
click at [96, 383] on icon at bounding box center [95, 383] width 6 height 6
click at [96, 391] on icon at bounding box center [95, 389] width 6 height 6
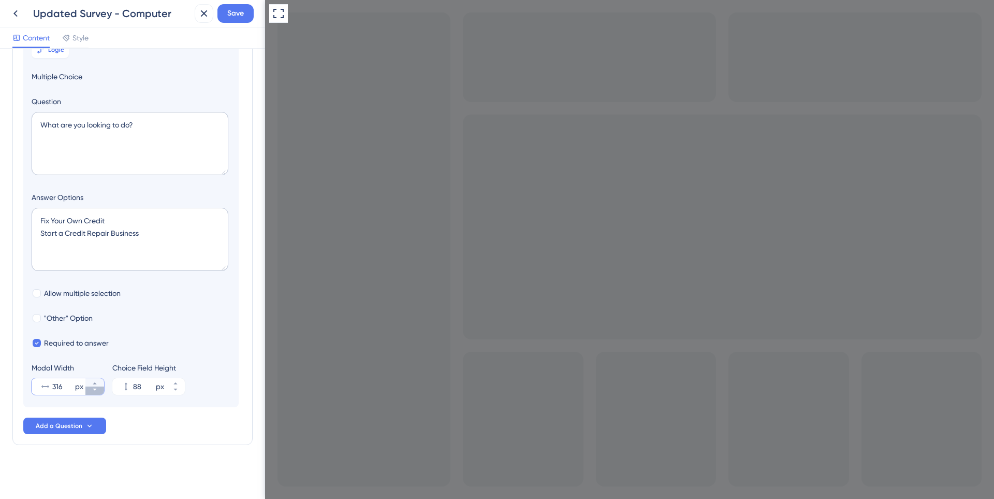
click at [96, 391] on icon at bounding box center [95, 389] width 6 height 6
type input "313"
click at [237, 11] on span "Save" at bounding box center [235, 13] width 17 height 12
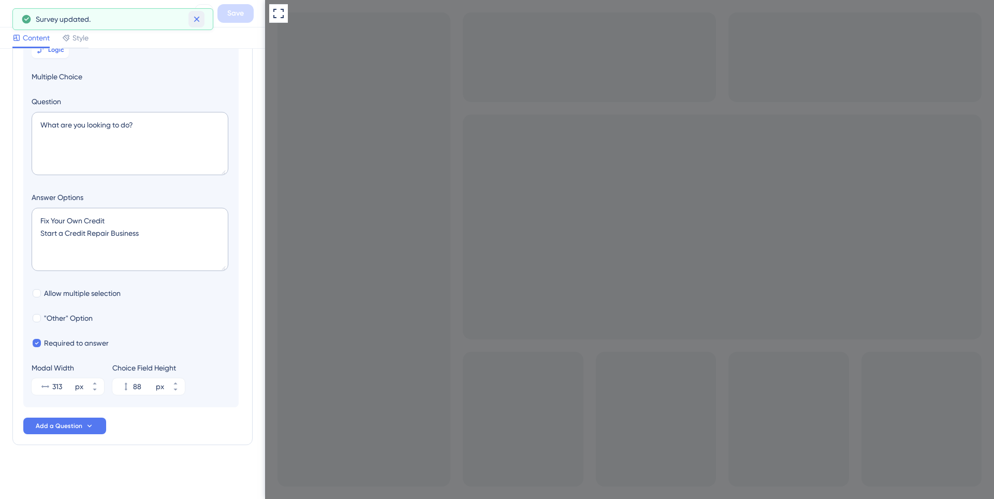
click at [196, 17] on icon at bounding box center [197, 19] width 10 height 10
click at [14, 6] on button at bounding box center [15, 13] width 19 height 19
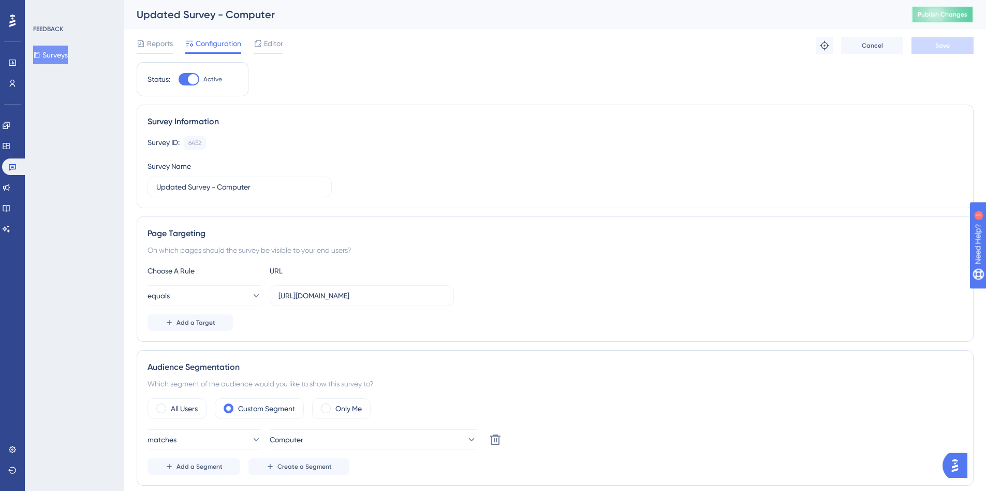
click at [942, 11] on span "Publish Changes" at bounding box center [943, 14] width 50 height 8
click at [12, 162] on link at bounding box center [14, 166] width 25 height 17
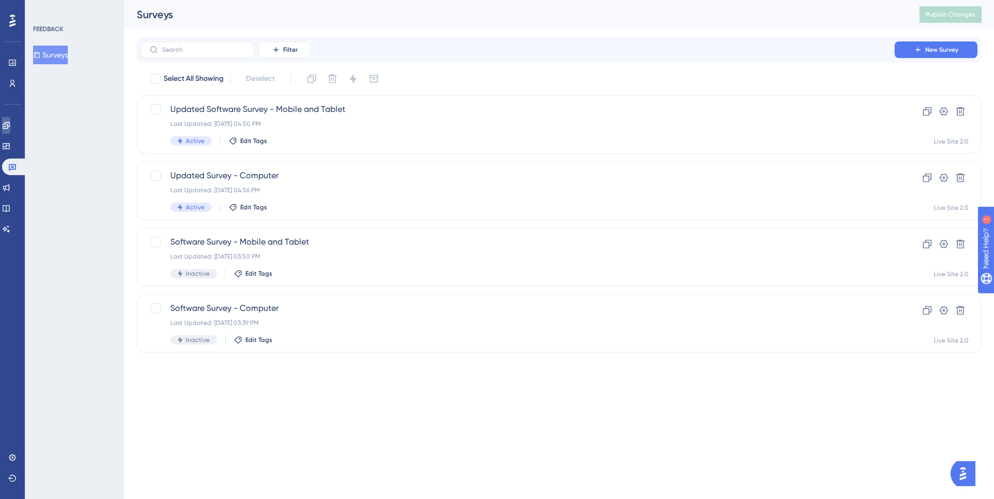
click at [9, 124] on icon at bounding box center [6, 125] width 7 height 7
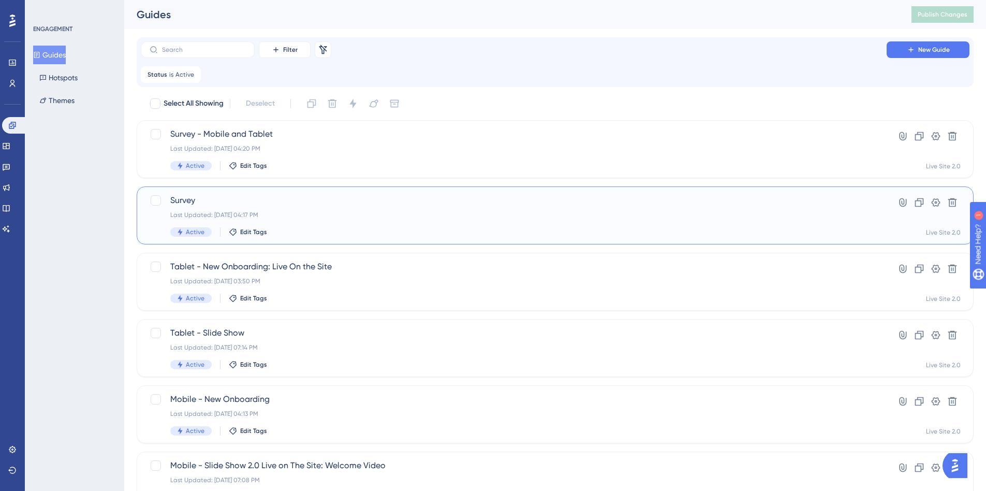
click at [276, 209] on div "Survey Last Updated: Sep 30 2025, 04:17 PM Active Edit Tags" at bounding box center [513, 215] width 687 height 42
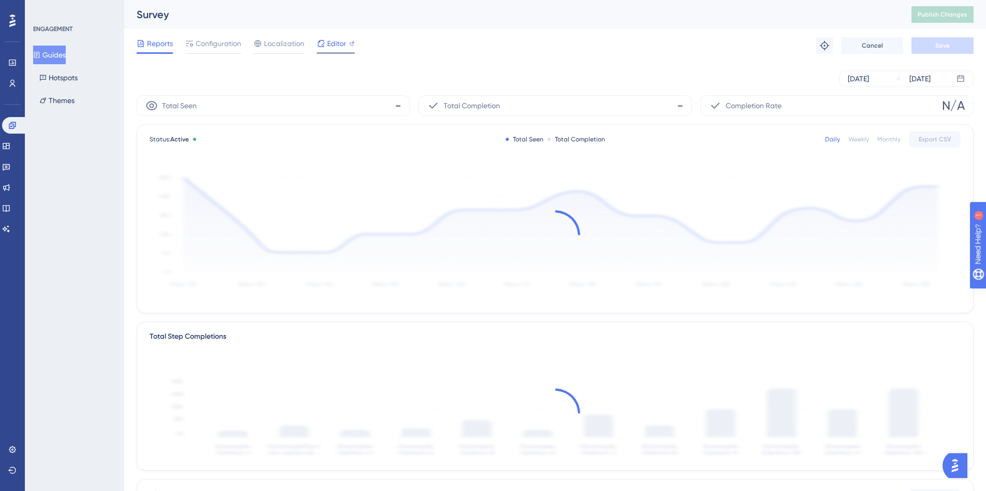
click at [325, 39] on div "Editor" at bounding box center [336, 43] width 38 height 12
click at [56, 50] on button "Guides" at bounding box center [49, 55] width 33 height 19
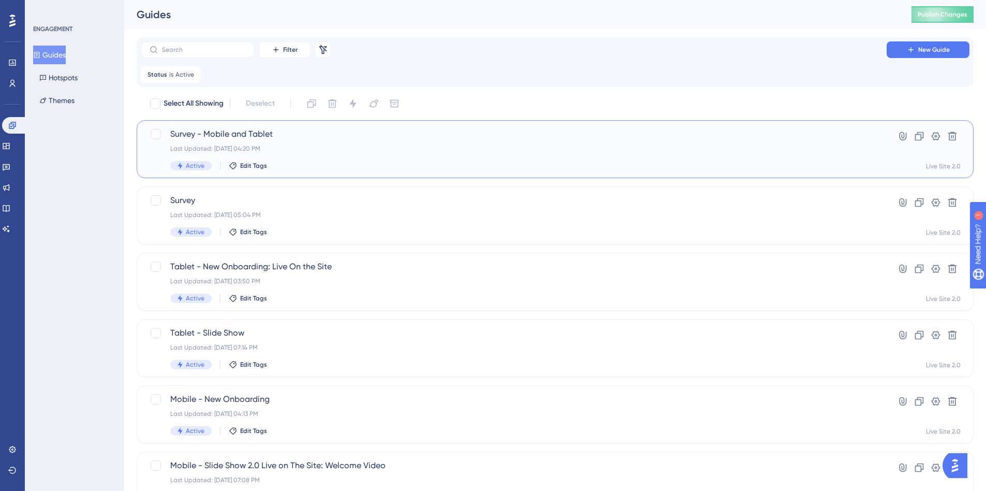
click at [294, 156] on div "Survey - Mobile and Tablet Last Updated: Sep 30 2025, 04:20 PM Active Edit Tags" at bounding box center [513, 149] width 687 height 42
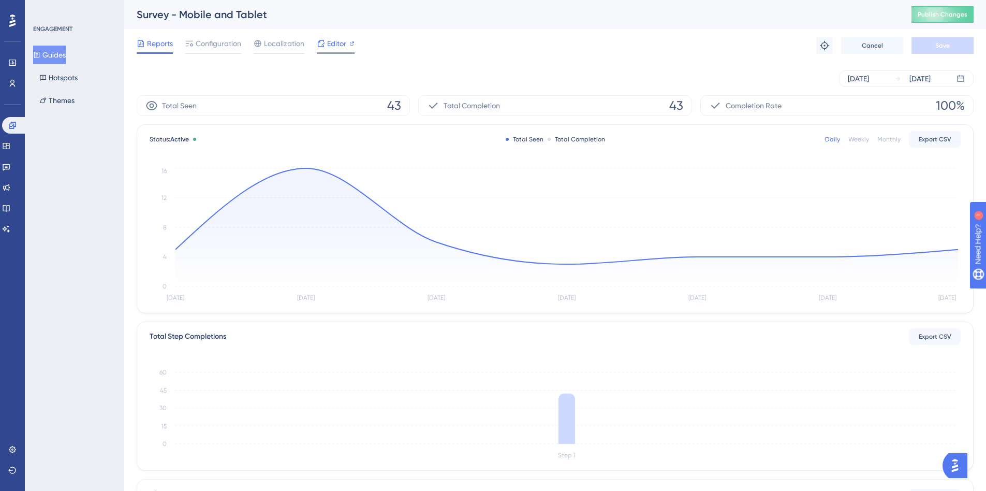
click at [338, 49] on span "Editor" at bounding box center [336, 43] width 19 height 12
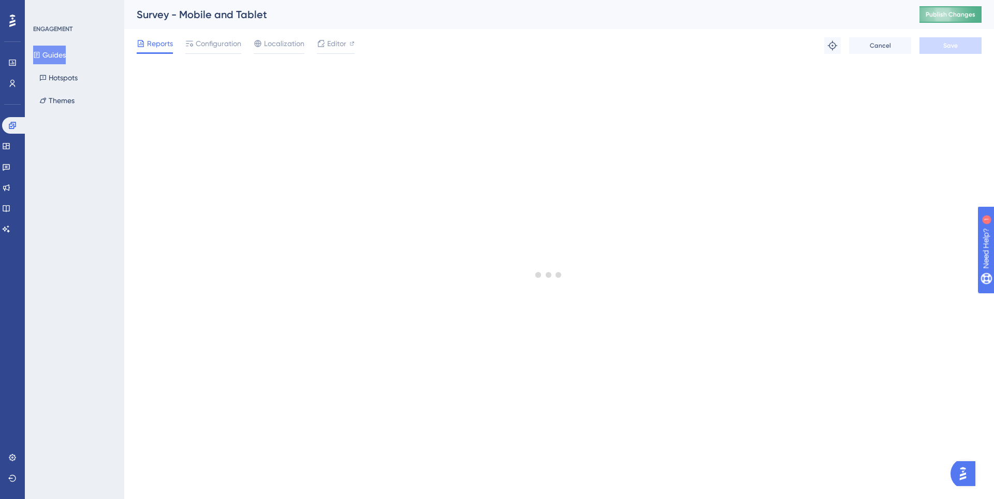
click at [942, 17] on span "Publish Changes" at bounding box center [951, 14] width 50 height 8
